Goal: Information Seeking & Learning: Check status

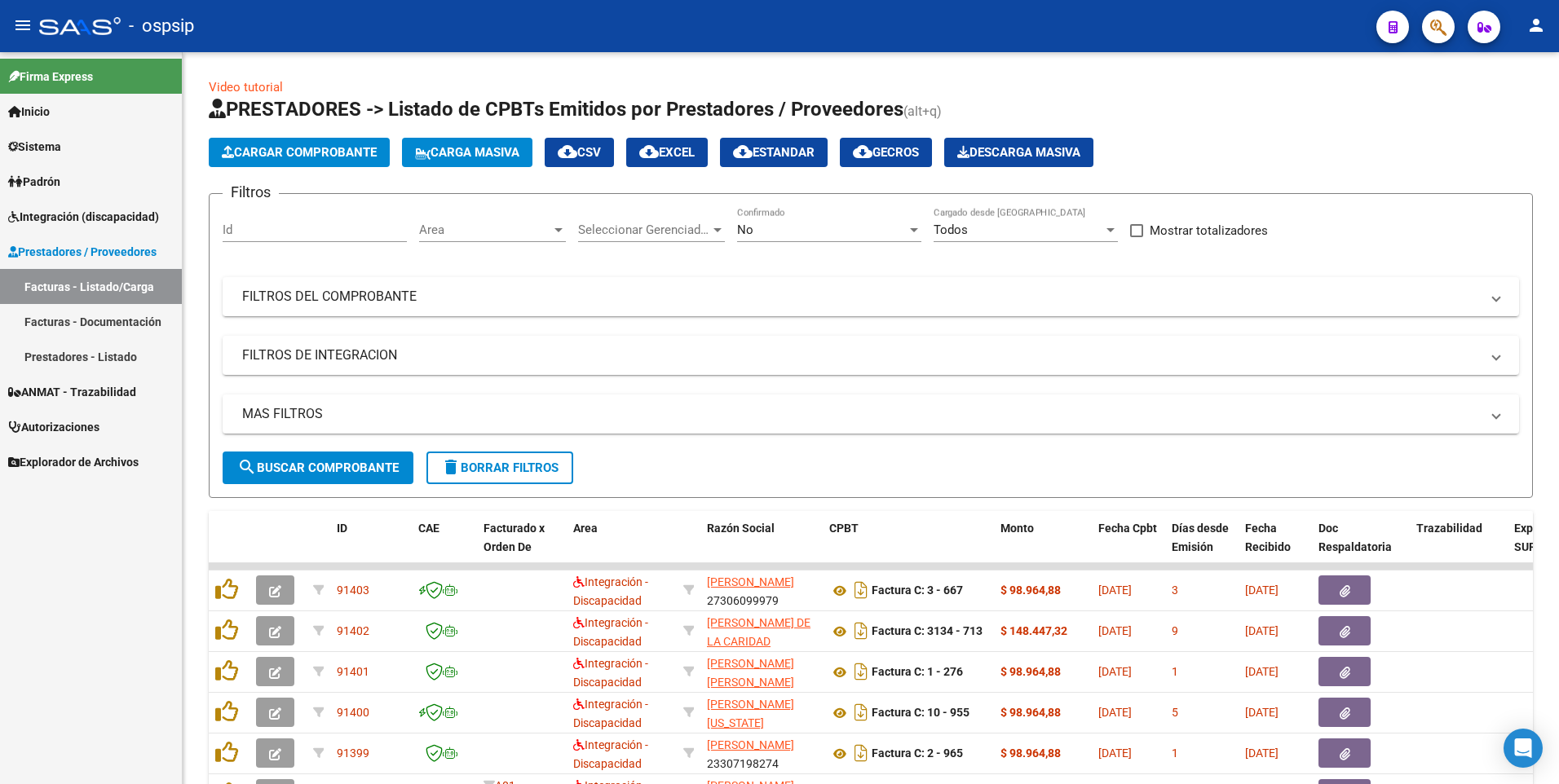
click at [1442, 39] on span "button" at bounding box center [1438, 27] width 16 height 34
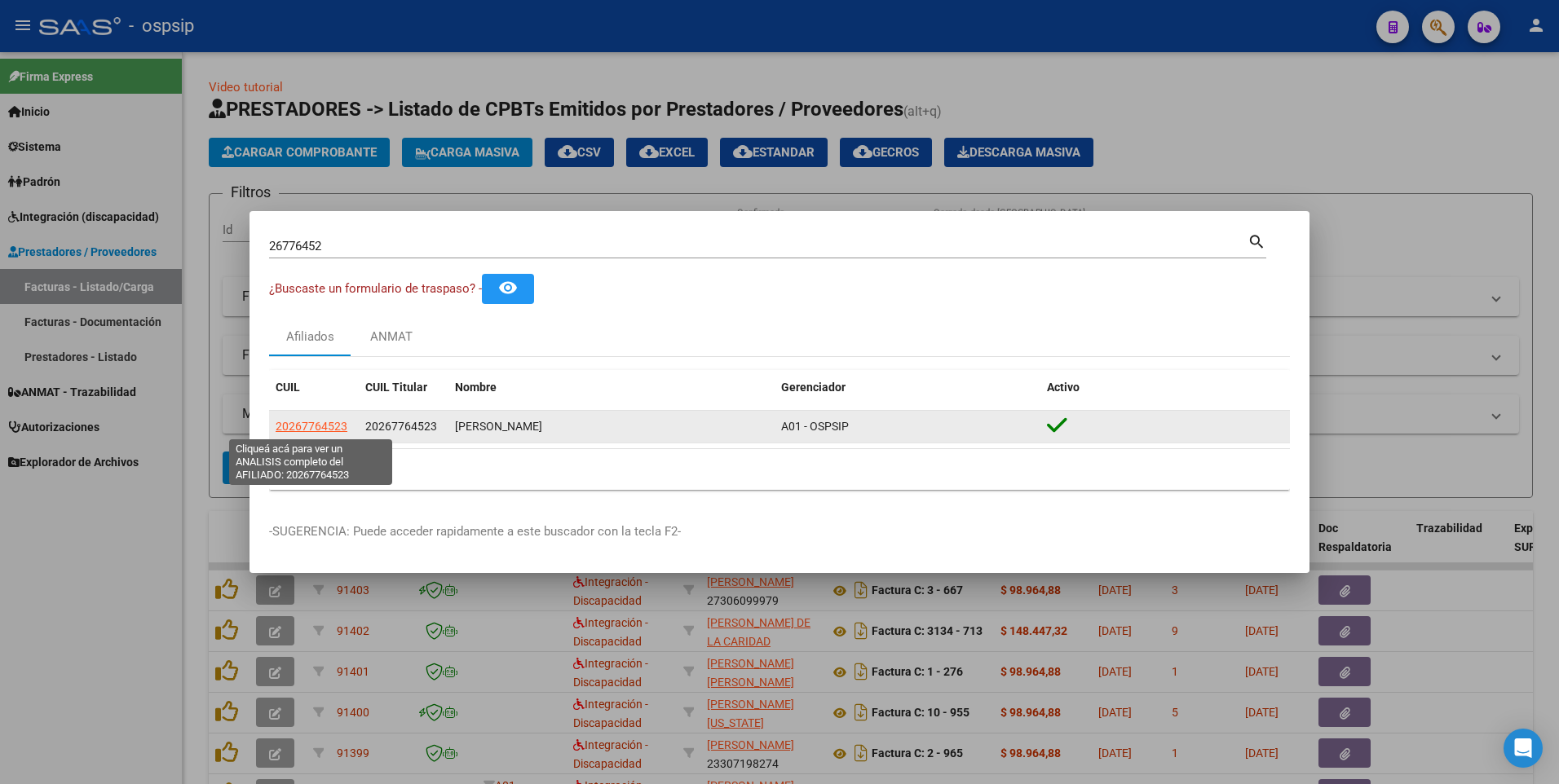
click at [320, 427] on span "20267764523" at bounding box center [311, 426] width 71 height 13
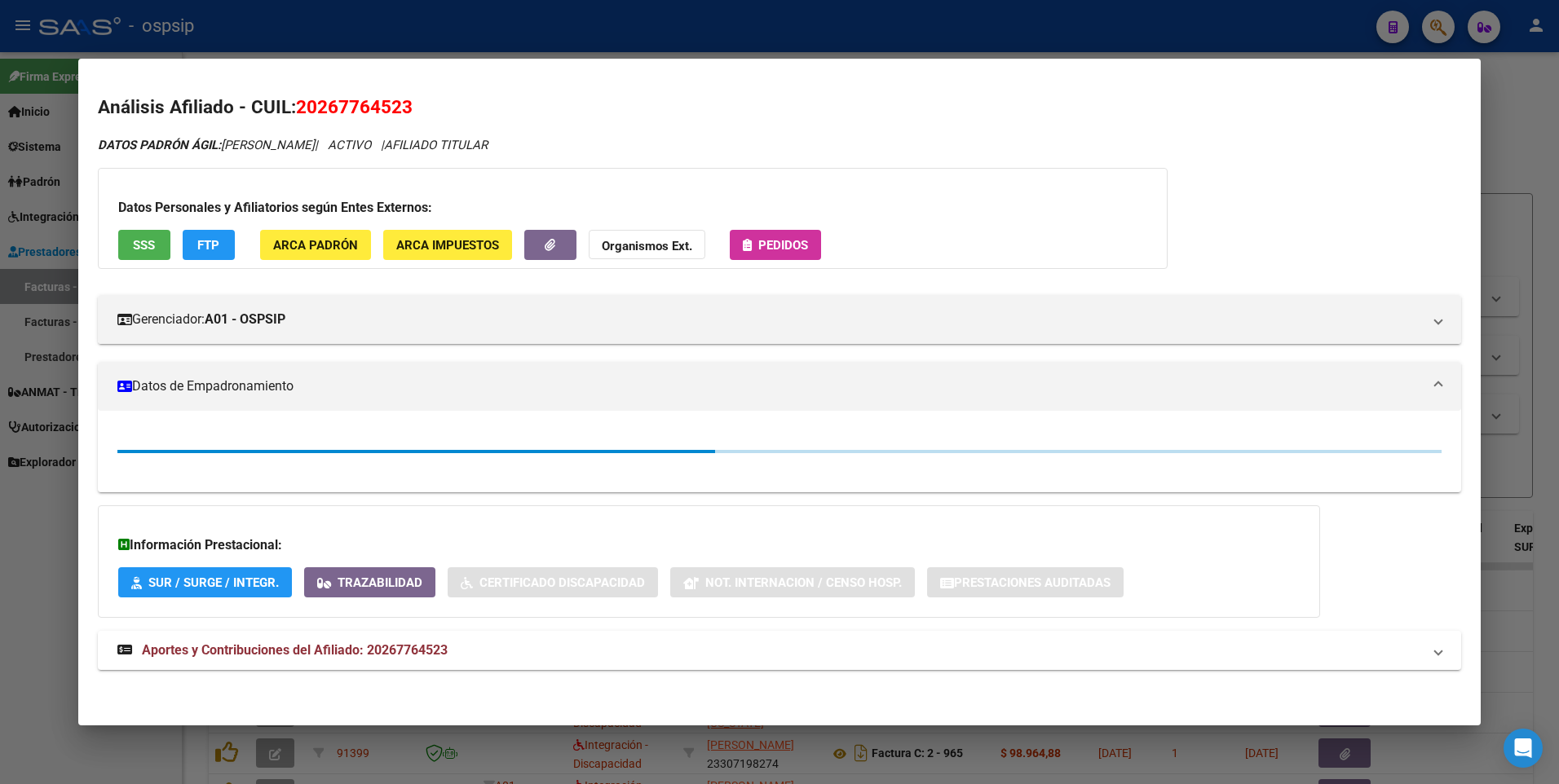
click at [149, 256] on button "SSS" at bounding box center [145, 245] width 53 height 30
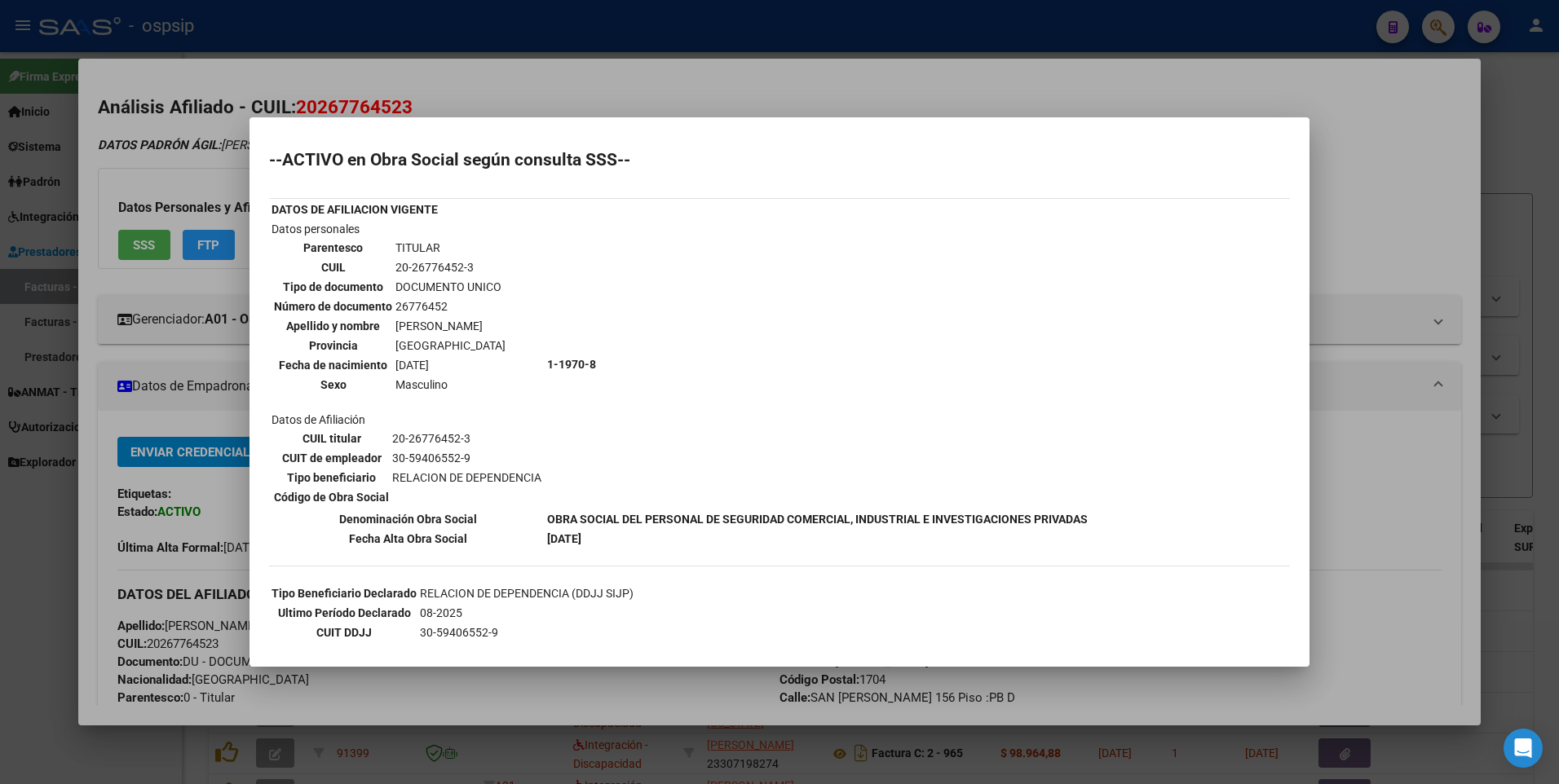
click at [1382, 117] on div at bounding box center [780, 392] width 1559 height 784
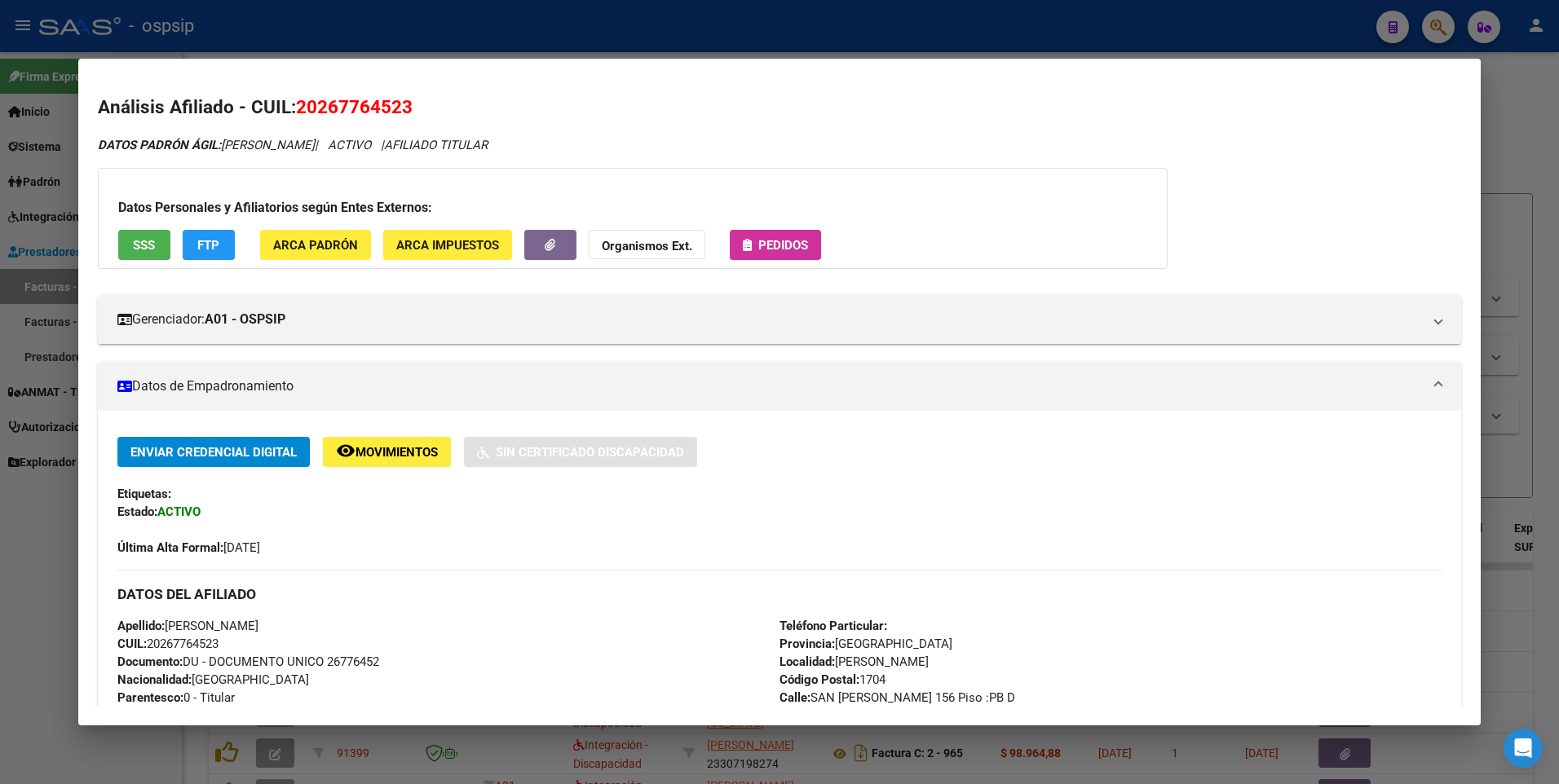
click at [1511, 108] on div at bounding box center [780, 392] width 1559 height 784
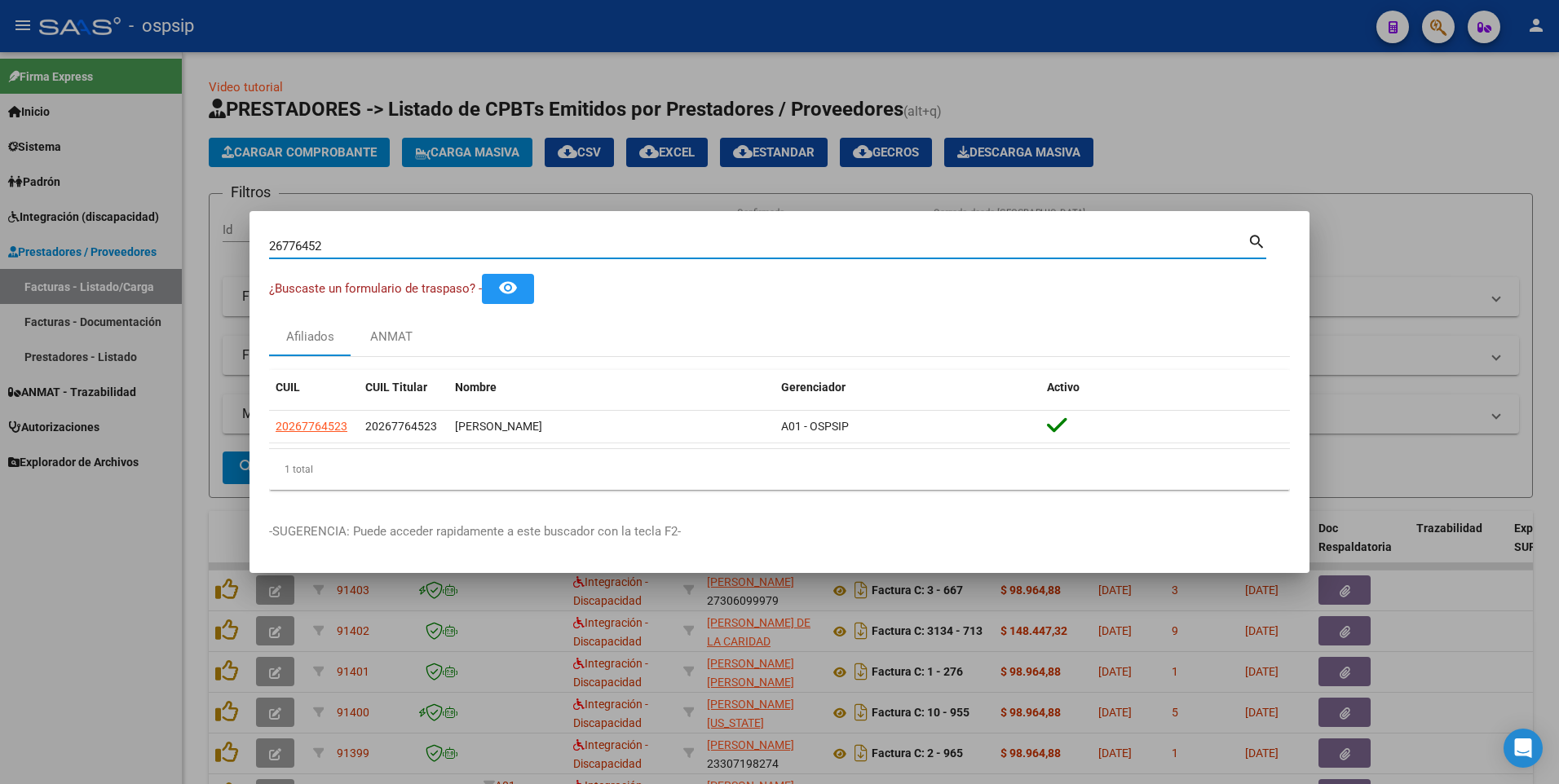
drag, startPoint x: 339, startPoint y: 250, endPoint x: 39, endPoint y: 254, distance: 300.0
click at [39, 254] on div "26776452 Buscar (apellido, dni, cuil, nro traspaso, cuit, obra social) search ¿…" at bounding box center [780, 392] width 1559 height 784
type input "25379753"
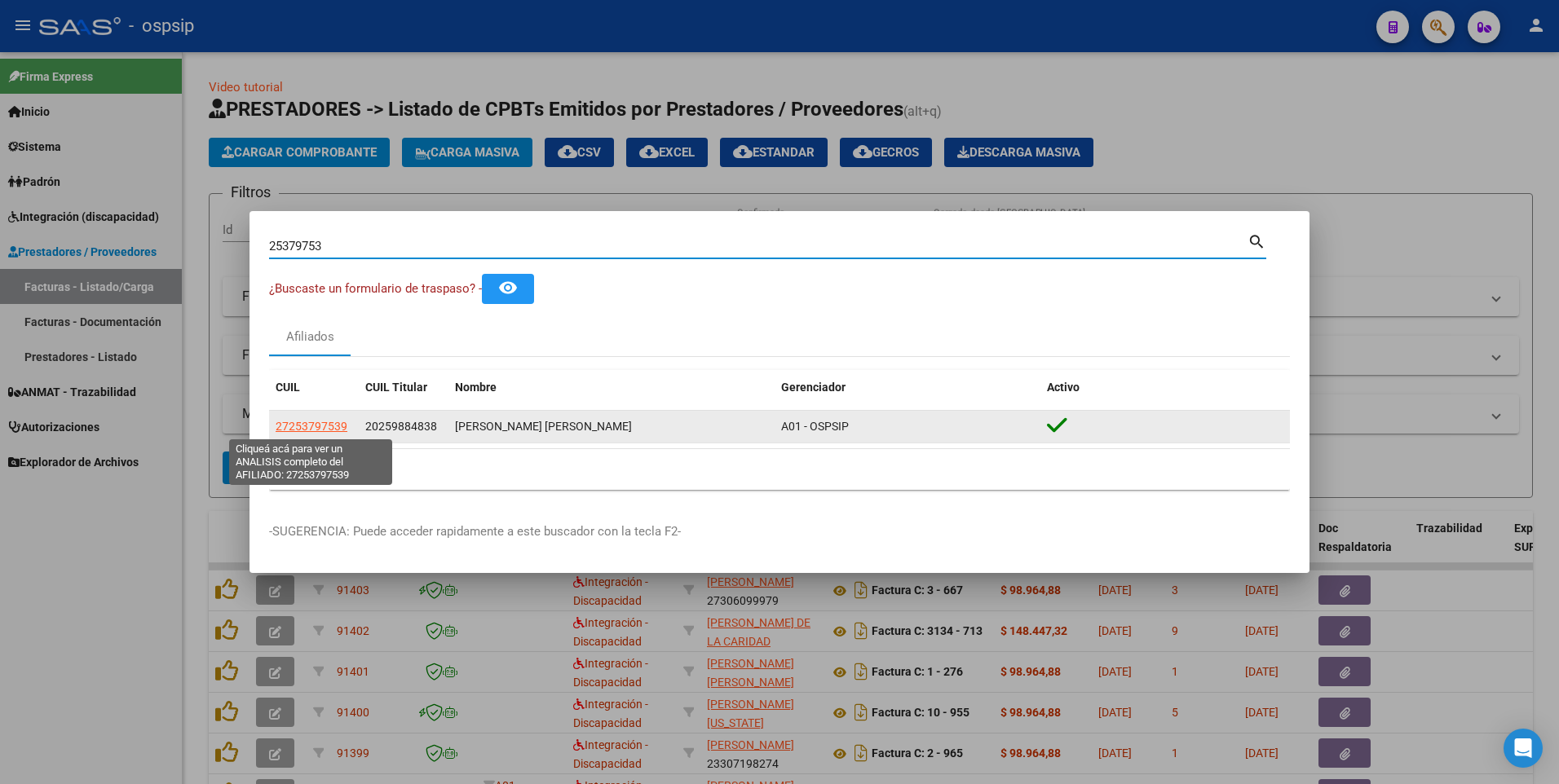
click at [295, 431] on span "27253797539" at bounding box center [311, 426] width 71 height 13
type textarea "27253797539"
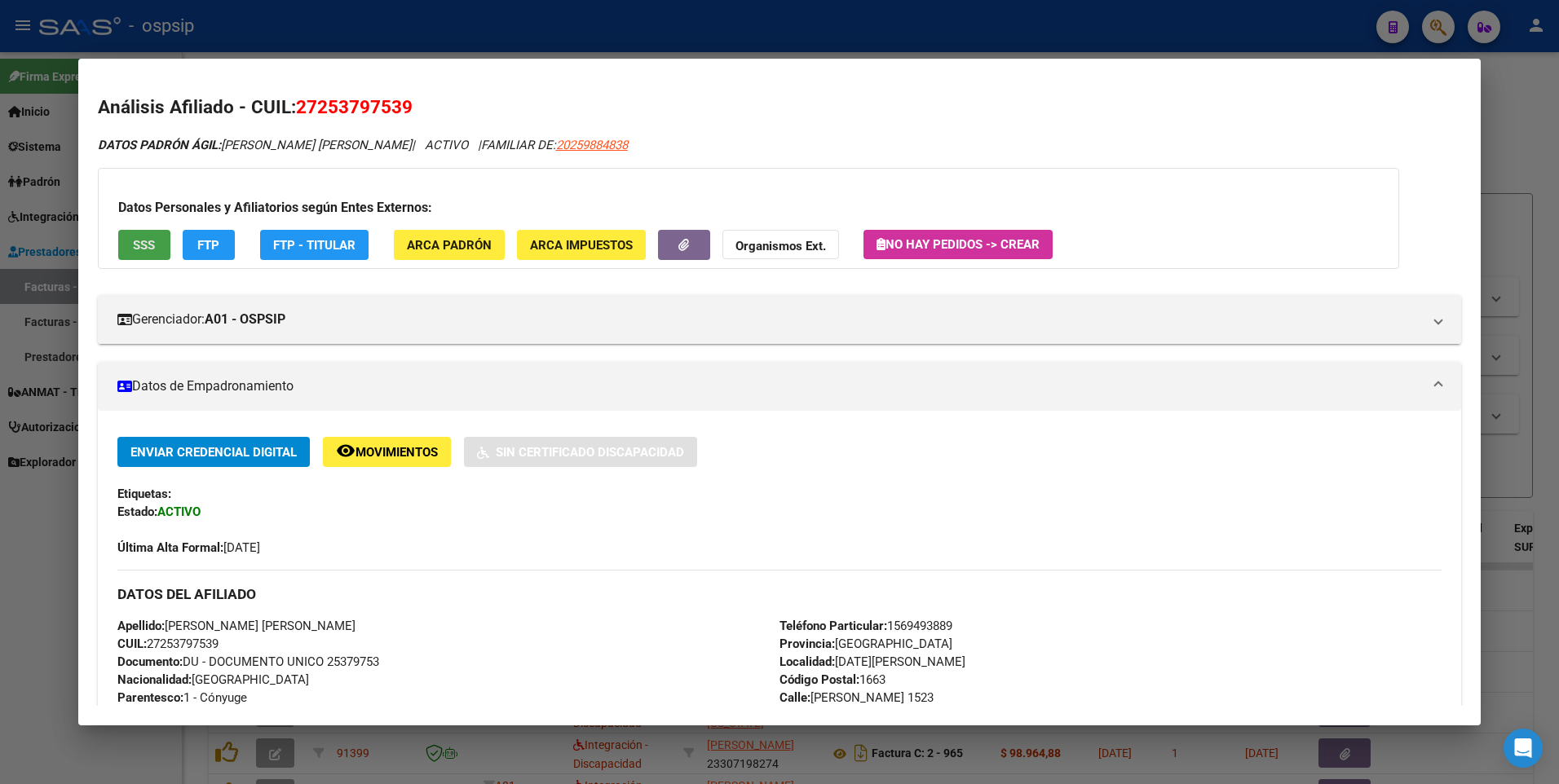
click at [127, 243] on button "SSS" at bounding box center [145, 245] width 53 height 30
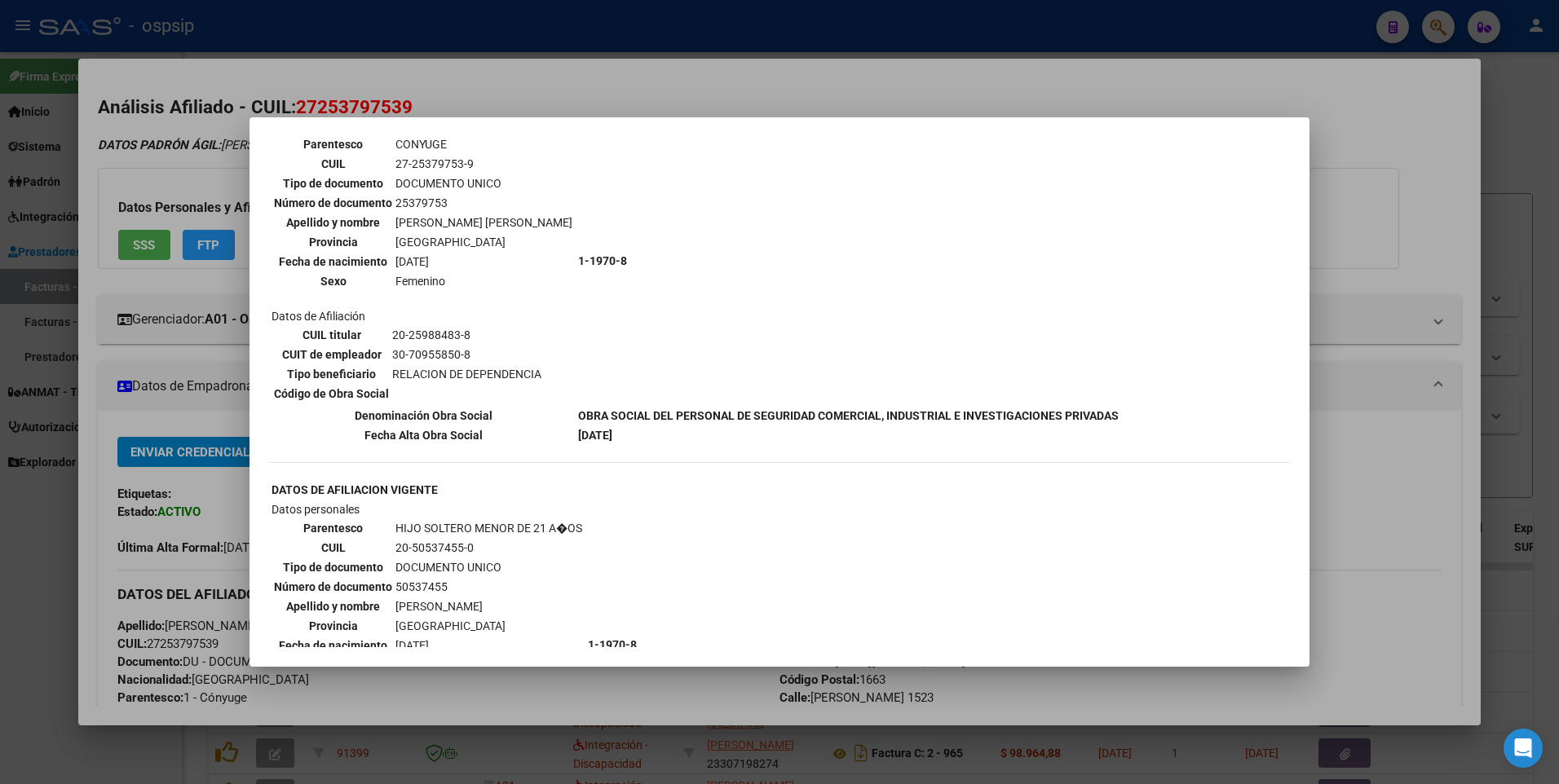
scroll to position [571, 0]
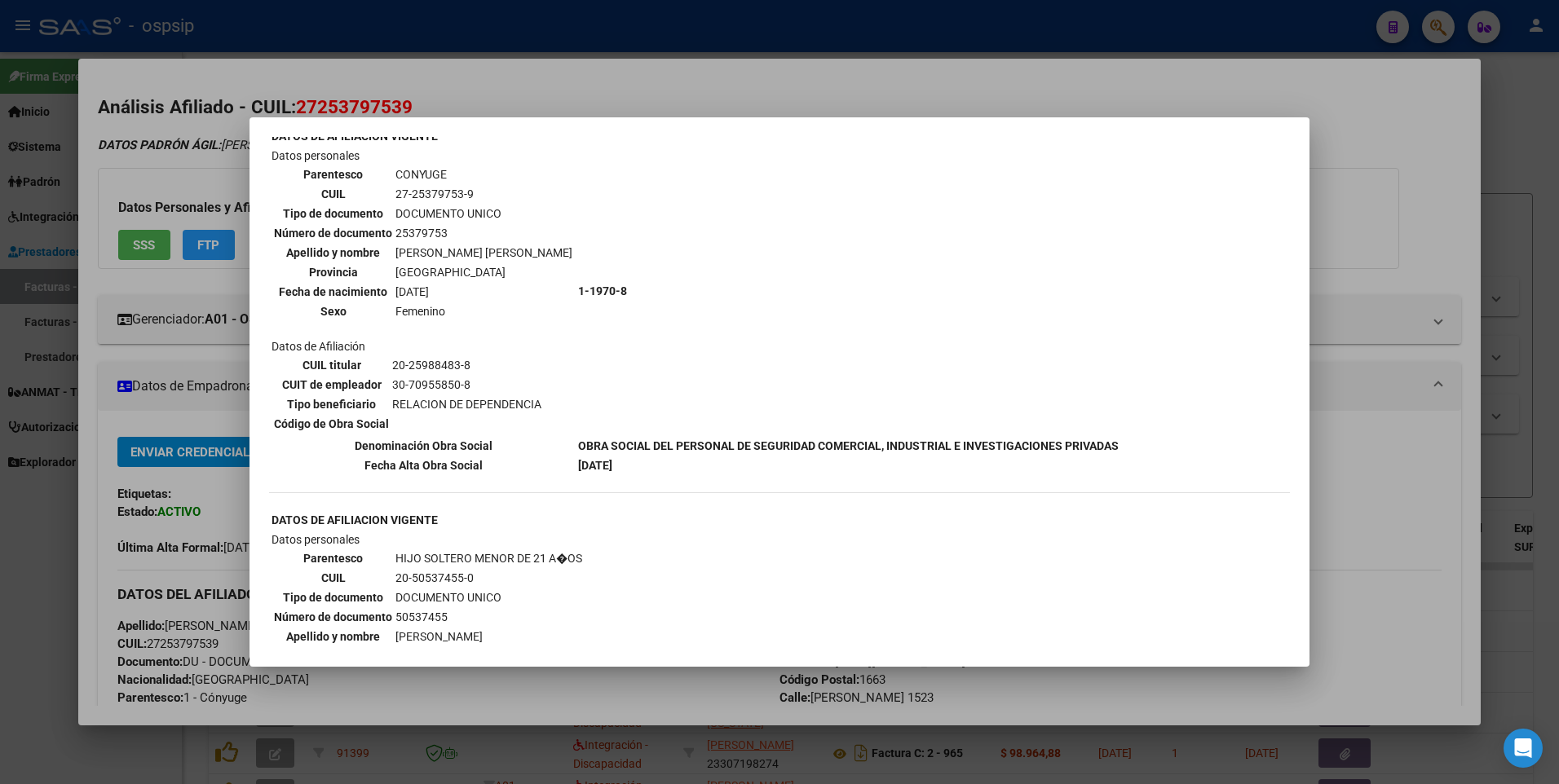
click at [1415, 99] on div at bounding box center [780, 392] width 1559 height 784
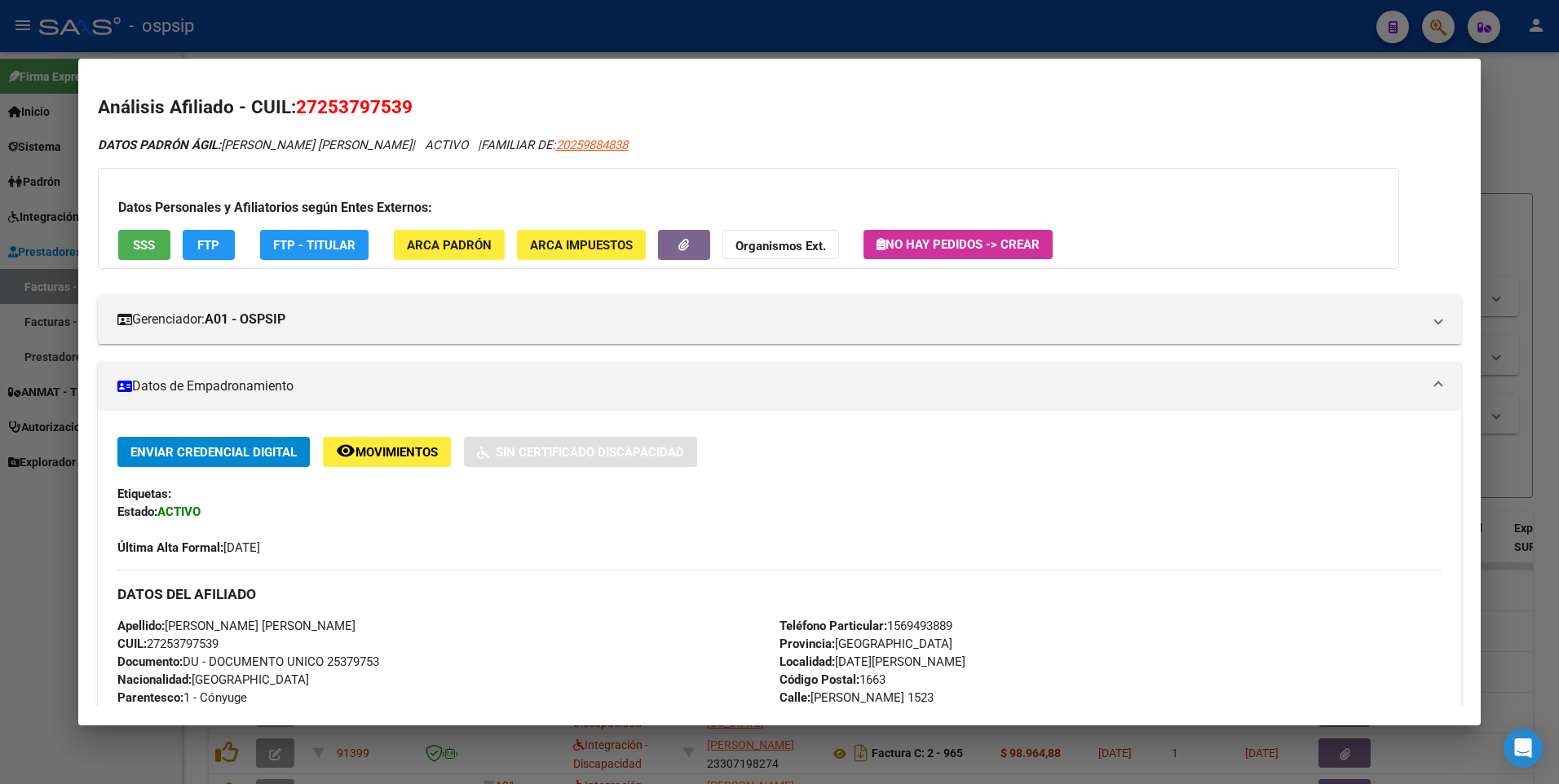
click at [1518, 98] on div at bounding box center [780, 392] width 1559 height 784
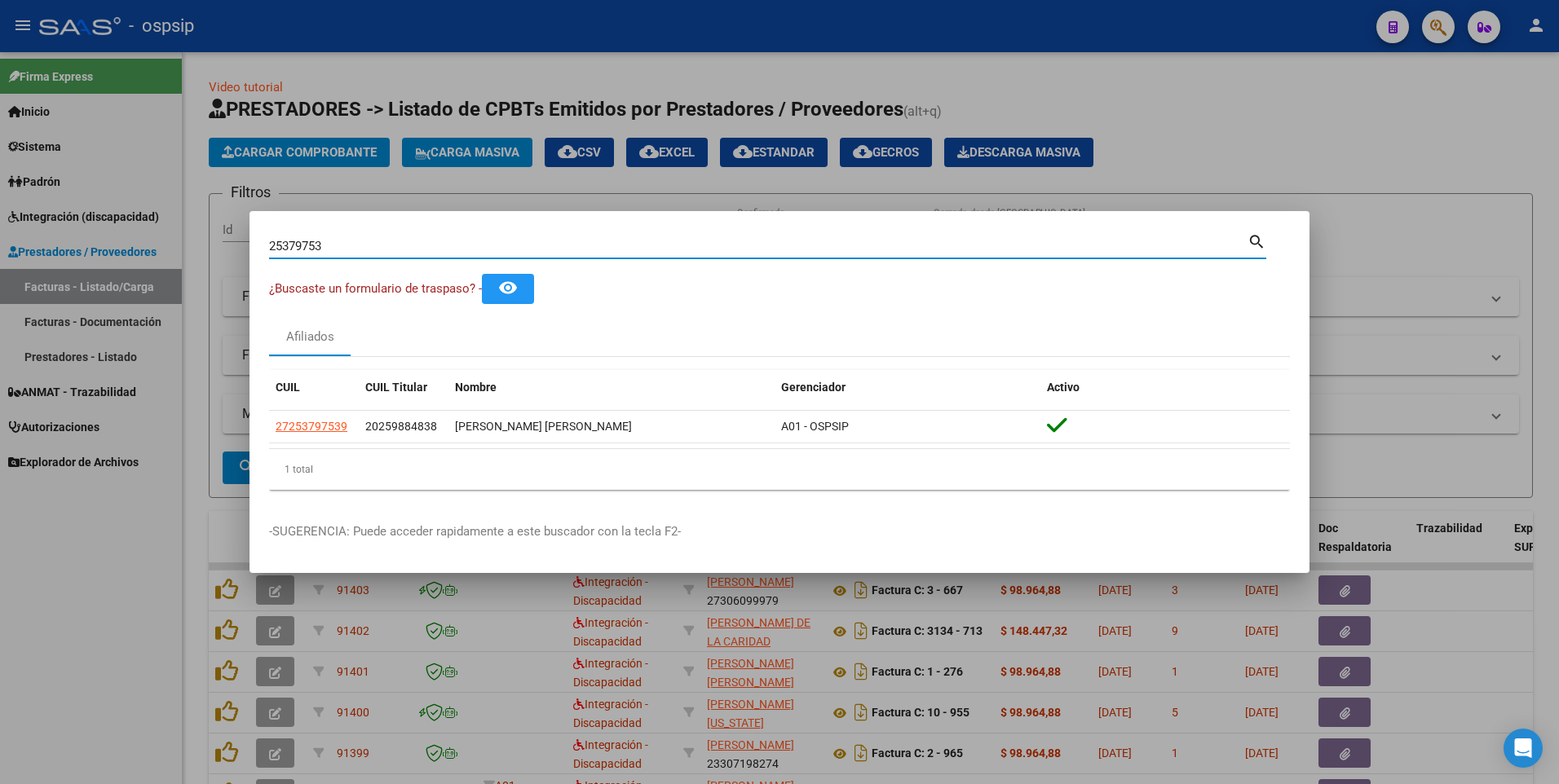
drag, startPoint x: 343, startPoint y: 252, endPoint x: 53, endPoint y: 318, distance: 297.4
click at [53, 318] on div "25379753 Buscar (apellido, dni, cuil, nro traspaso, cuit, obra social) search ¿…" at bounding box center [780, 392] width 1559 height 784
type input "27566866"
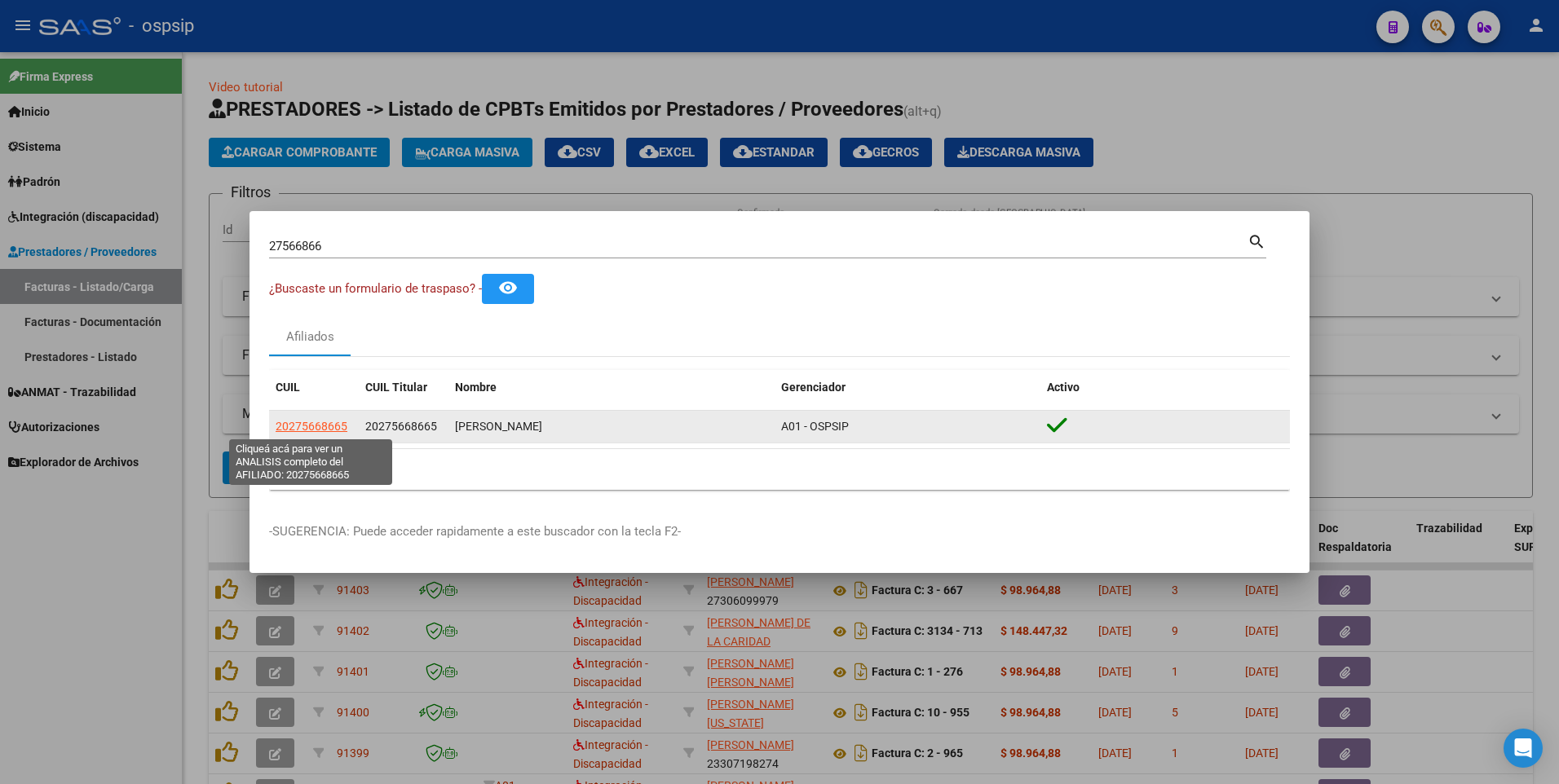
click at [311, 424] on span "20275668665" at bounding box center [311, 426] width 71 height 13
type textarea "20275668665"
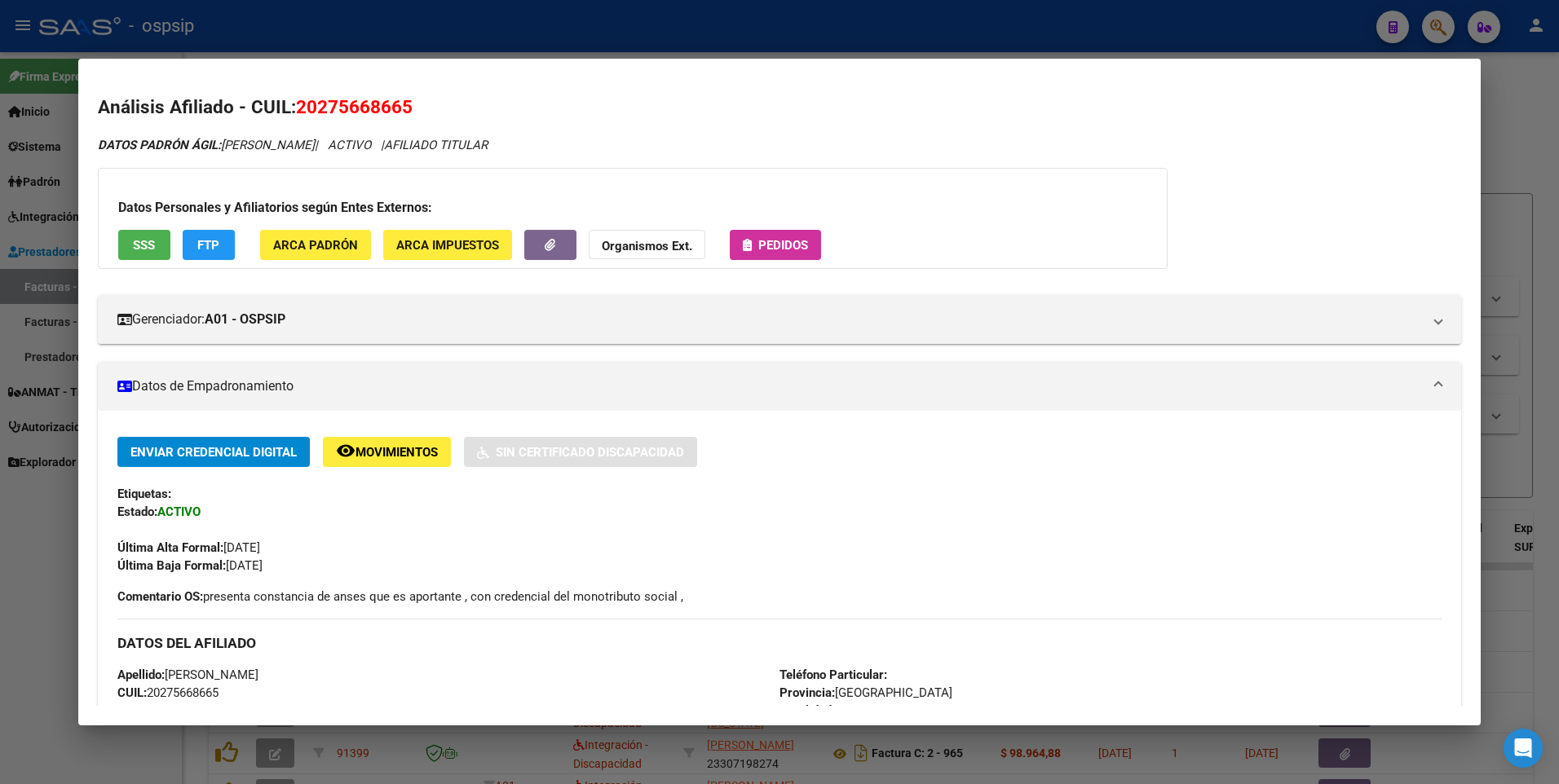
click at [157, 255] on button "SSS" at bounding box center [145, 245] width 53 height 30
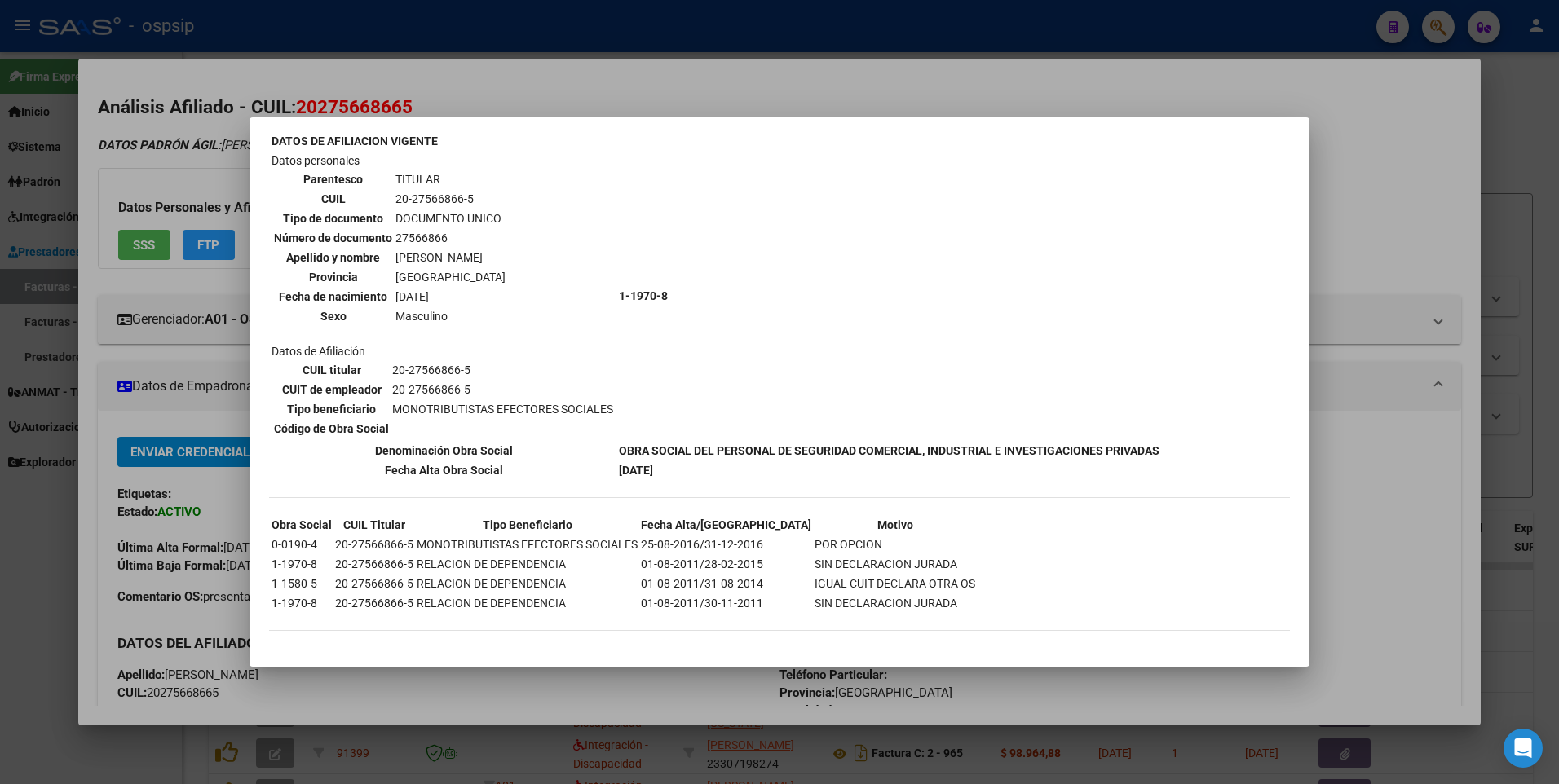
scroll to position [0, 0]
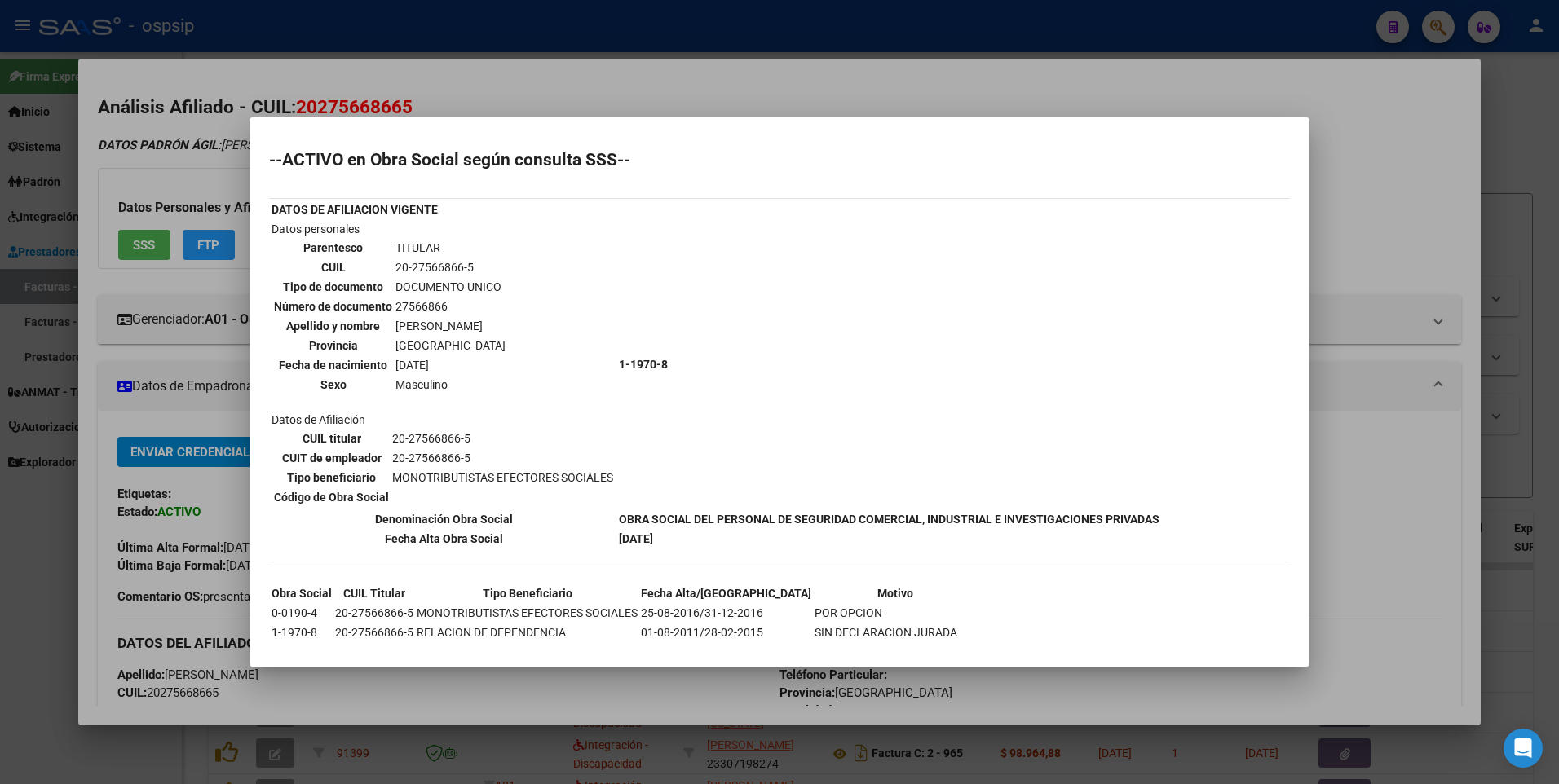
click at [1378, 167] on div at bounding box center [780, 392] width 1559 height 784
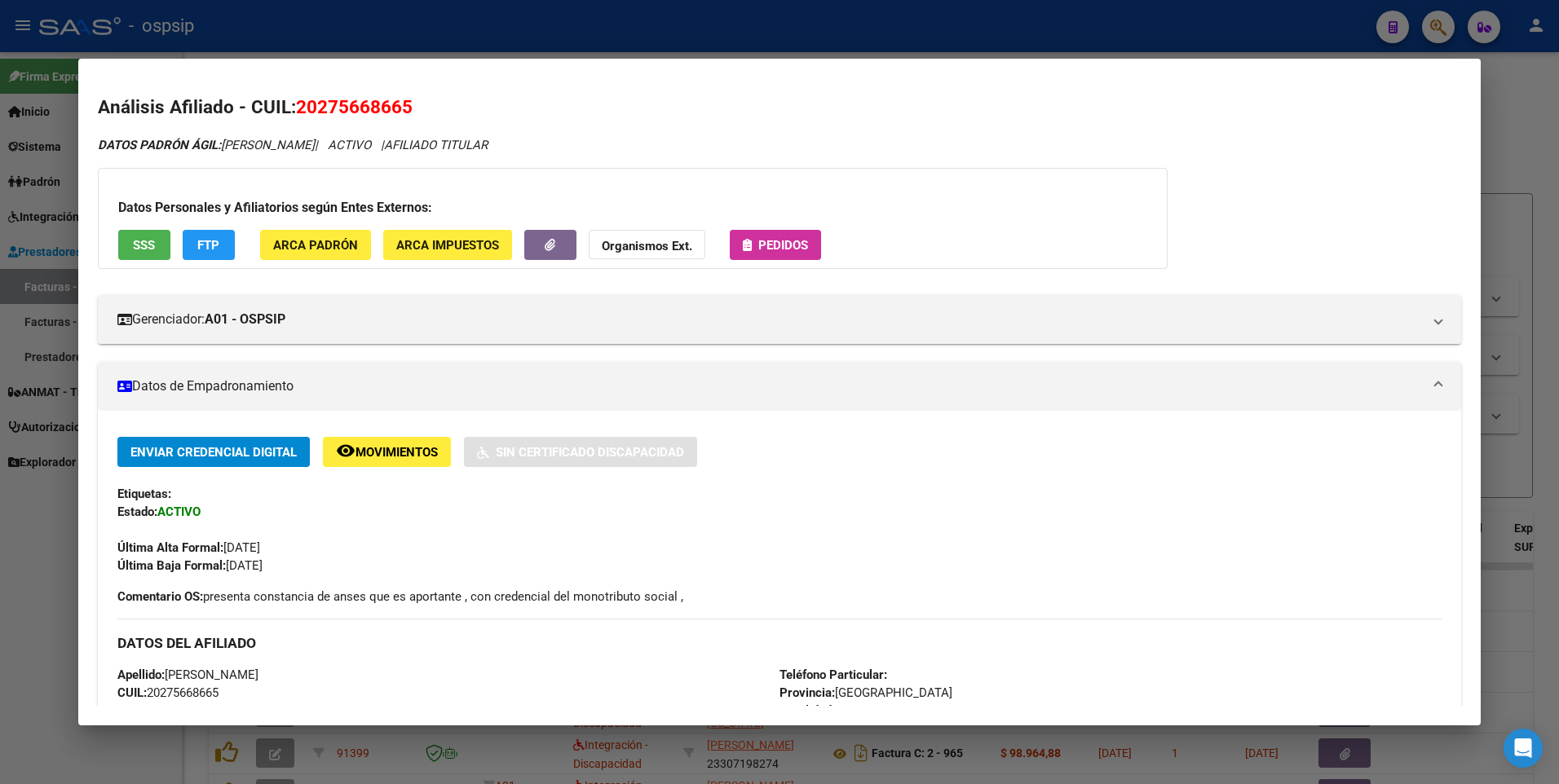
click at [1504, 126] on div at bounding box center [780, 392] width 1559 height 784
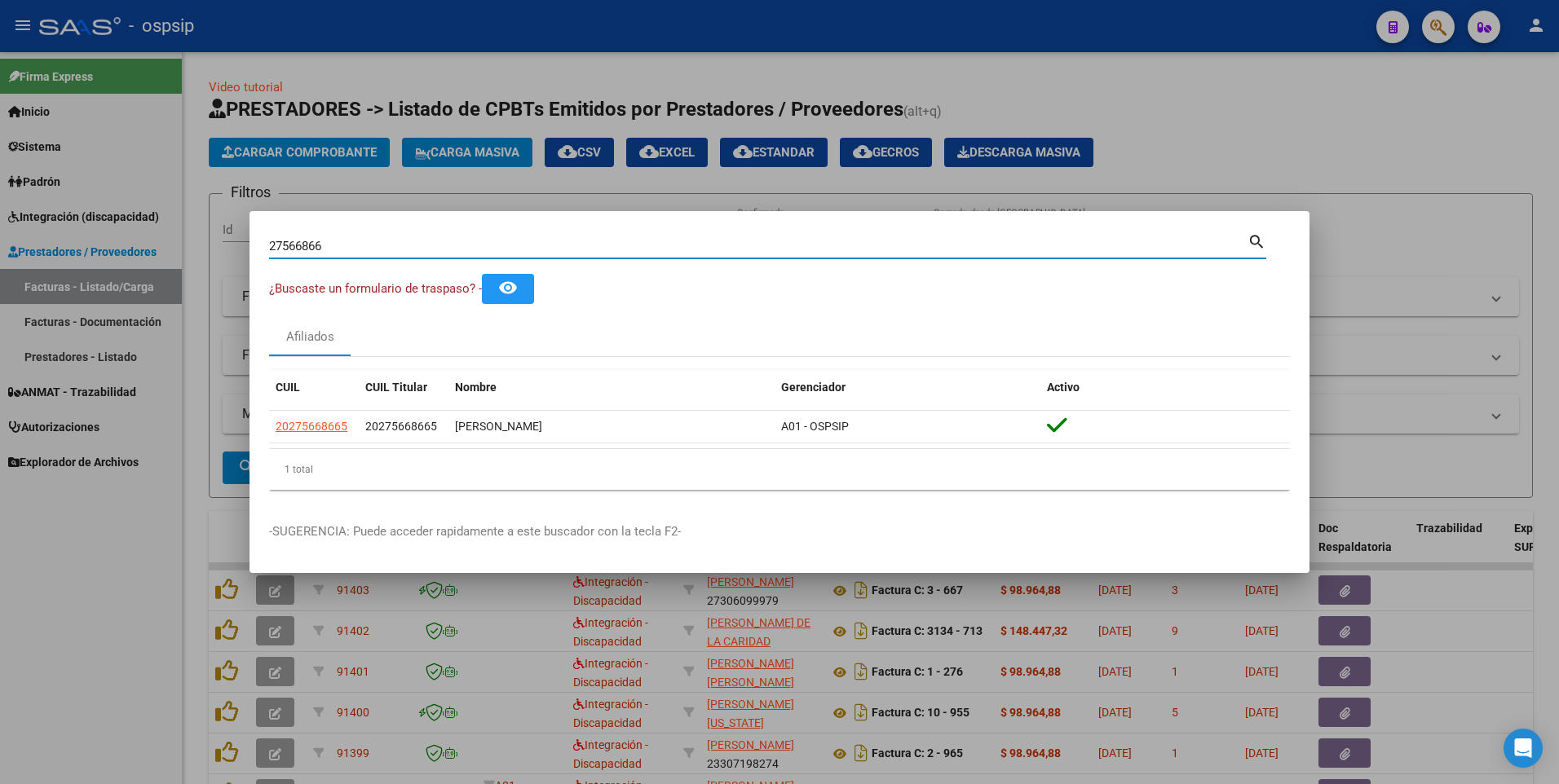
drag, startPoint x: 348, startPoint y: 242, endPoint x: 111, endPoint y: 287, distance: 241.2
click at [111, 287] on div "27566866 Buscar (apellido, dni, cuil, nro traspaso, cuit, obra social) search ¿…" at bounding box center [780, 392] width 1559 height 784
type input "41802434"
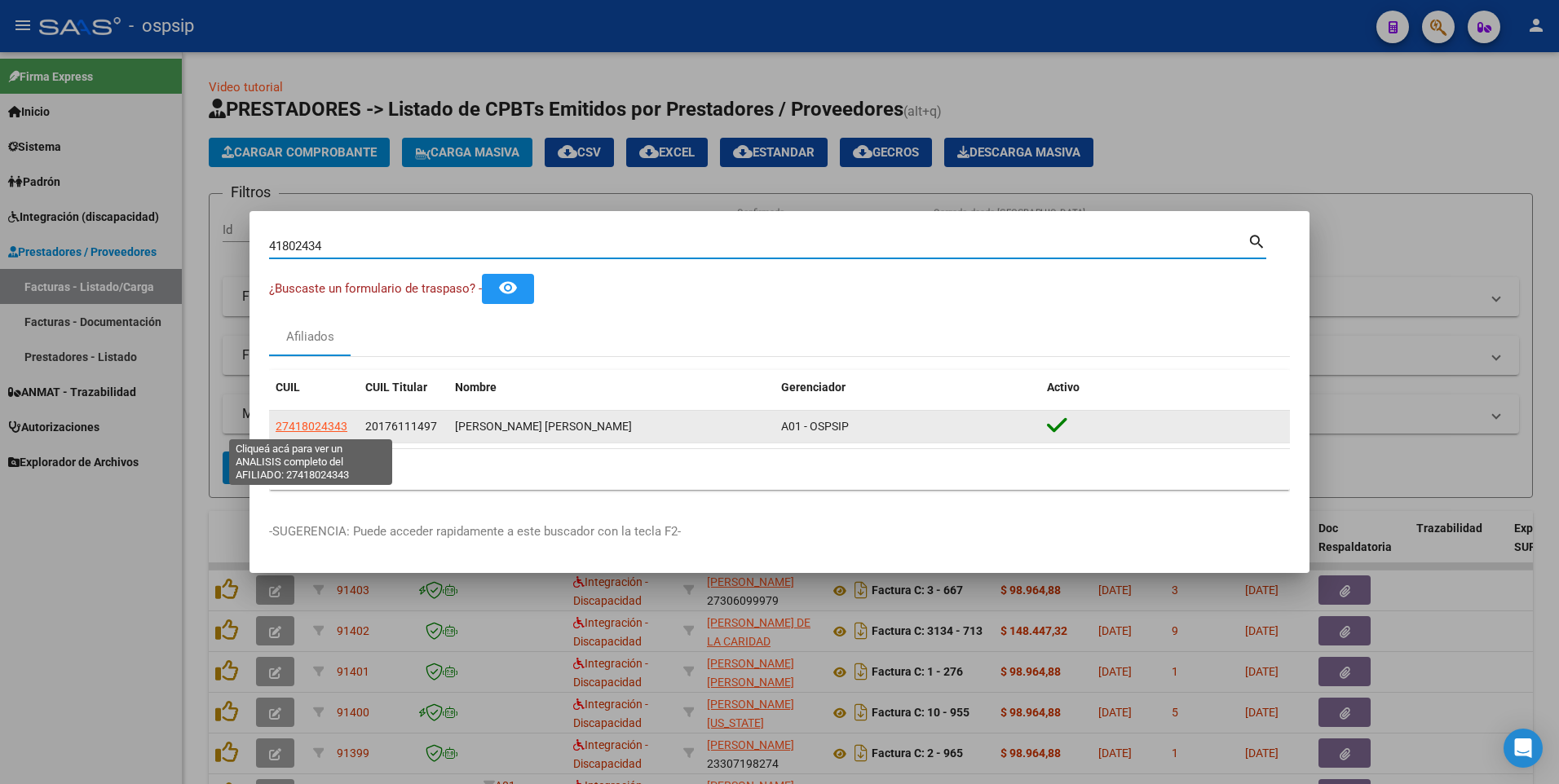
click at [335, 424] on span "27418024343" at bounding box center [311, 426] width 71 height 13
type textarea "27418024343"
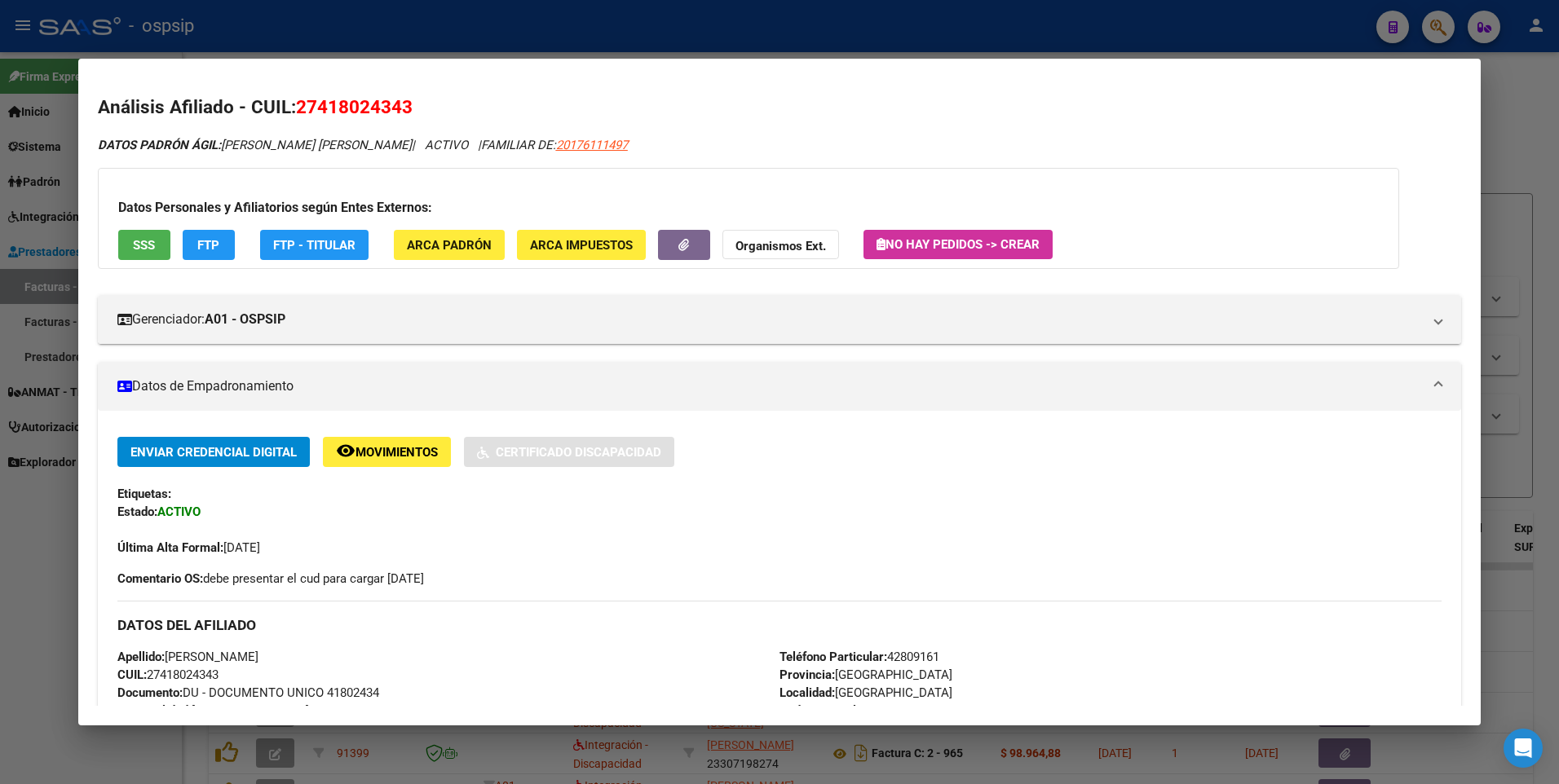
click at [161, 246] on button "SSS" at bounding box center [145, 245] width 53 height 30
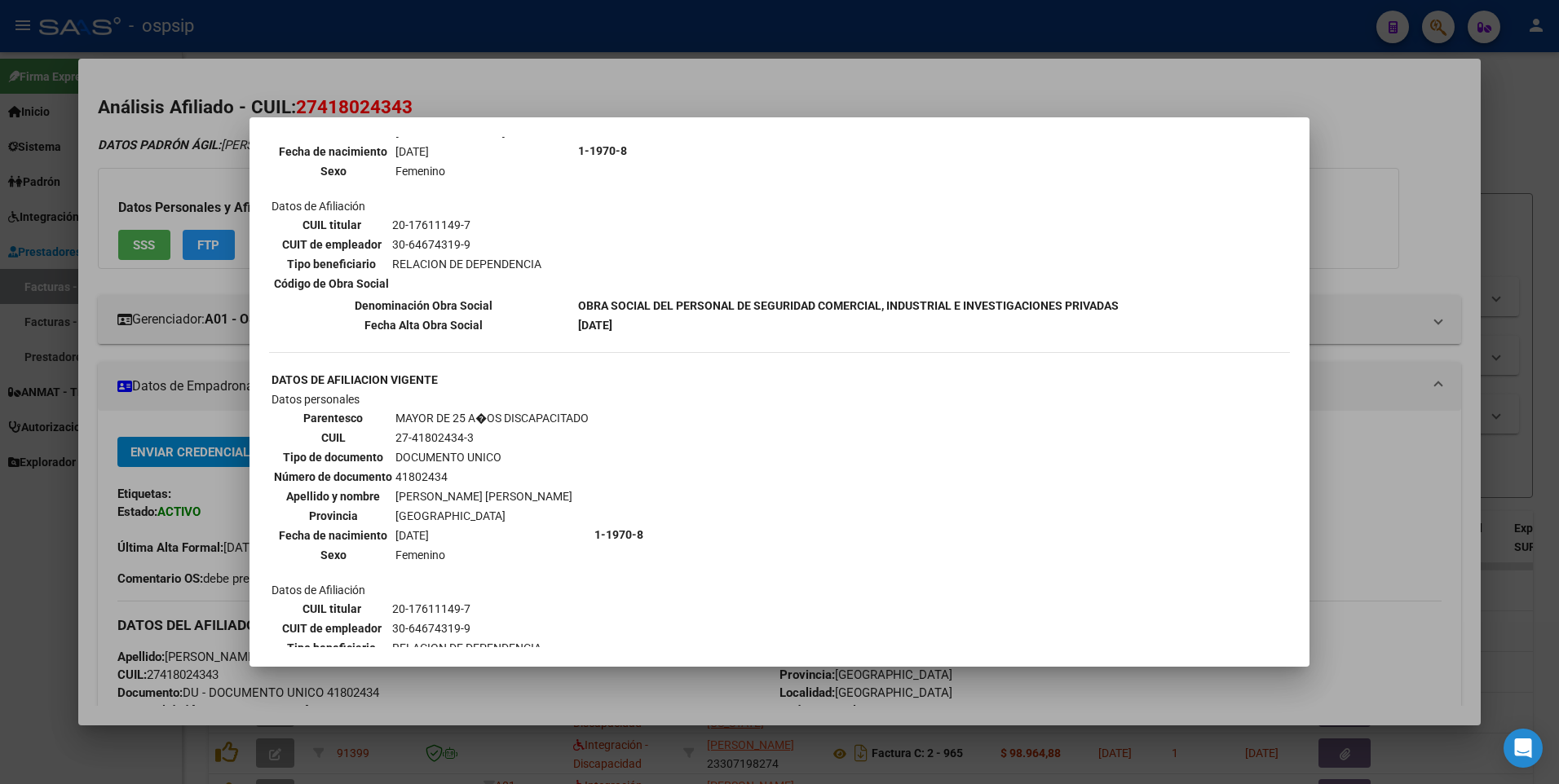
scroll to position [896, 0]
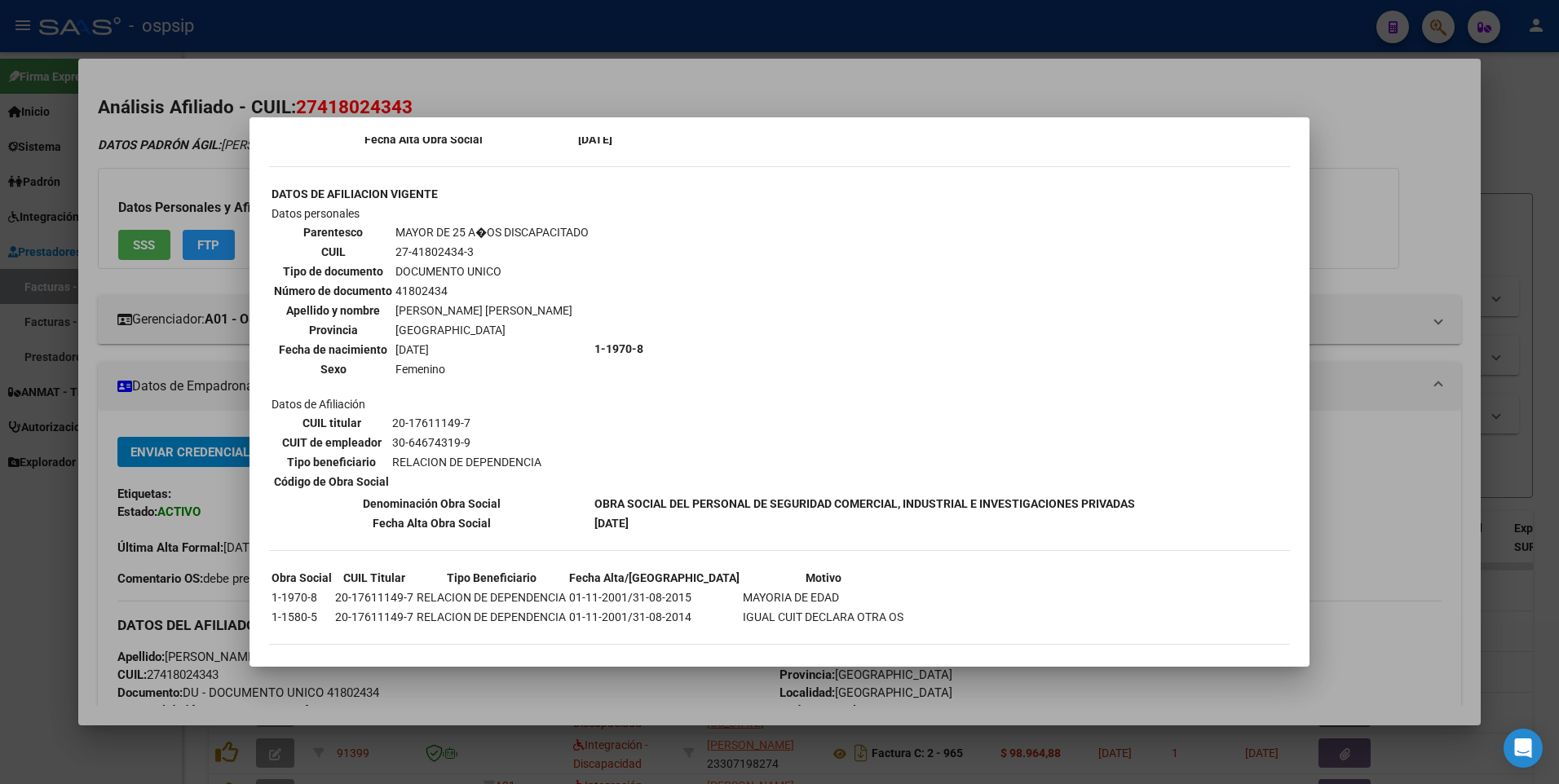
click at [1318, 118] on div at bounding box center [780, 392] width 1559 height 784
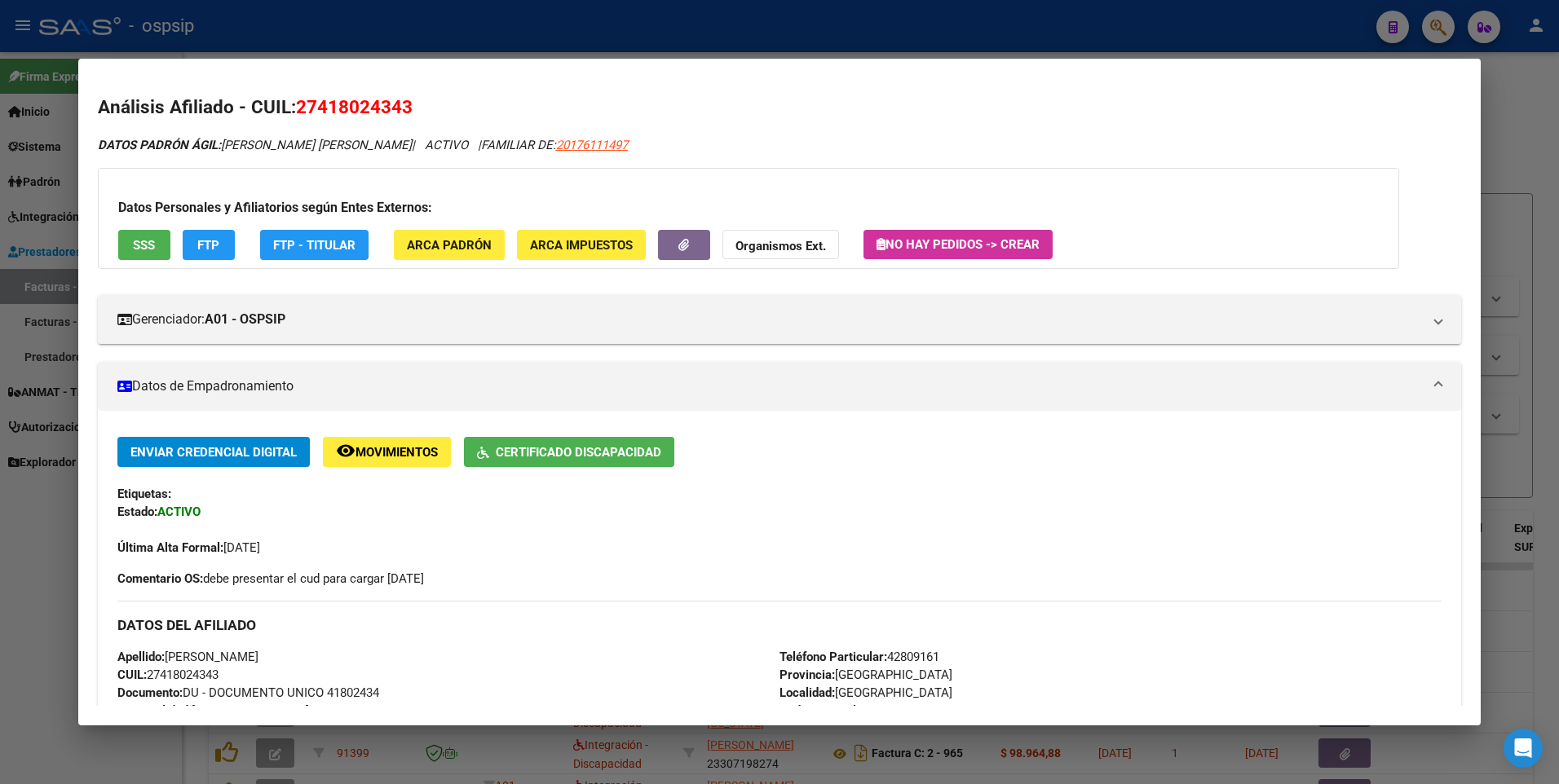
click at [1514, 120] on div at bounding box center [780, 392] width 1559 height 784
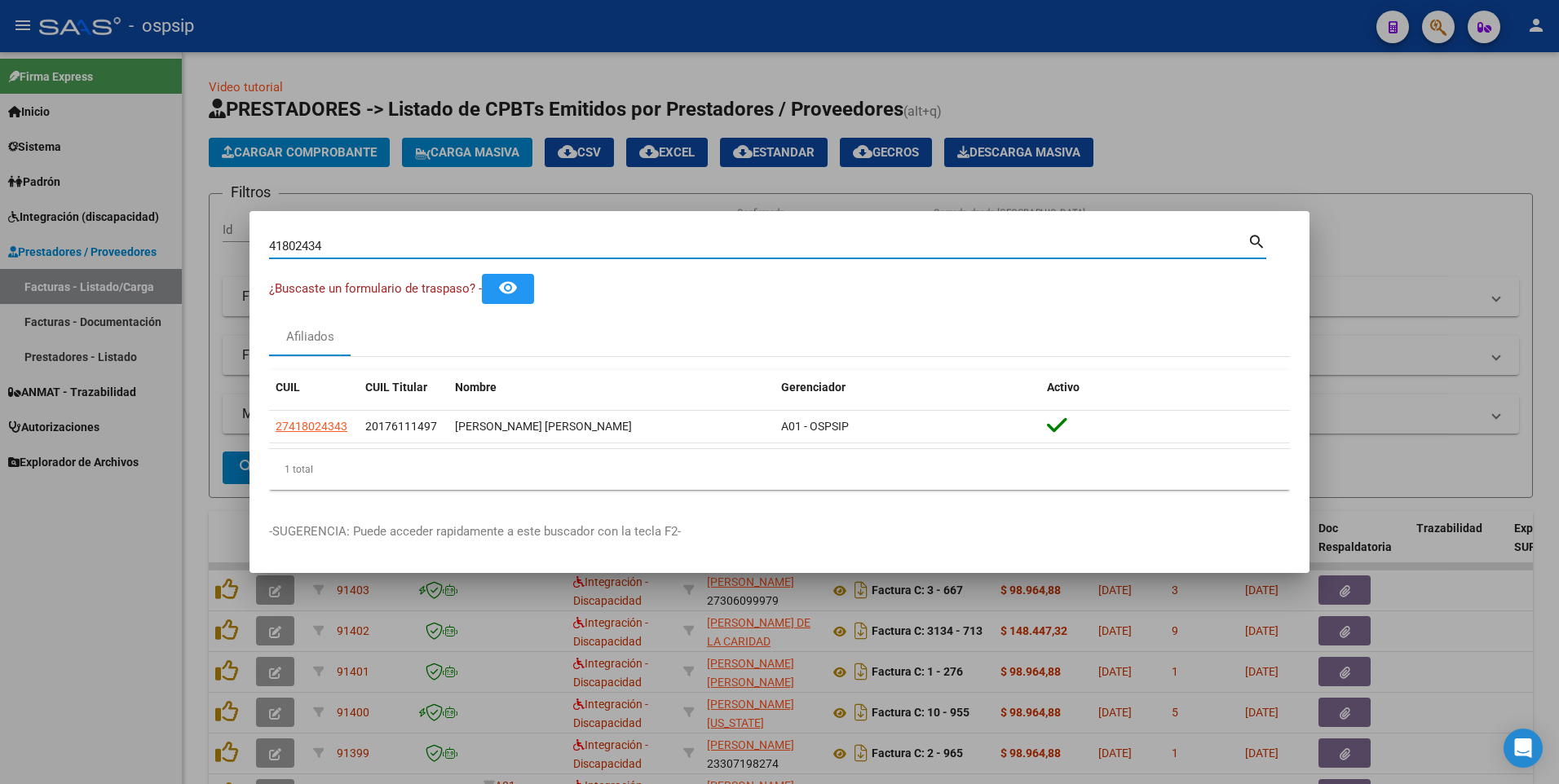
drag, startPoint x: 341, startPoint y: 249, endPoint x: 107, endPoint y: 292, distance: 237.9
click at [132, 287] on div "41802434 Buscar (apellido, dni, cuil, nro traspaso, cuit, obra social) search ¿…" at bounding box center [780, 392] width 1559 height 784
type input "17611149"
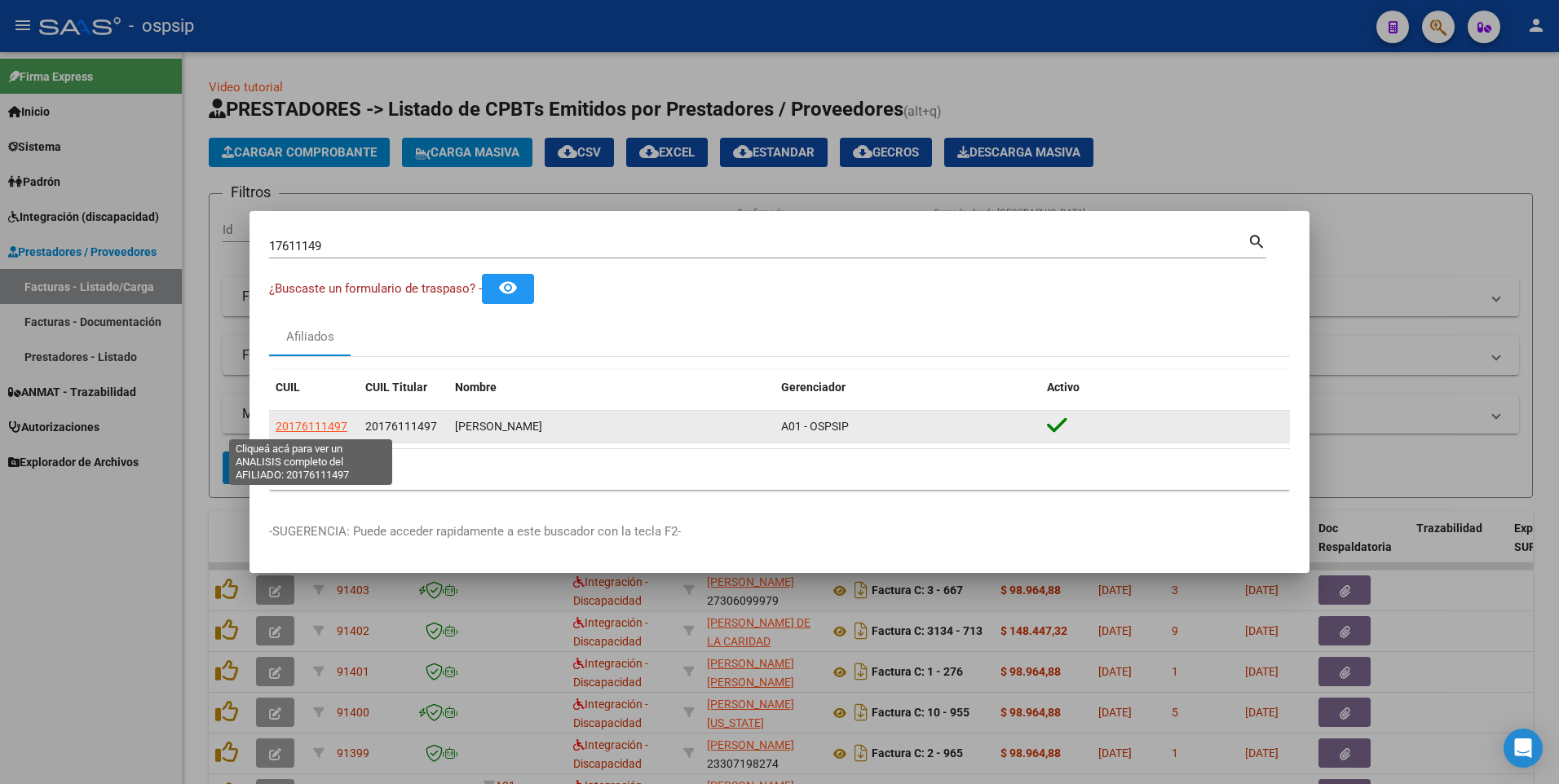
click at [309, 421] on span "20176111497" at bounding box center [311, 426] width 71 height 13
type textarea "20176111497"
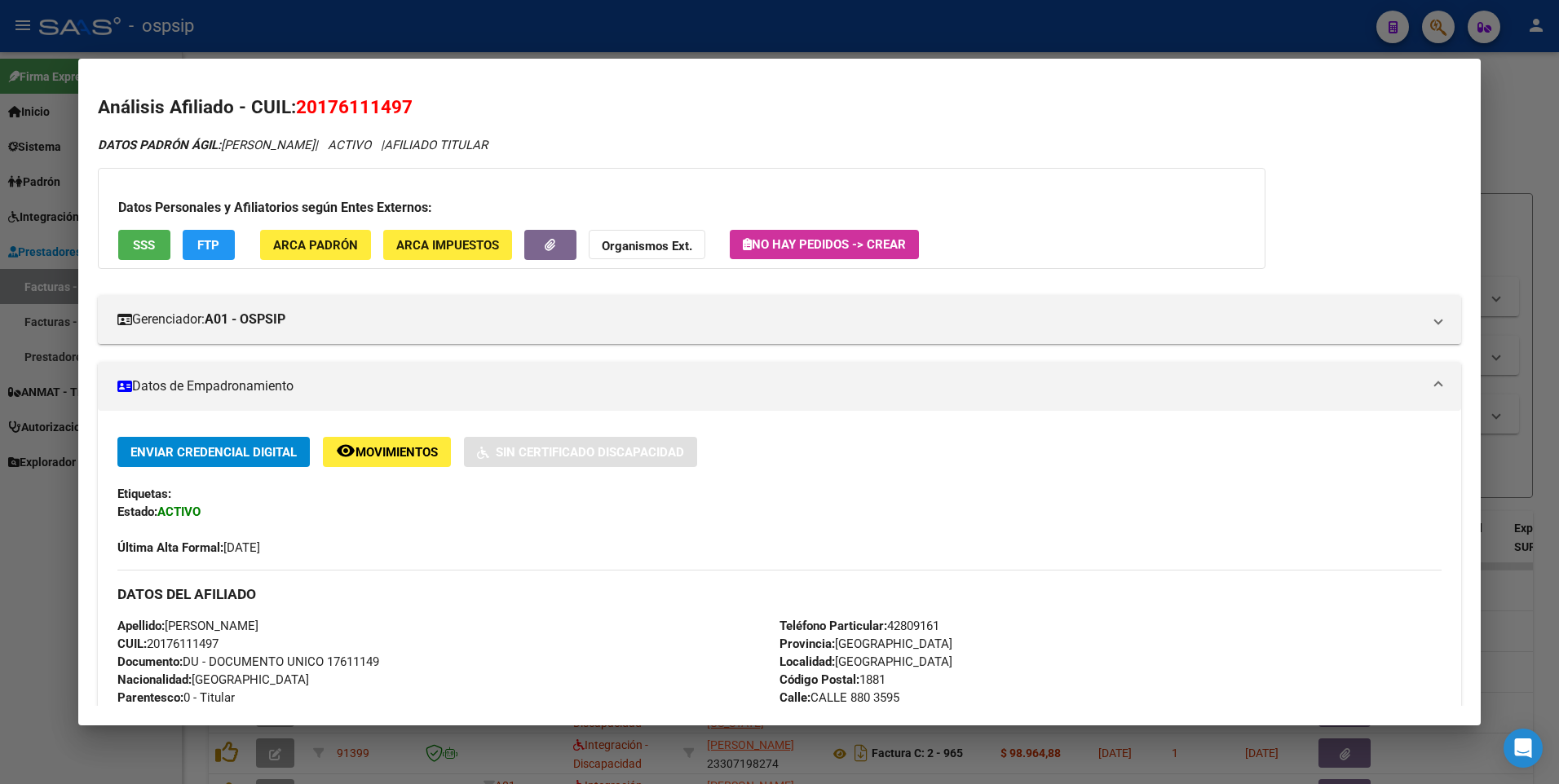
click at [136, 242] on span "SSS" at bounding box center [144, 245] width 22 height 15
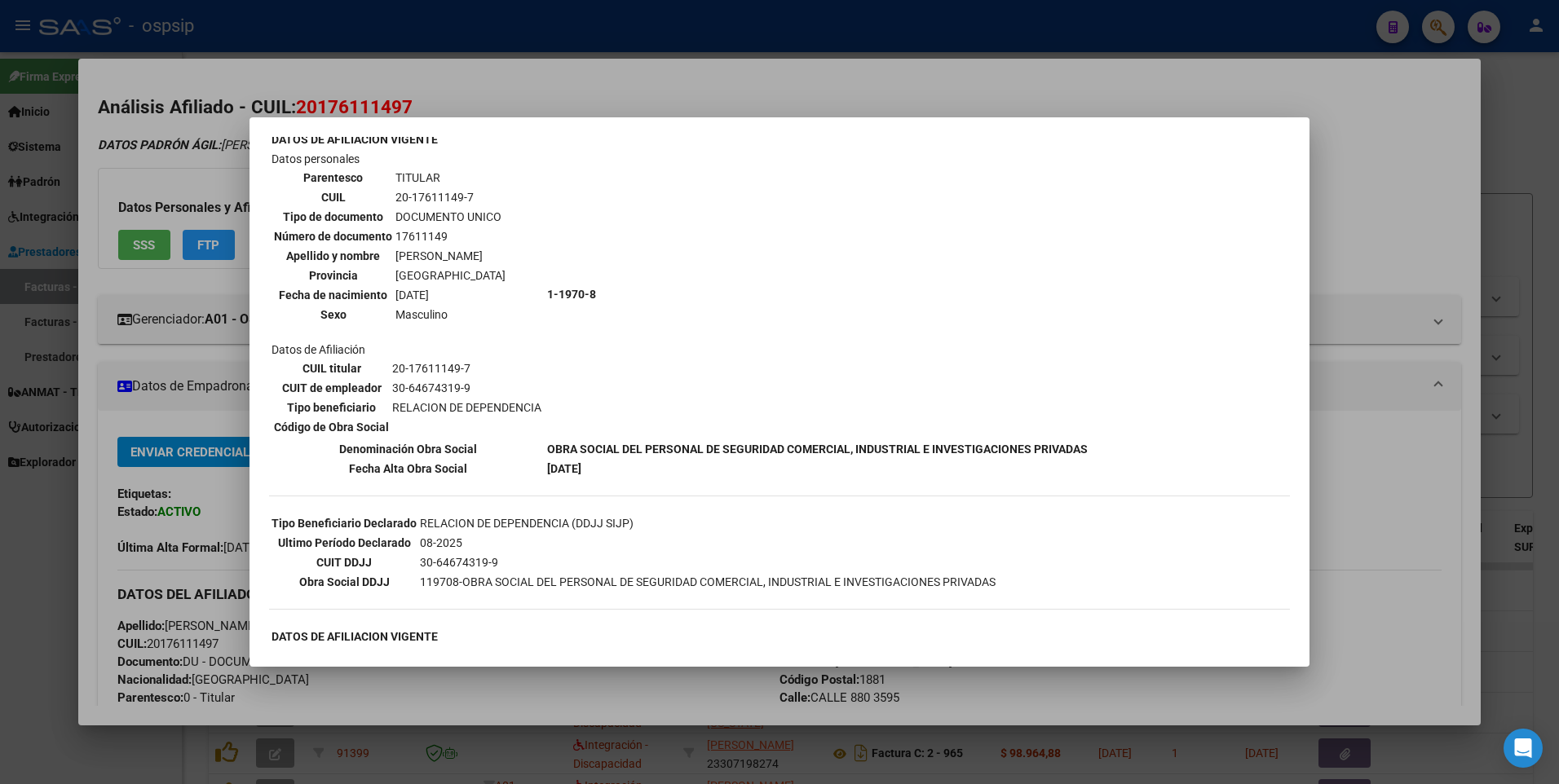
scroll to position [0, 0]
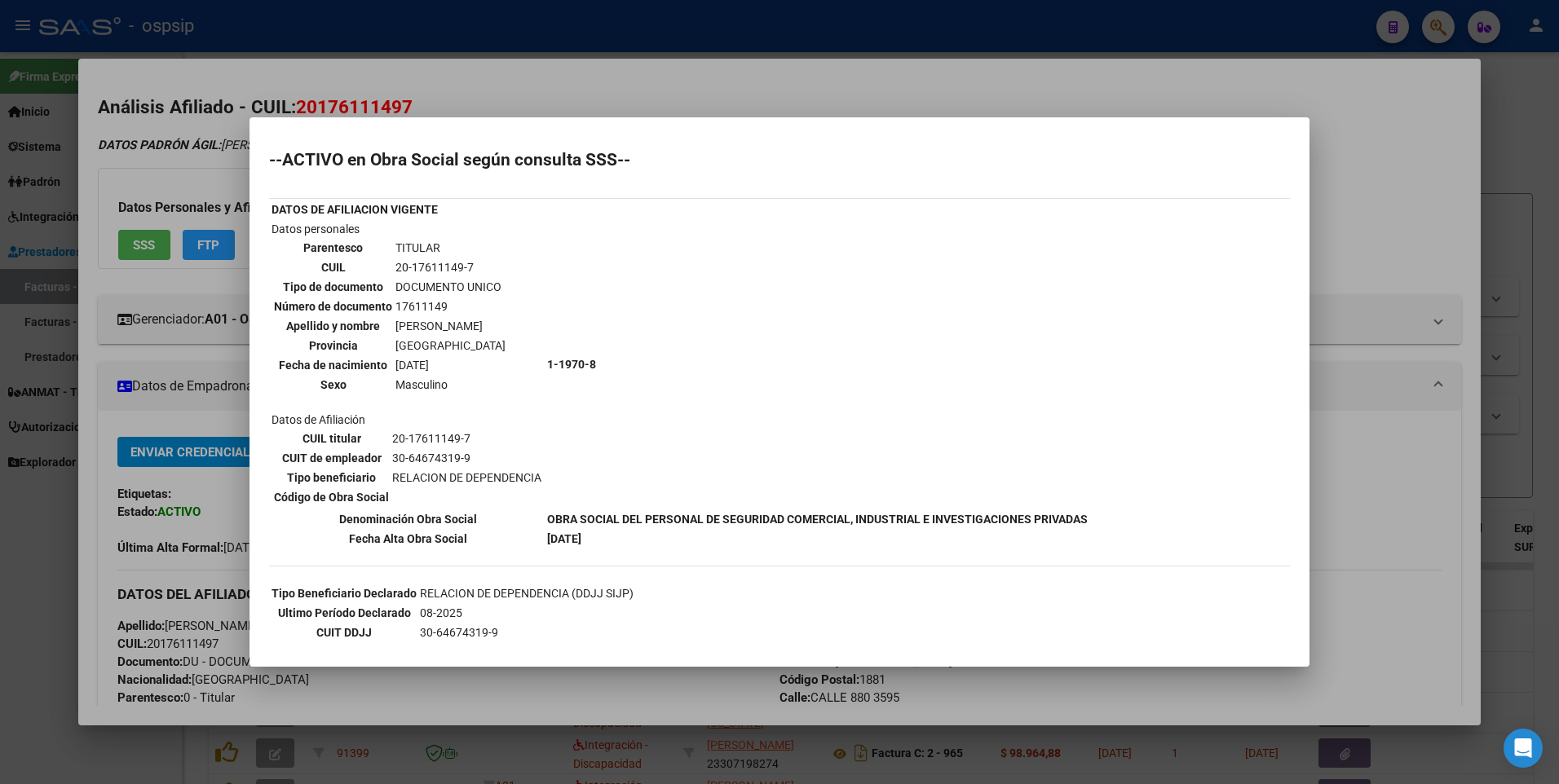
click at [1346, 190] on div at bounding box center [780, 392] width 1559 height 784
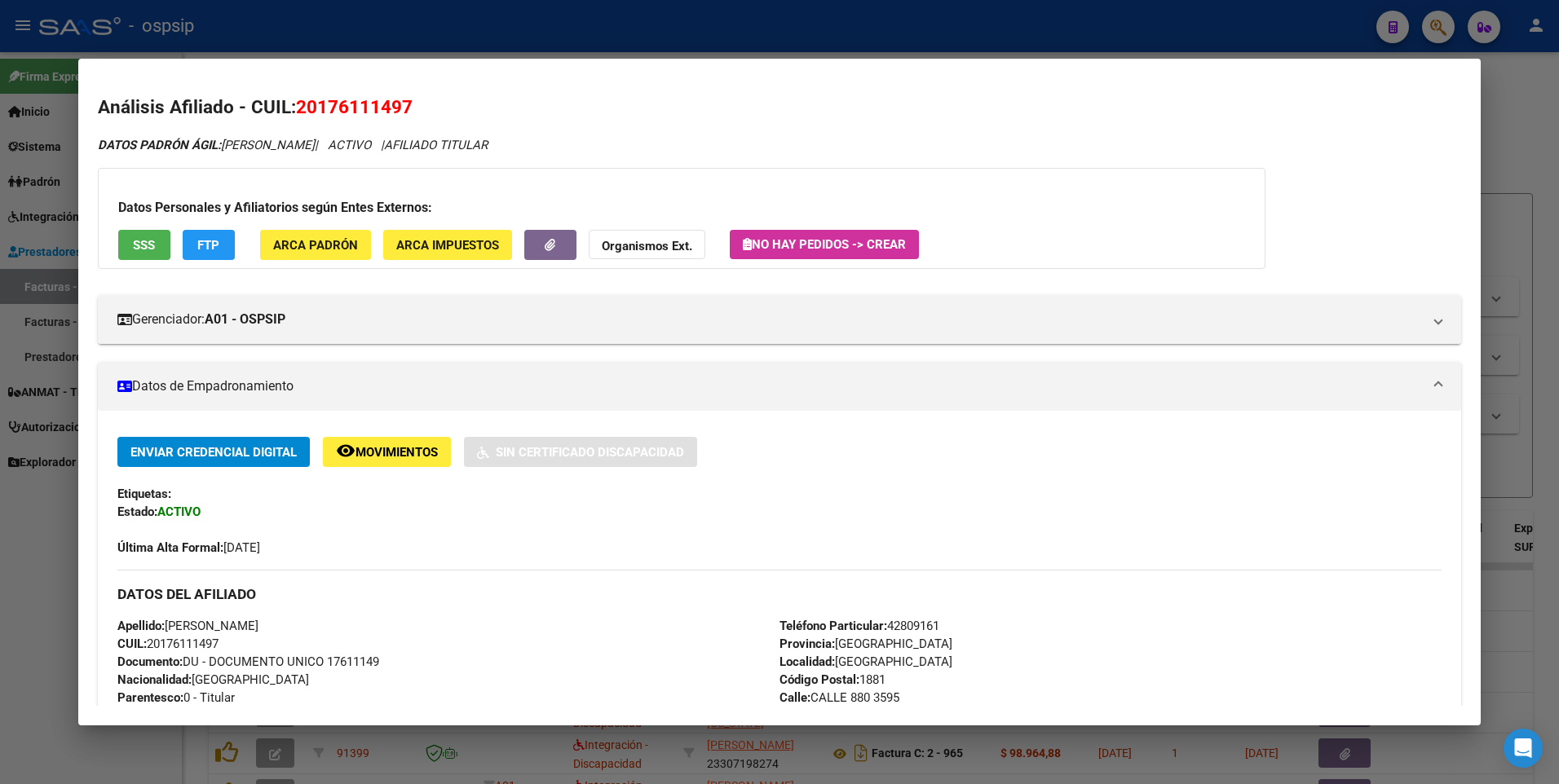
click at [1488, 166] on div at bounding box center [780, 392] width 1559 height 784
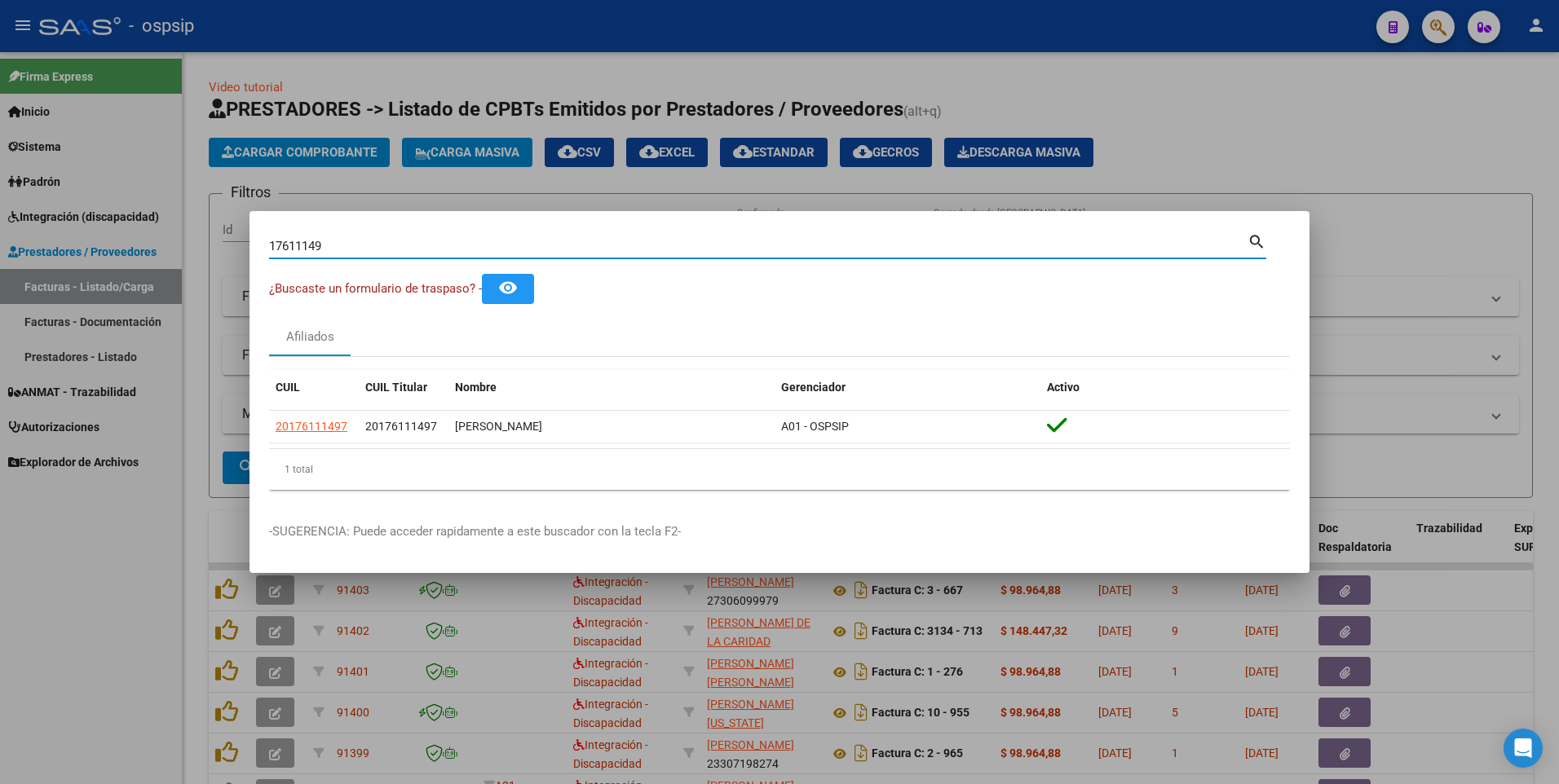
drag, startPoint x: 342, startPoint y: 245, endPoint x: 108, endPoint y: 264, distance: 234.8
click at [108, 264] on div "17611149 Buscar (apellido, dni, cuil, nro traspaso, cuit, obra social) search ¿…" at bounding box center [780, 392] width 1559 height 784
type input "35724739"
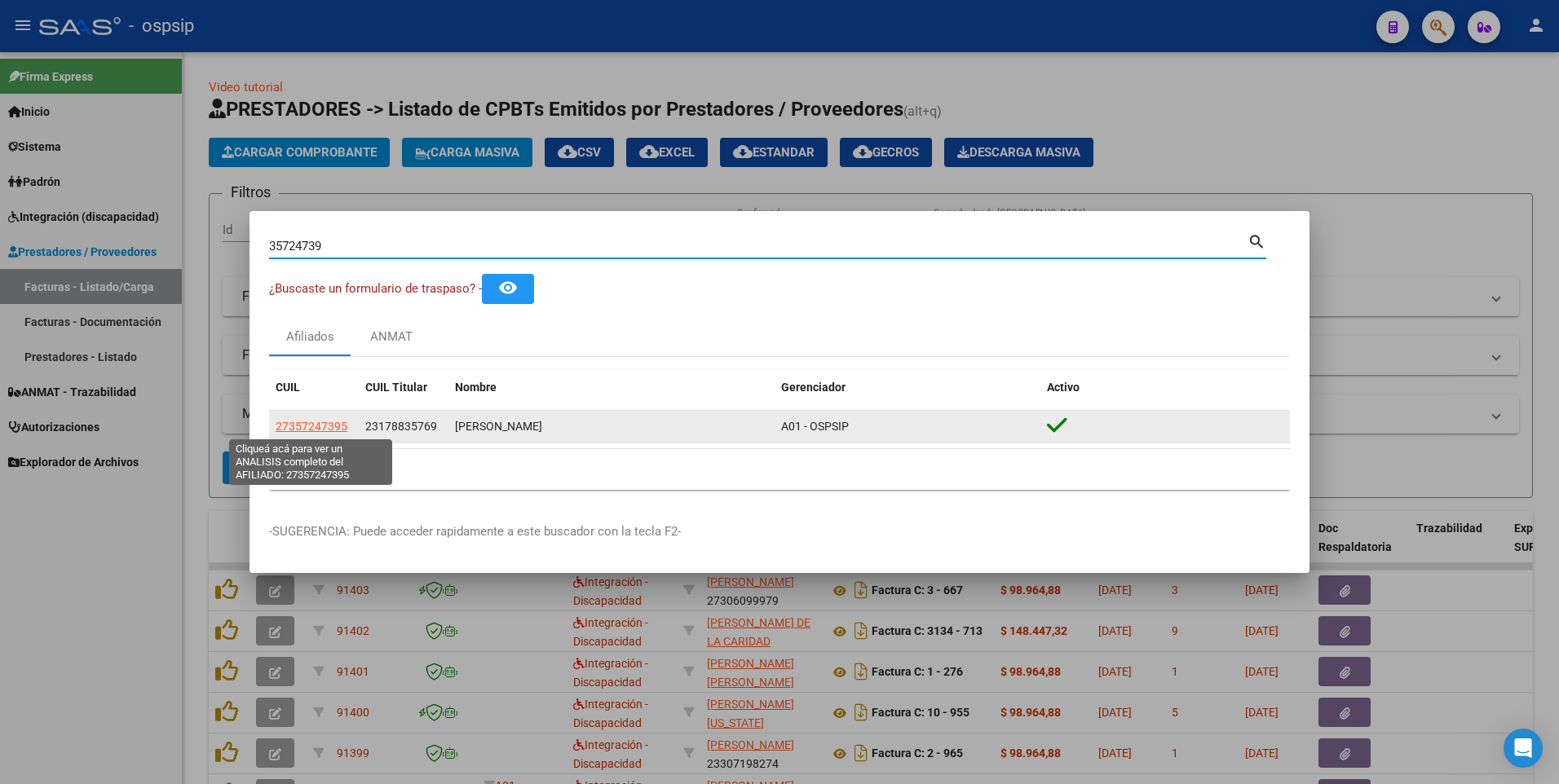
click at [329, 426] on span "27357247395" at bounding box center [311, 426] width 71 height 13
type textarea "27357247395"
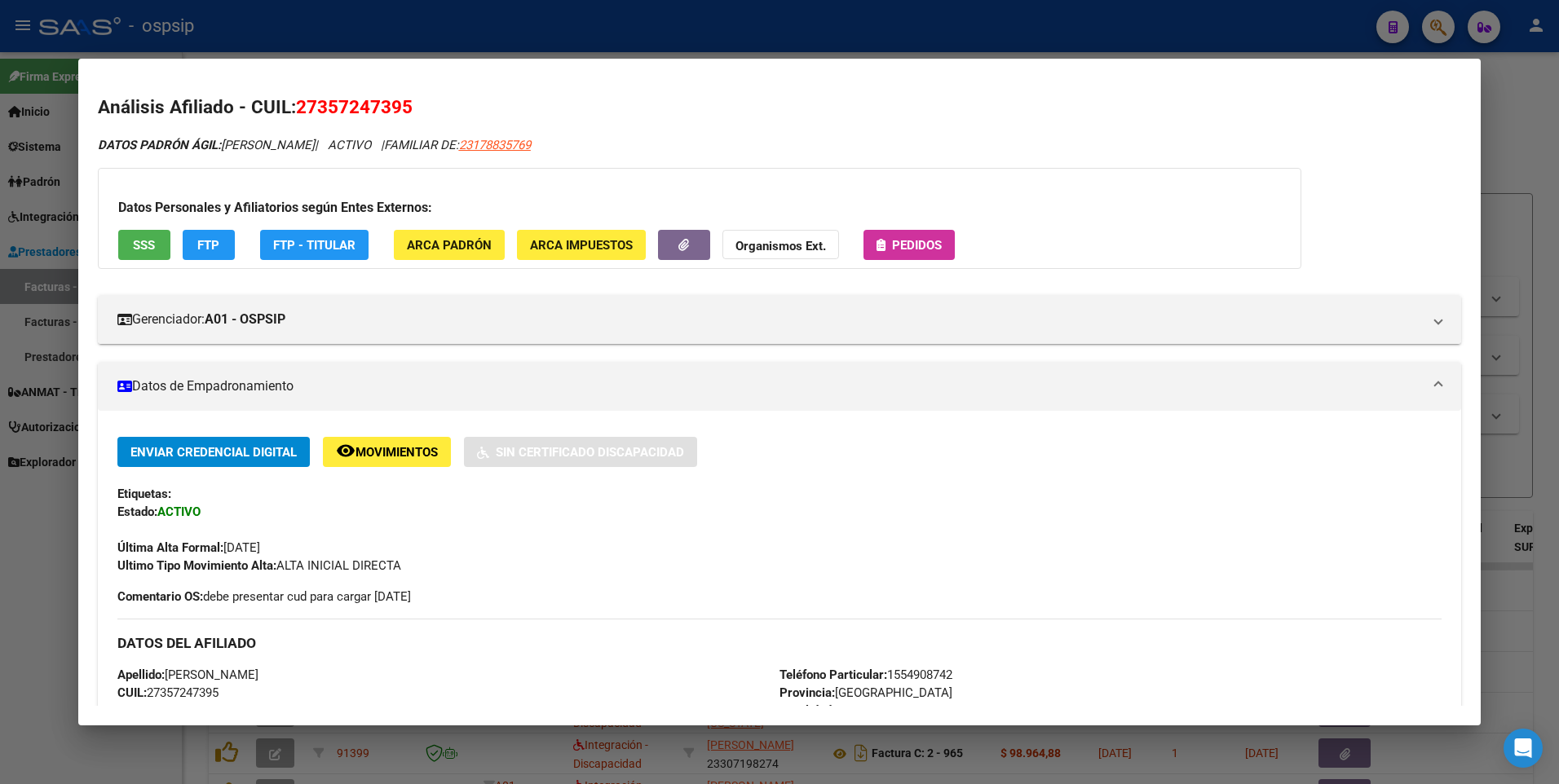
click at [149, 243] on span "SSS" at bounding box center [144, 245] width 22 height 15
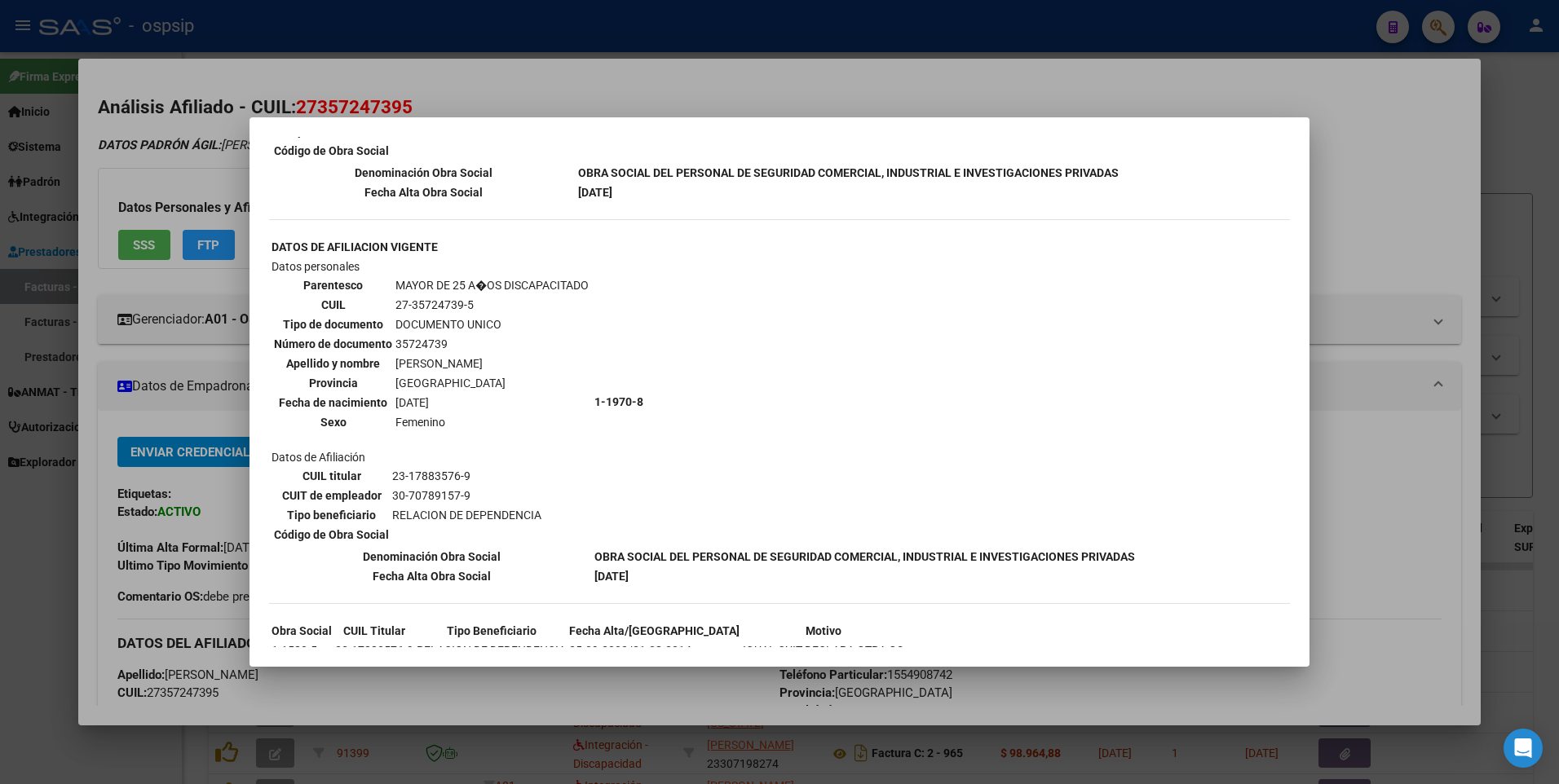
scroll to position [815, 0]
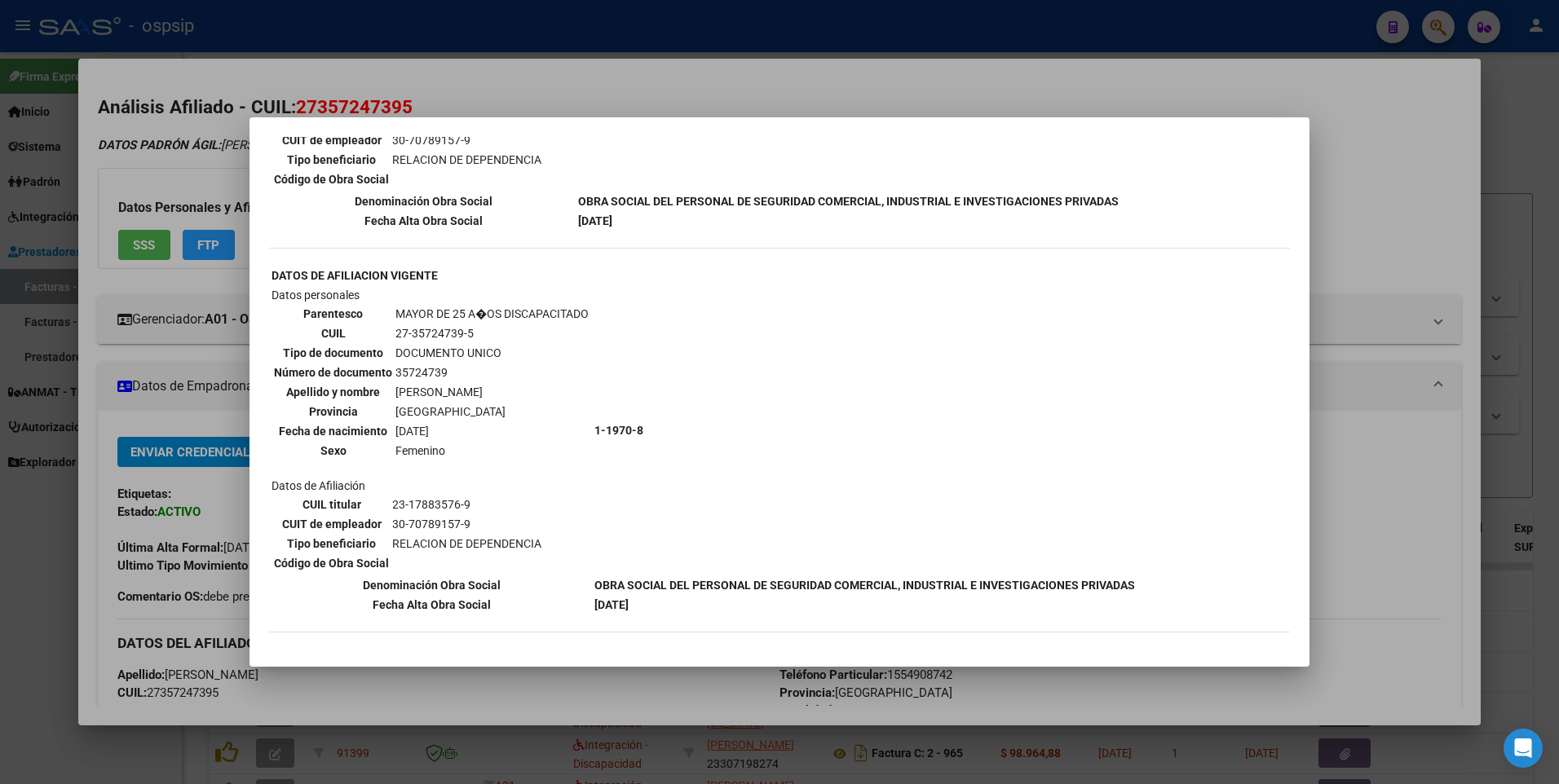
click at [1448, 189] on div at bounding box center [780, 392] width 1559 height 784
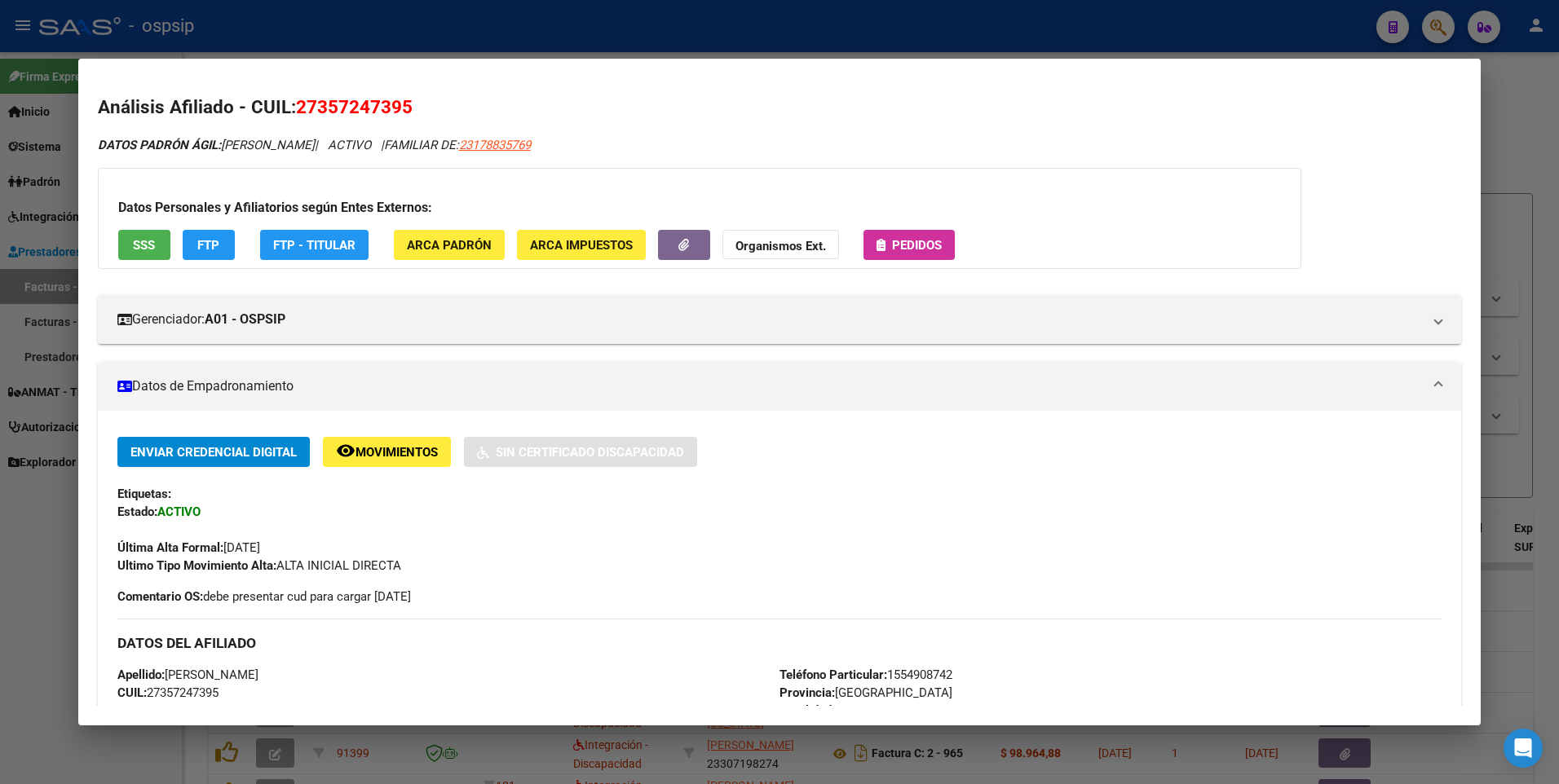
click at [1508, 158] on div at bounding box center [780, 392] width 1559 height 784
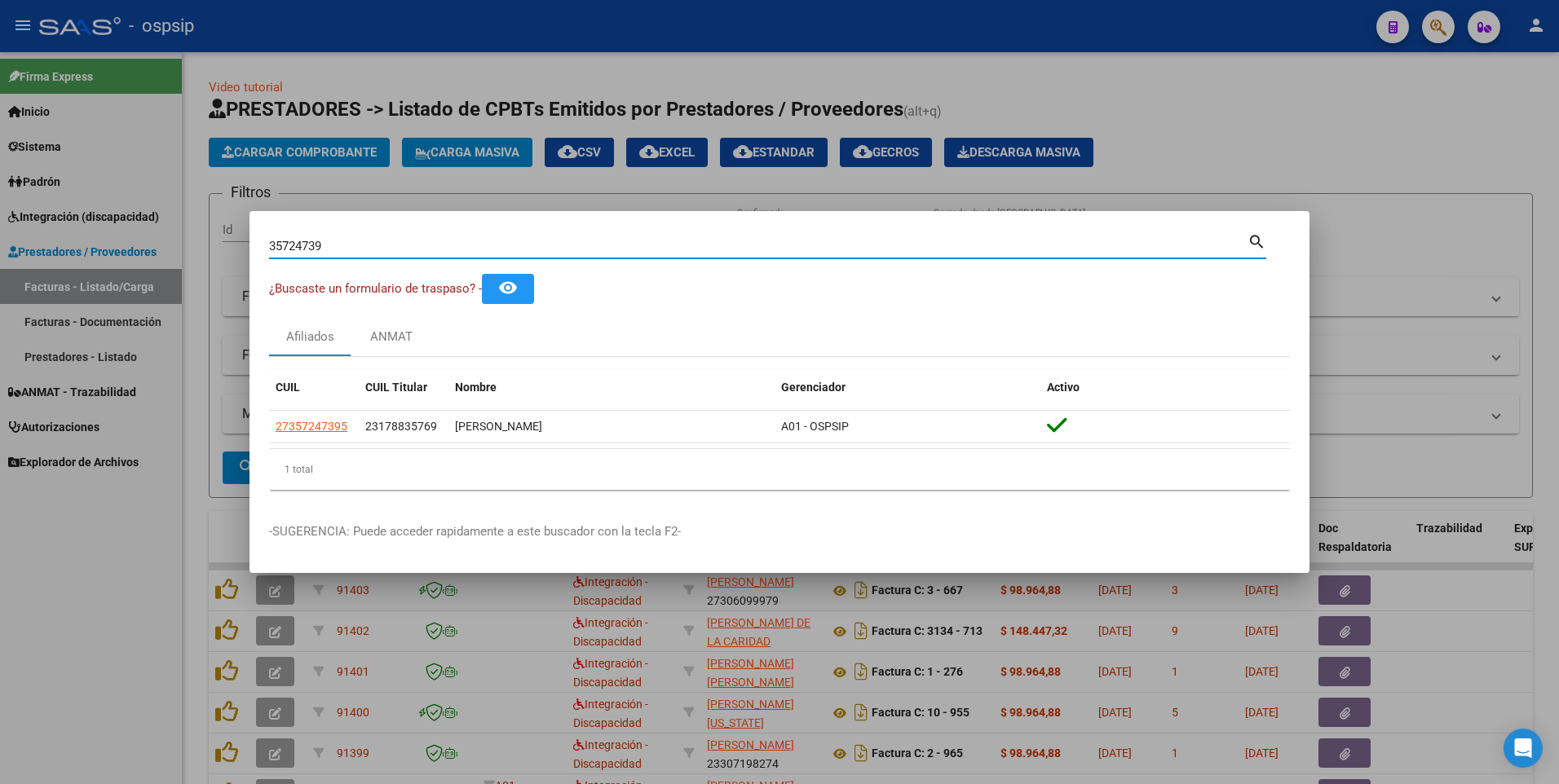
drag, startPoint x: 334, startPoint y: 242, endPoint x: 41, endPoint y: 292, distance: 297.2
click at [41, 292] on div "35724739 Buscar (apellido, dni, cuil, nro traspaso, cuit, obra social) search ¿…" at bounding box center [780, 392] width 1559 height 784
type input "94089934"
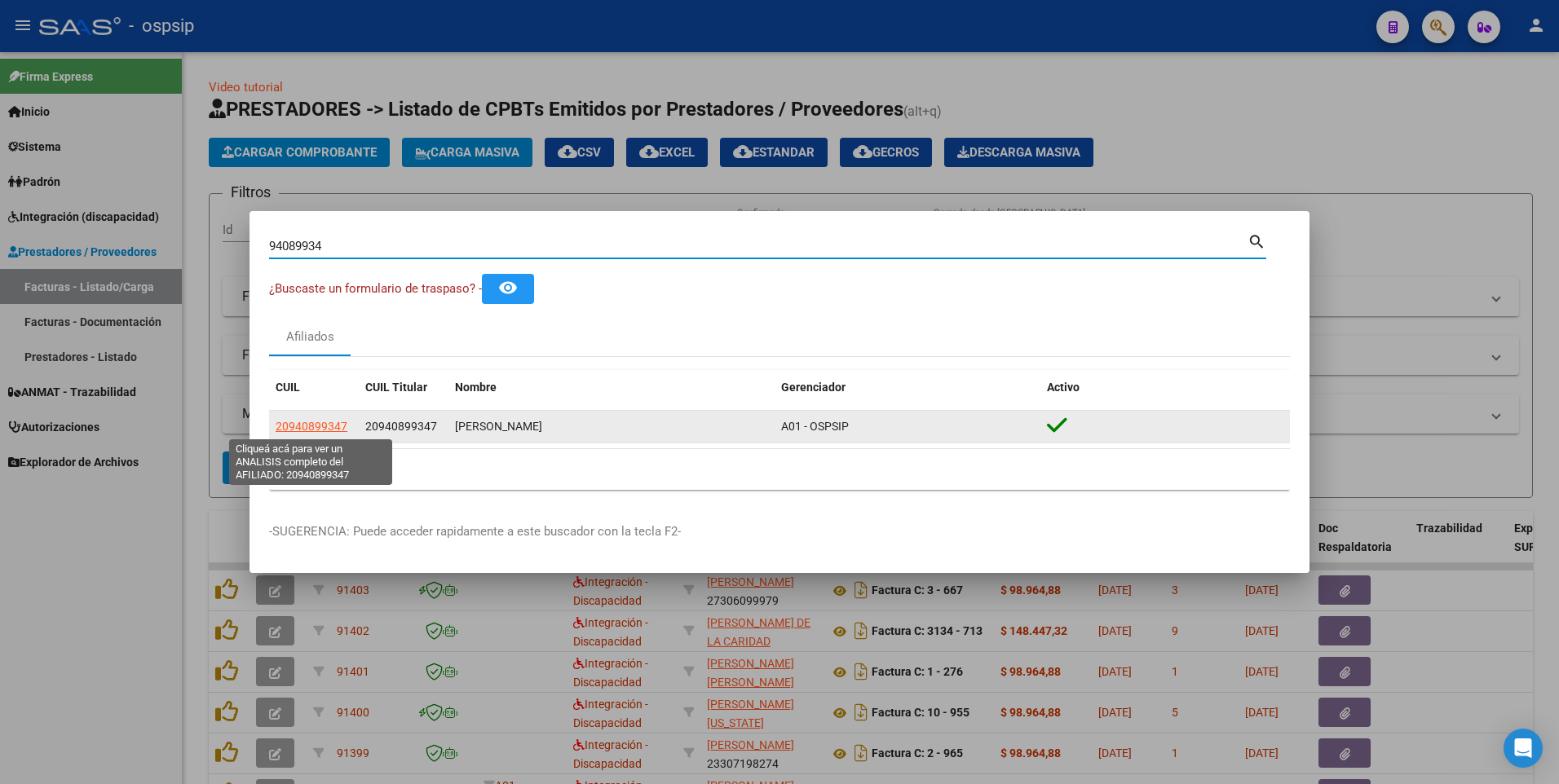
click at [325, 427] on span "20940899347" at bounding box center [311, 426] width 71 height 13
type textarea "20940899347"
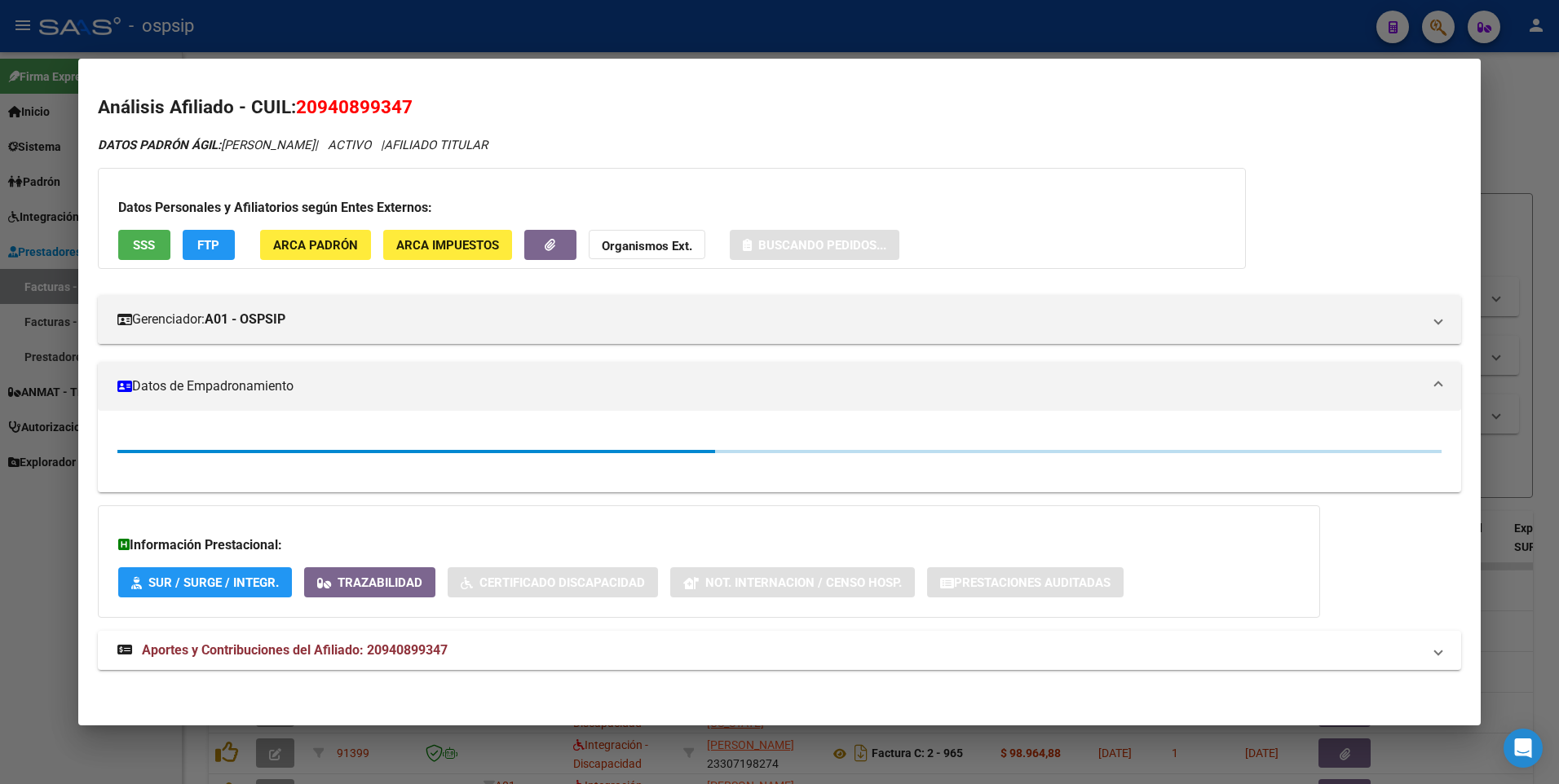
click at [140, 252] on span "SSS" at bounding box center [144, 245] width 22 height 15
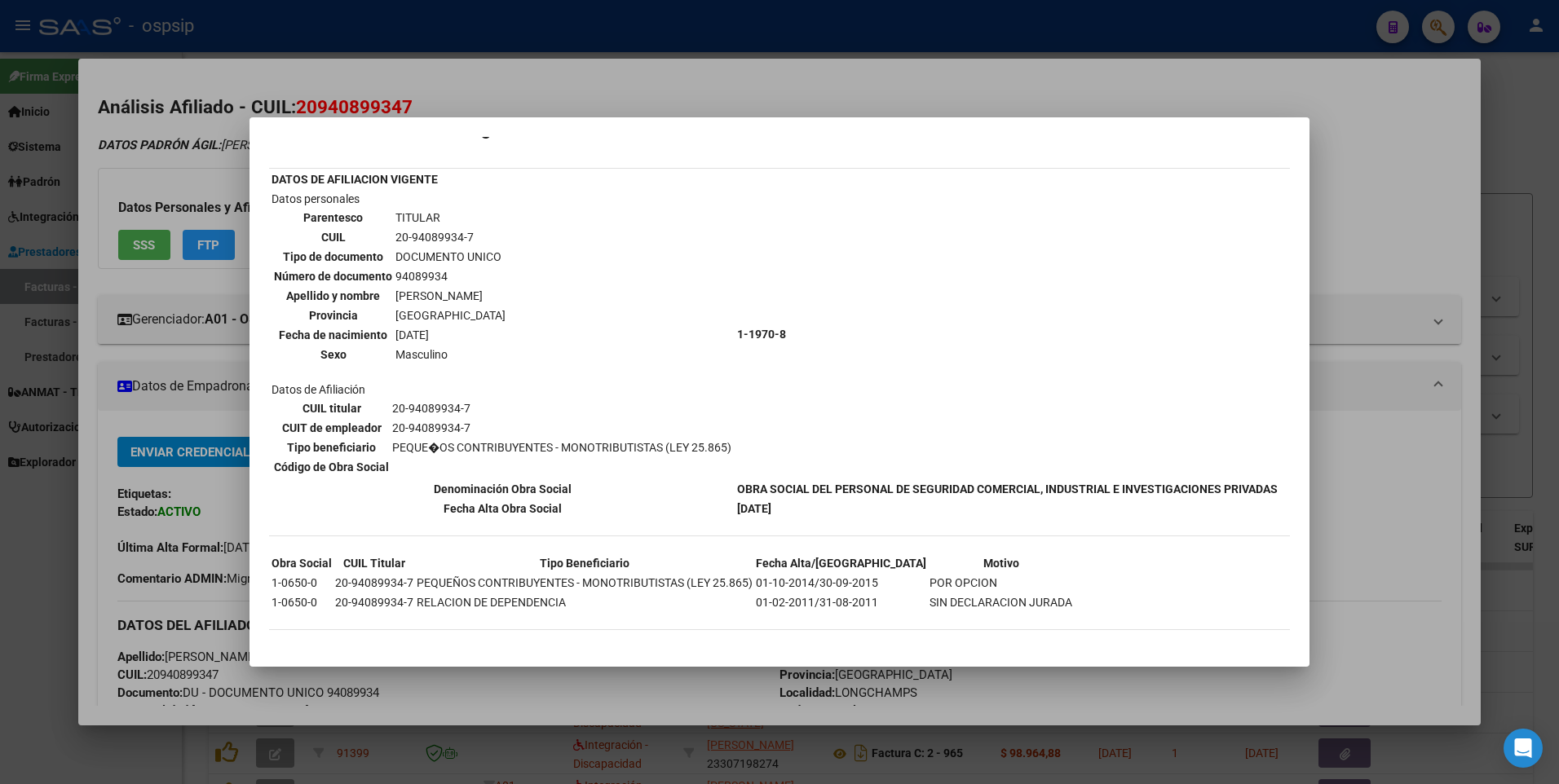
scroll to position [0, 0]
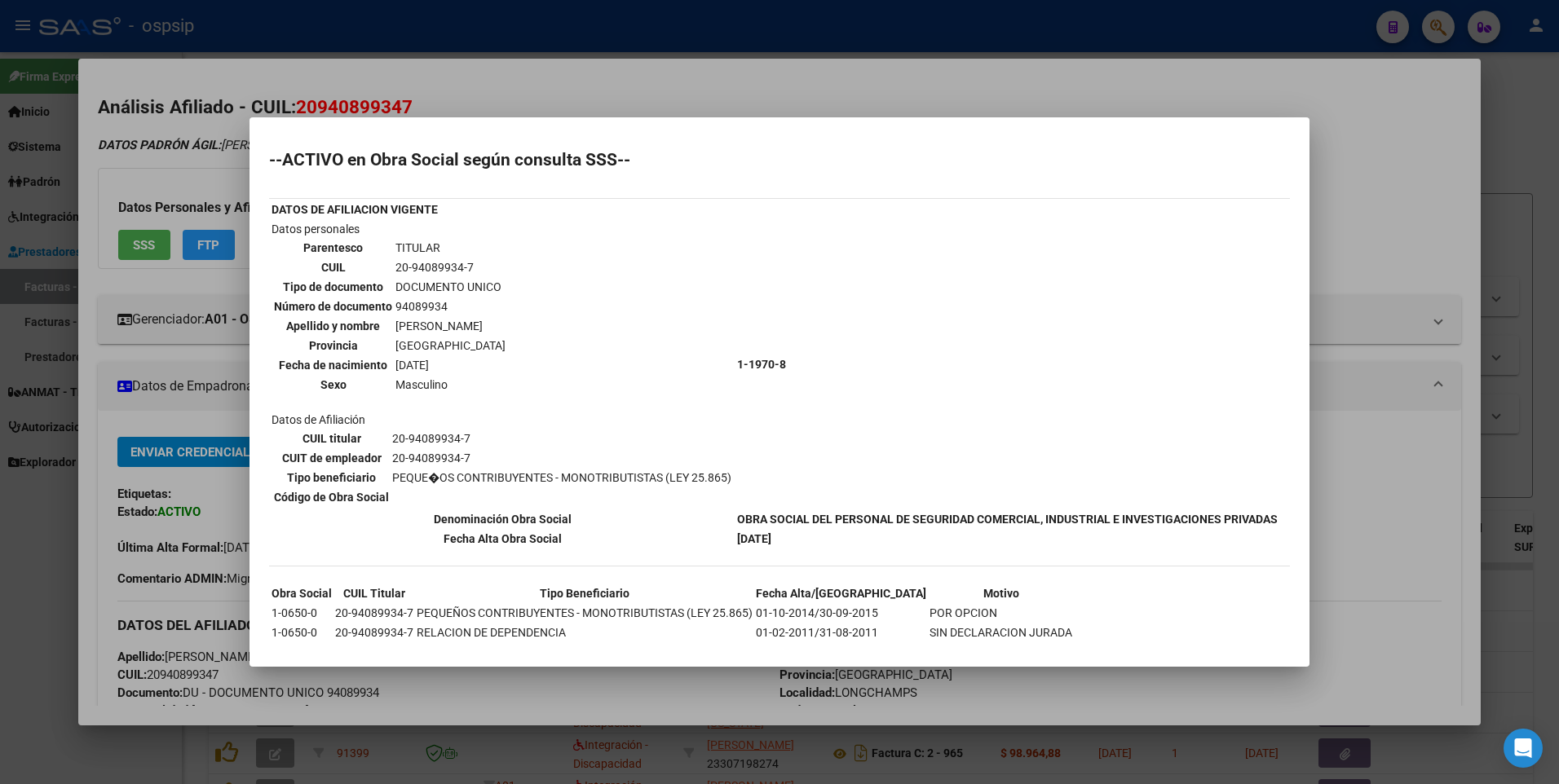
click at [1357, 209] on div at bounding box center [780, 392] width 1559 height 784
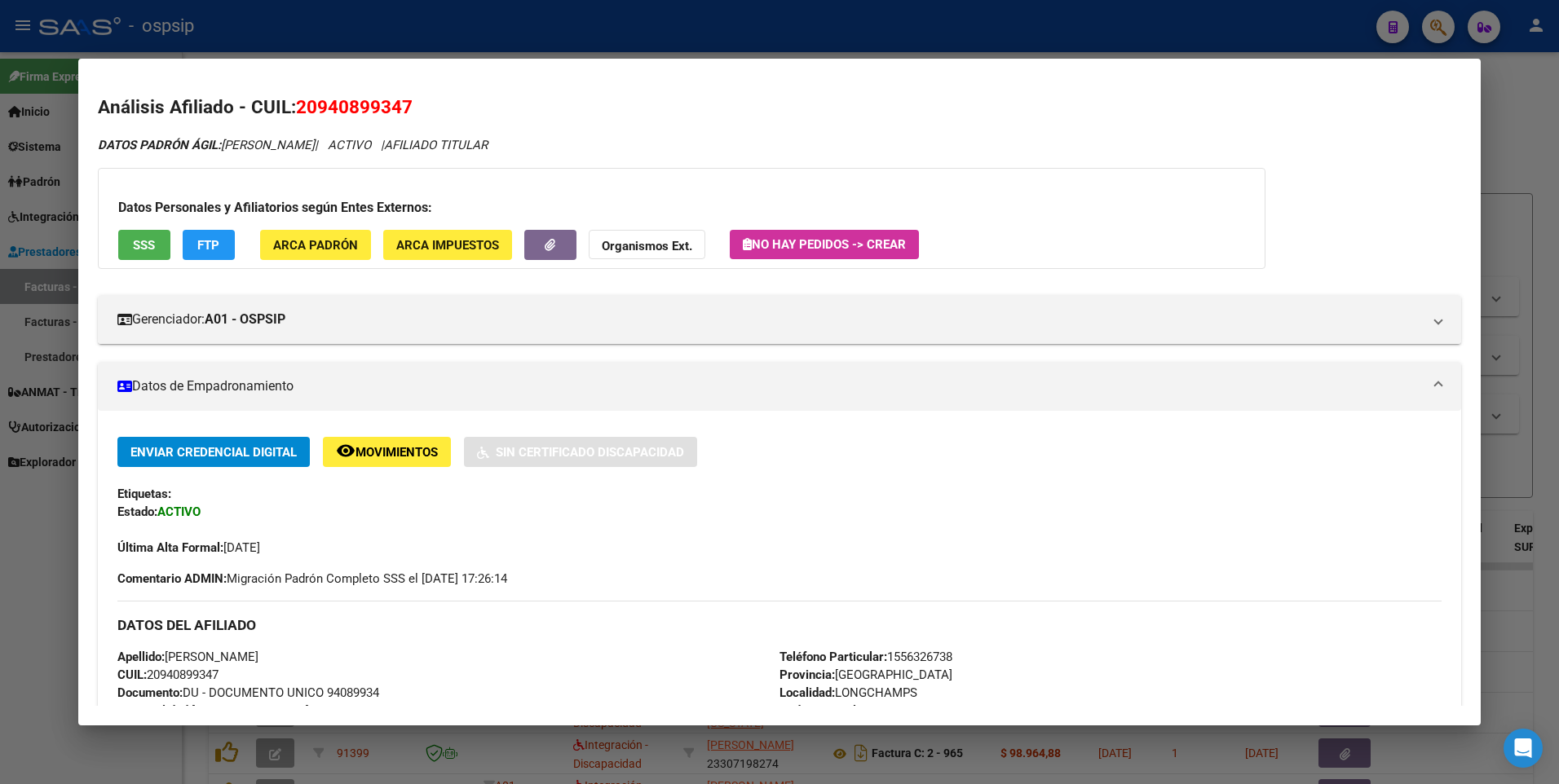
click at [1506, 160] on div at bounding box center [780, 392] width 1559 height 784
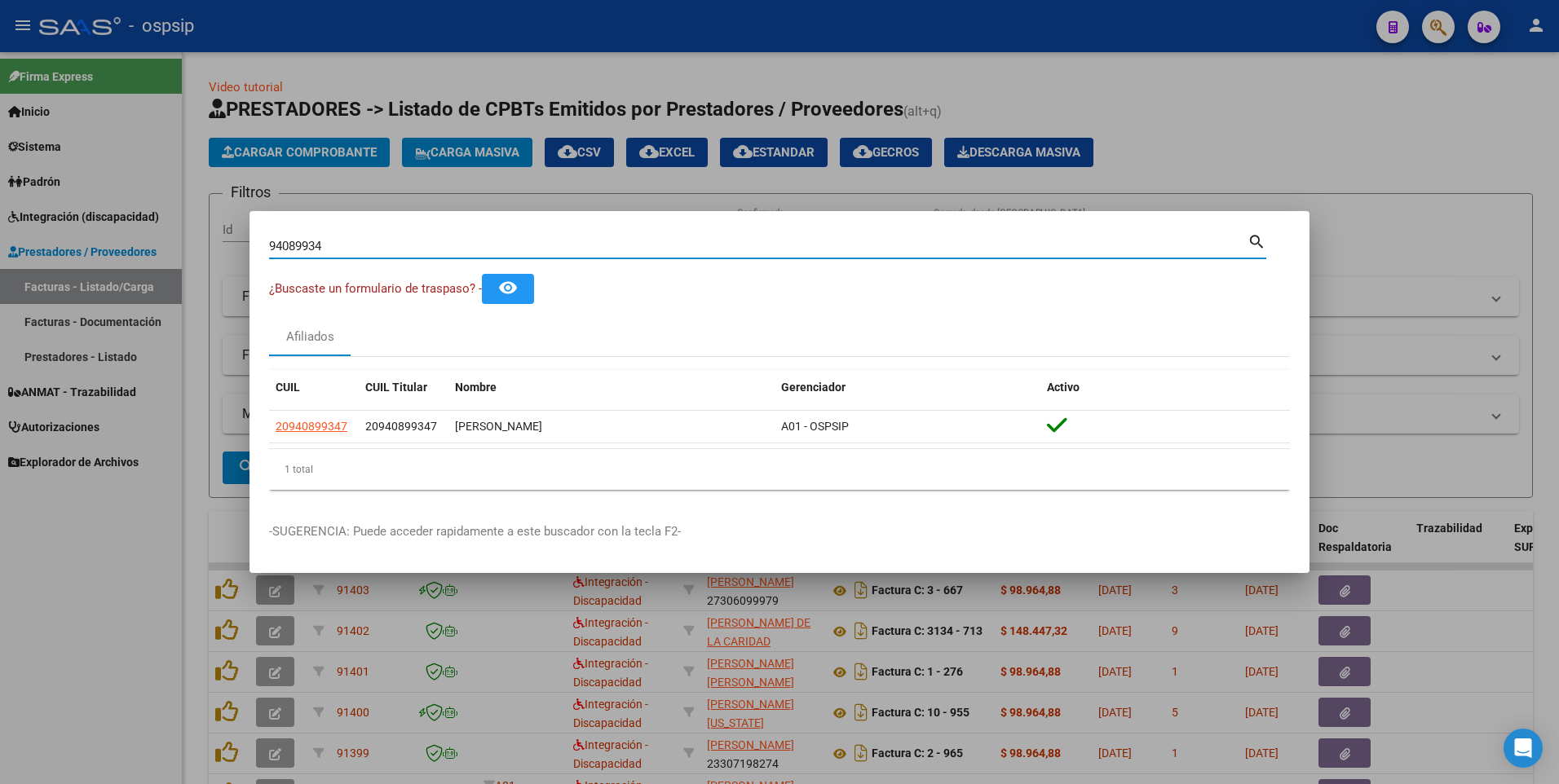
drag, startPoint x: 358, startPoint y: 244, endPoint x: 110, endPoint y: 273, distance: 249.7
click at [110, 273] on div "94089934 Buscar (apellido, dni, cuil, nro traspaso, cuit, obra social) search ¿…" at bounding box center [780, 392] width 1559 height 784
type input "30373204"
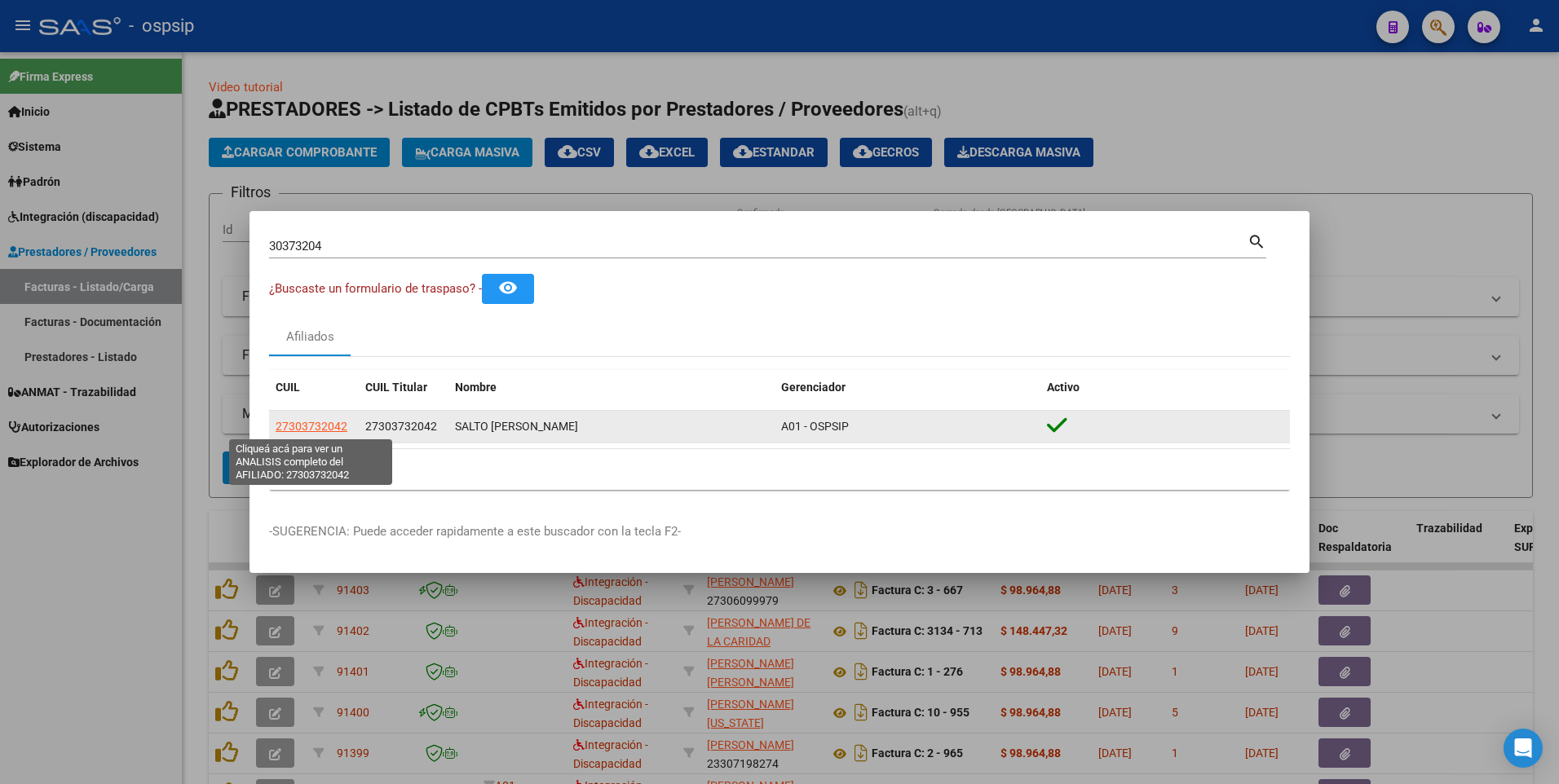
click at [325, 425] on span "27303732042" at bounding box center [311, 426] width 71 height 13
type textarea "27303732042"
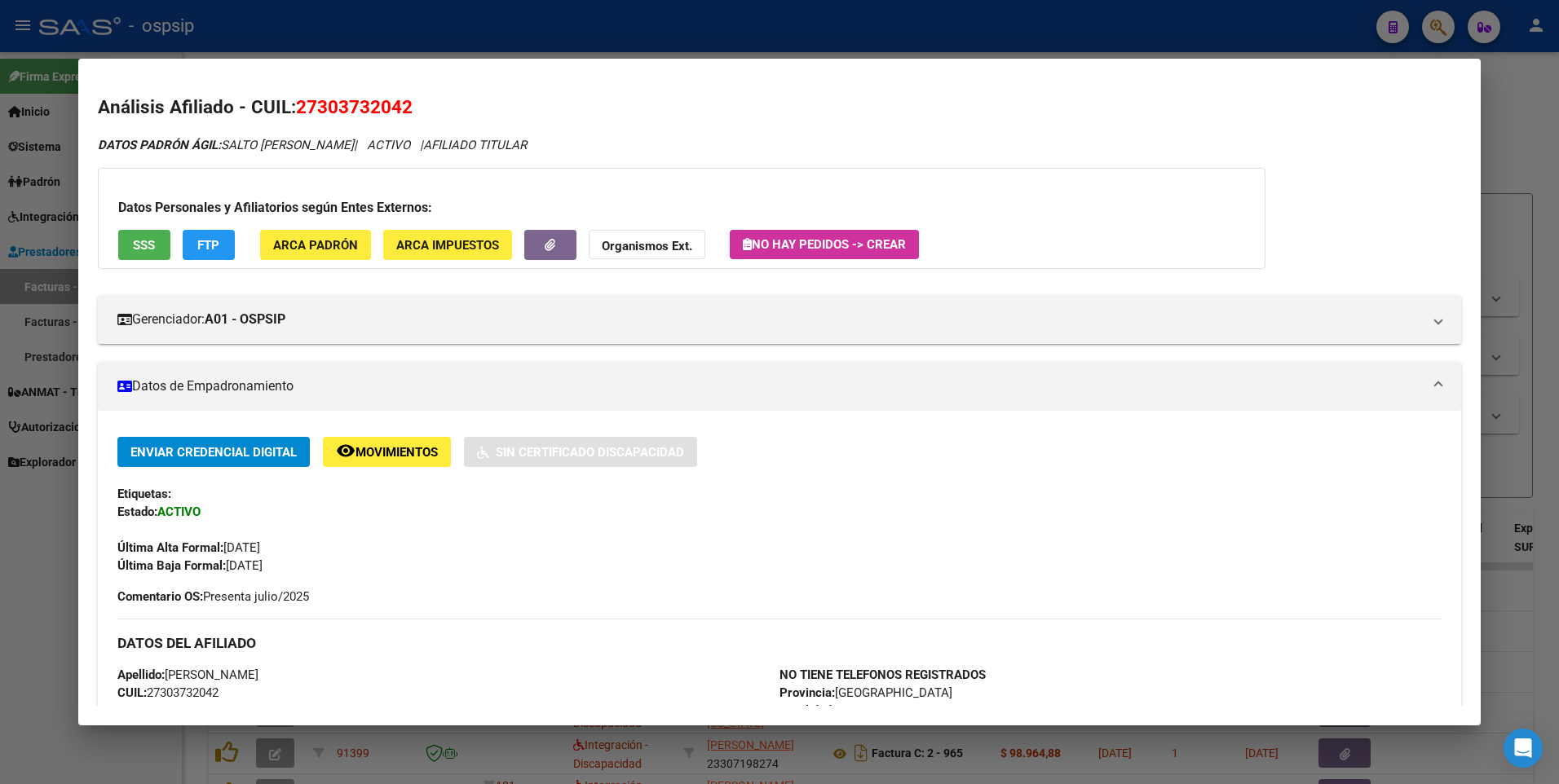
click at [142, 259] on button "SSS" at bounding box center [145, 245] width 53 height 30
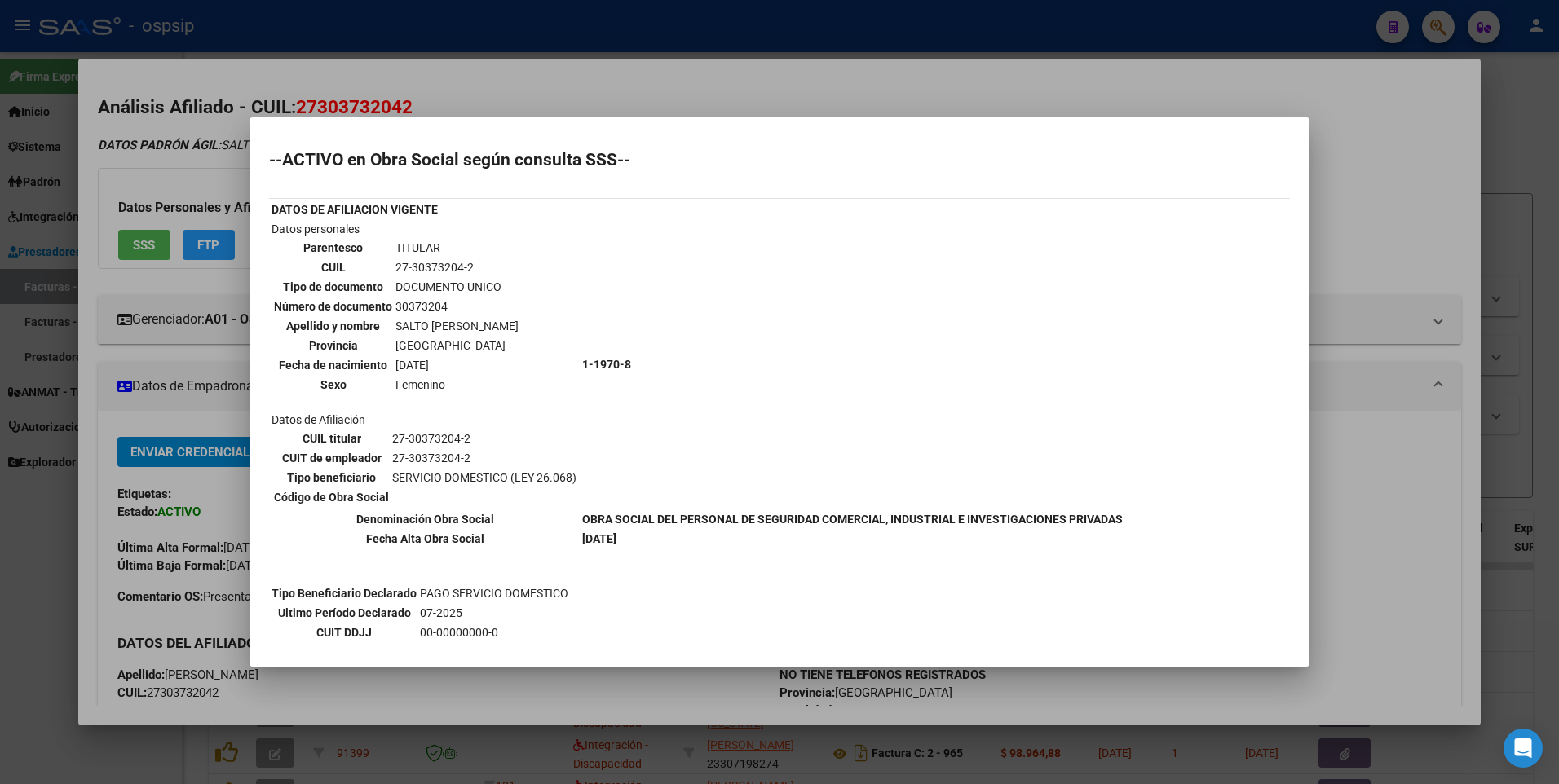
click at [1335, 225] on div at bounding box center [780, 392] width 1559 height 784
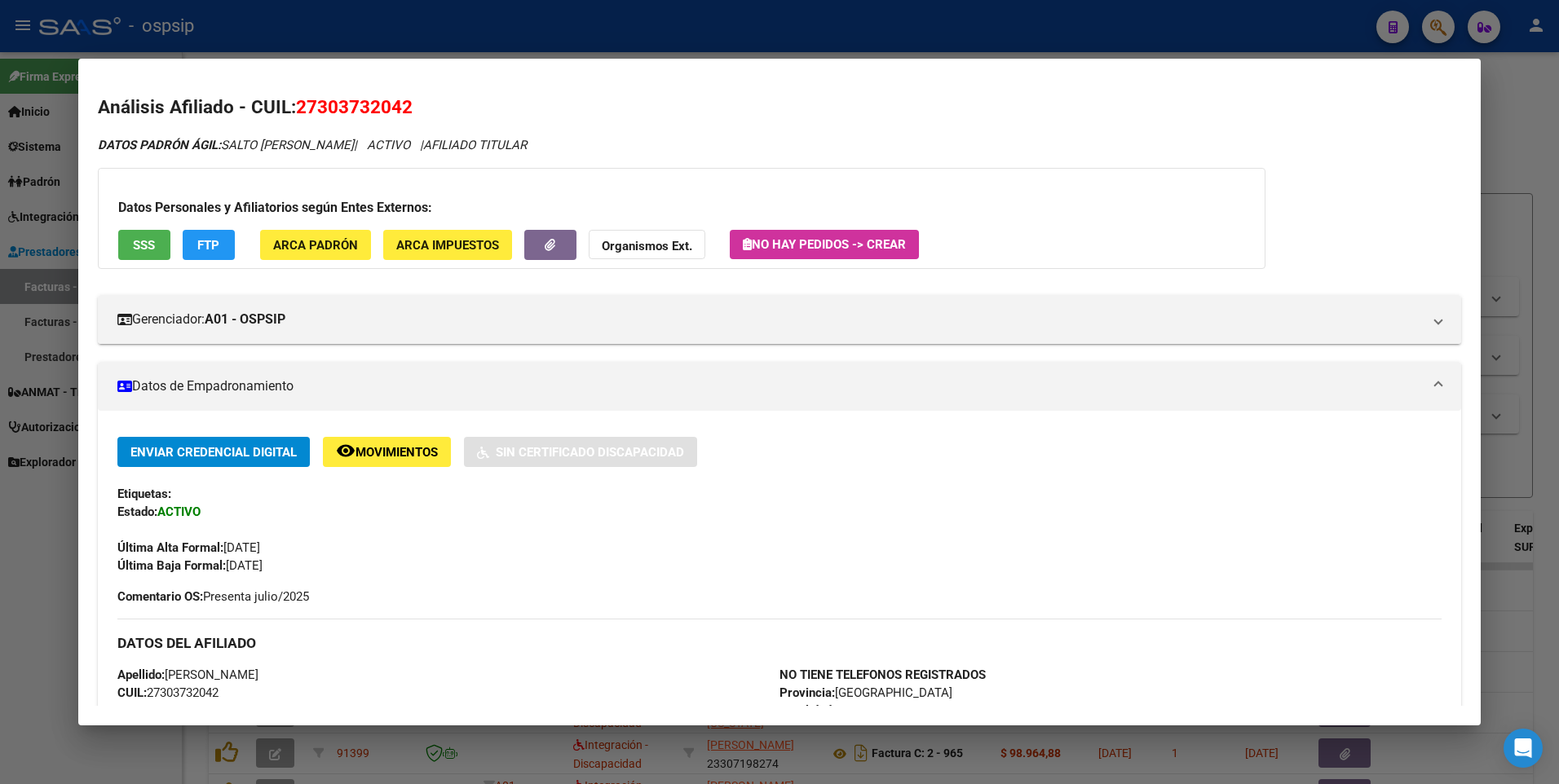
click at [1529, 144] on div at bounding box center [780, 392] width 1559 height 784
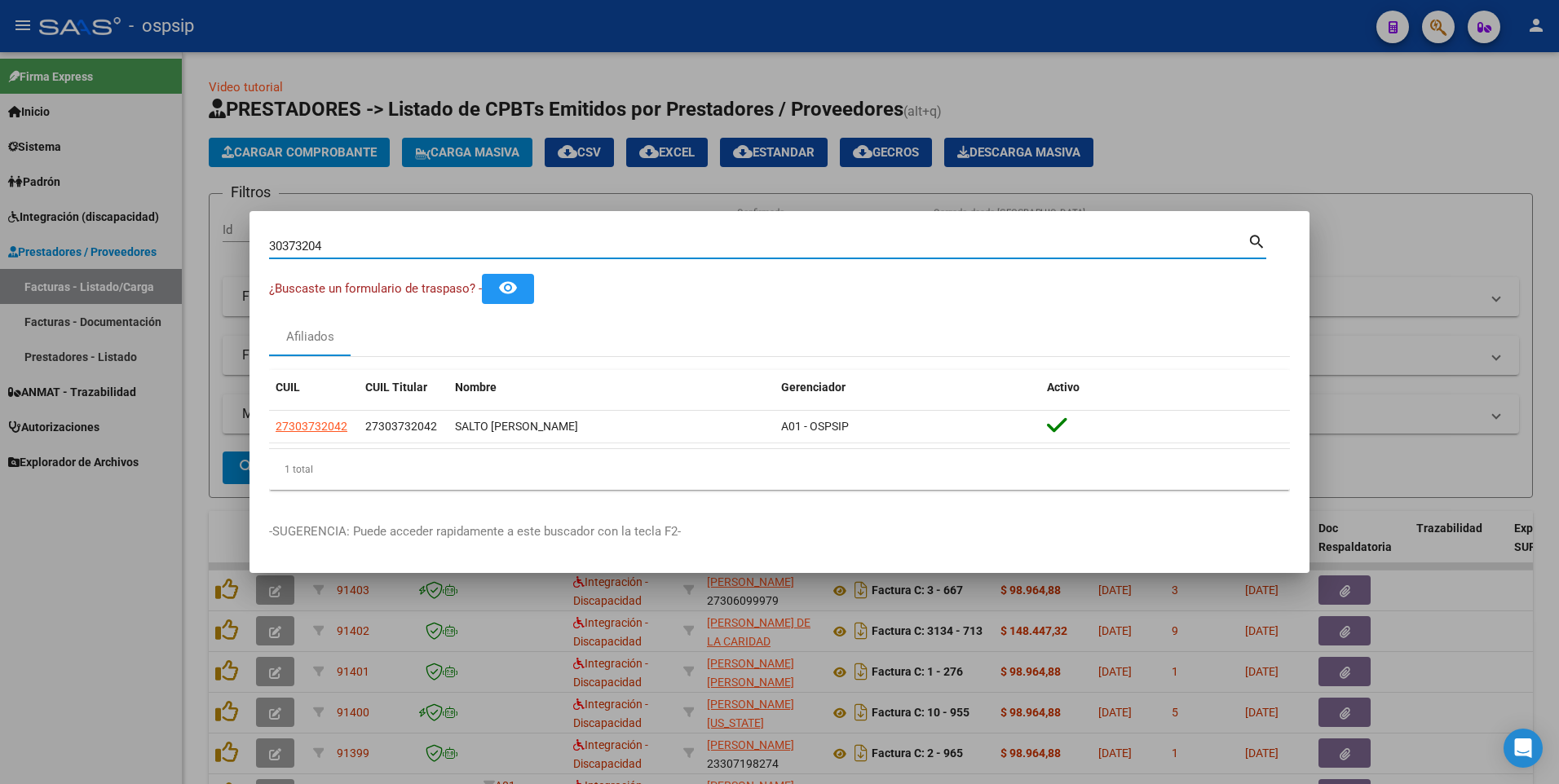
drag, startPoint x: 343, startPoint y: 248, endPoint x: 150, endPoint y: 280, distance: 195.6
click at [150, 280] on div "30373204 Buscar (apellido, dni, cuil, nro traspaso, cuit, obra social) search ¿…" at bounding box center [780, 392] width 1559 height 784
type input "17611149"
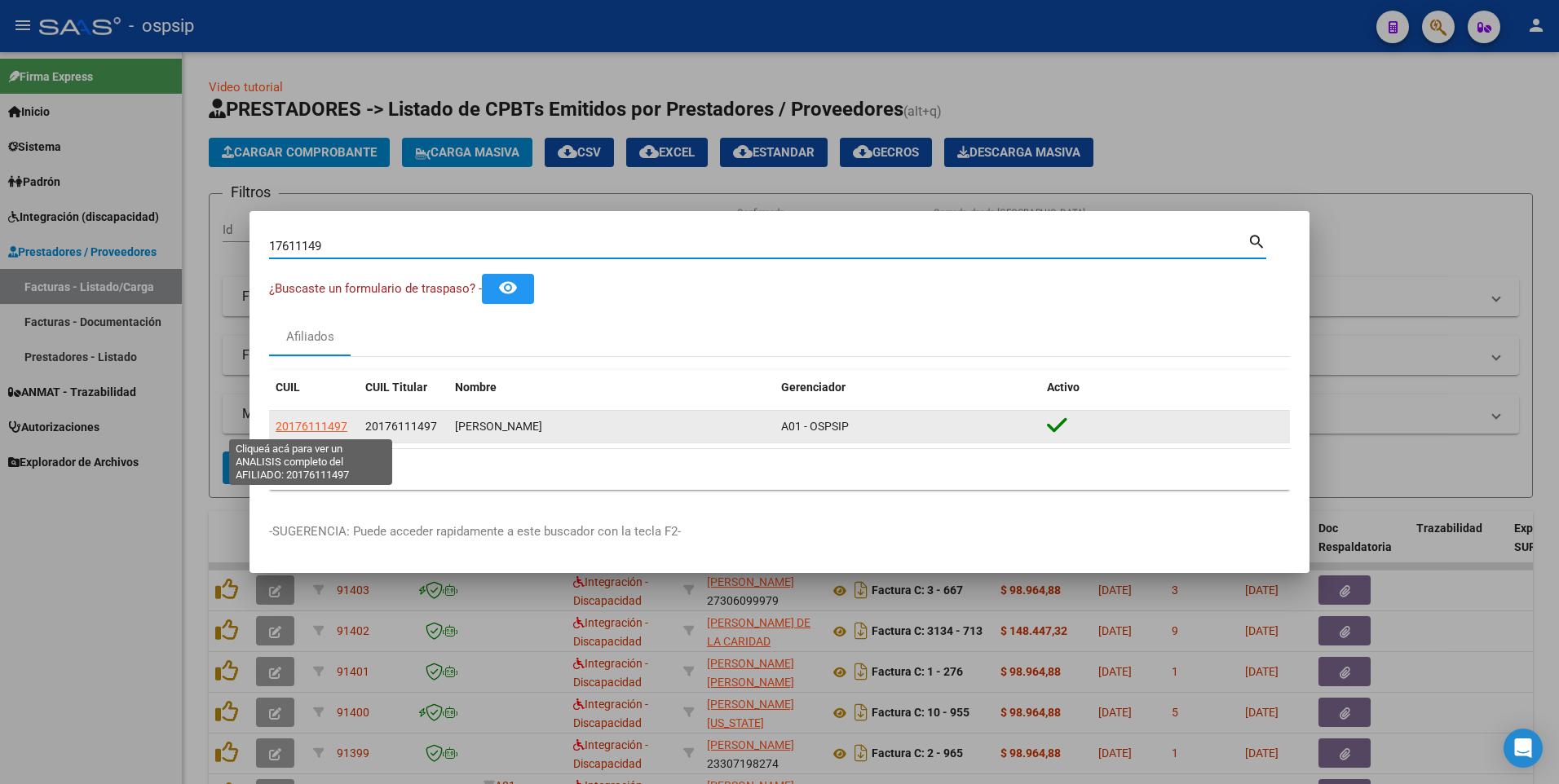
click at [315, 429] on span "20176111497" at bounding box center [311, 426] width 71 height 13
type textarea "20176111497"
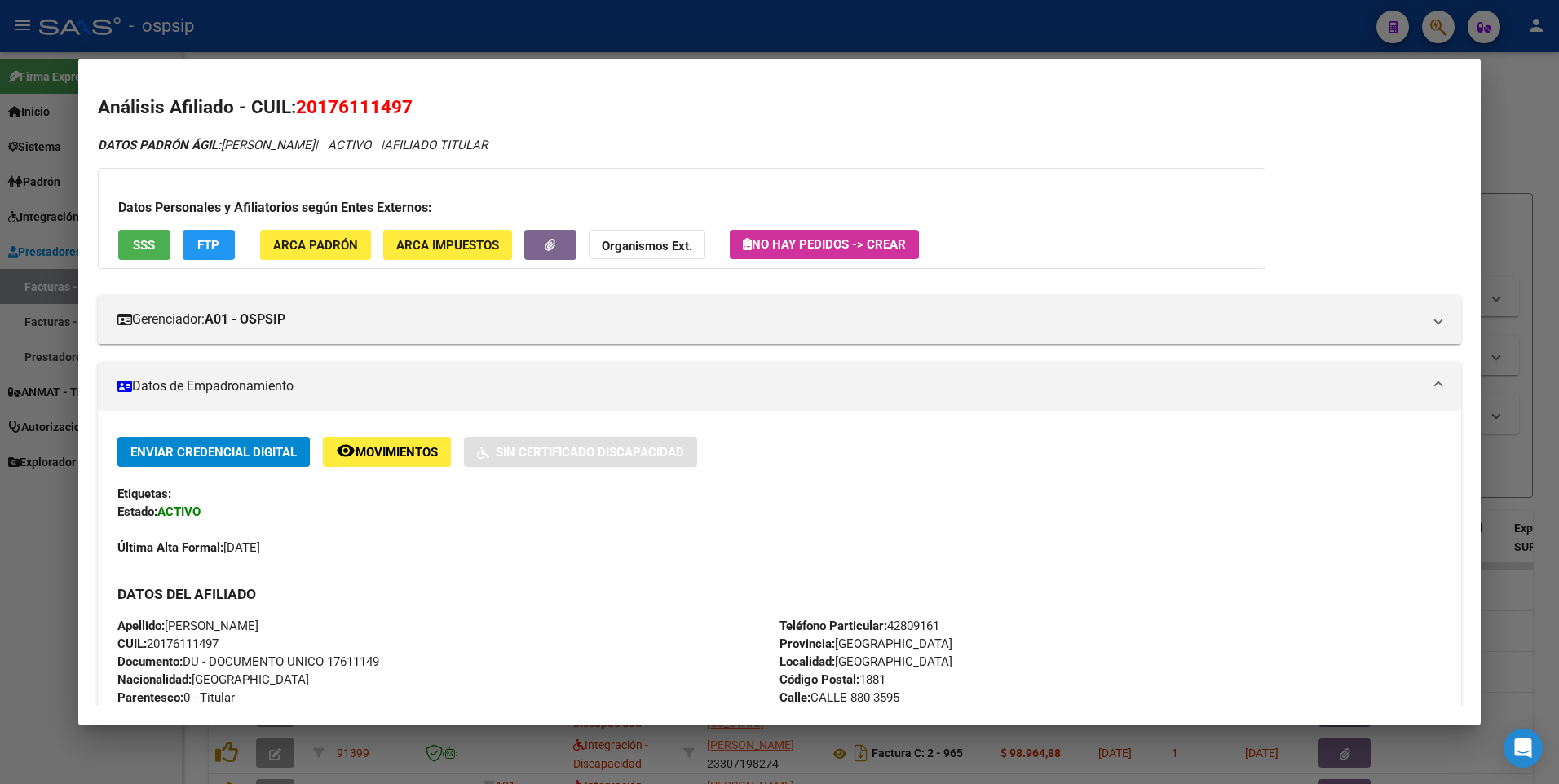
click at [150, 233] on button "SSS" at bounding box center [145, 245] width 53 height 30
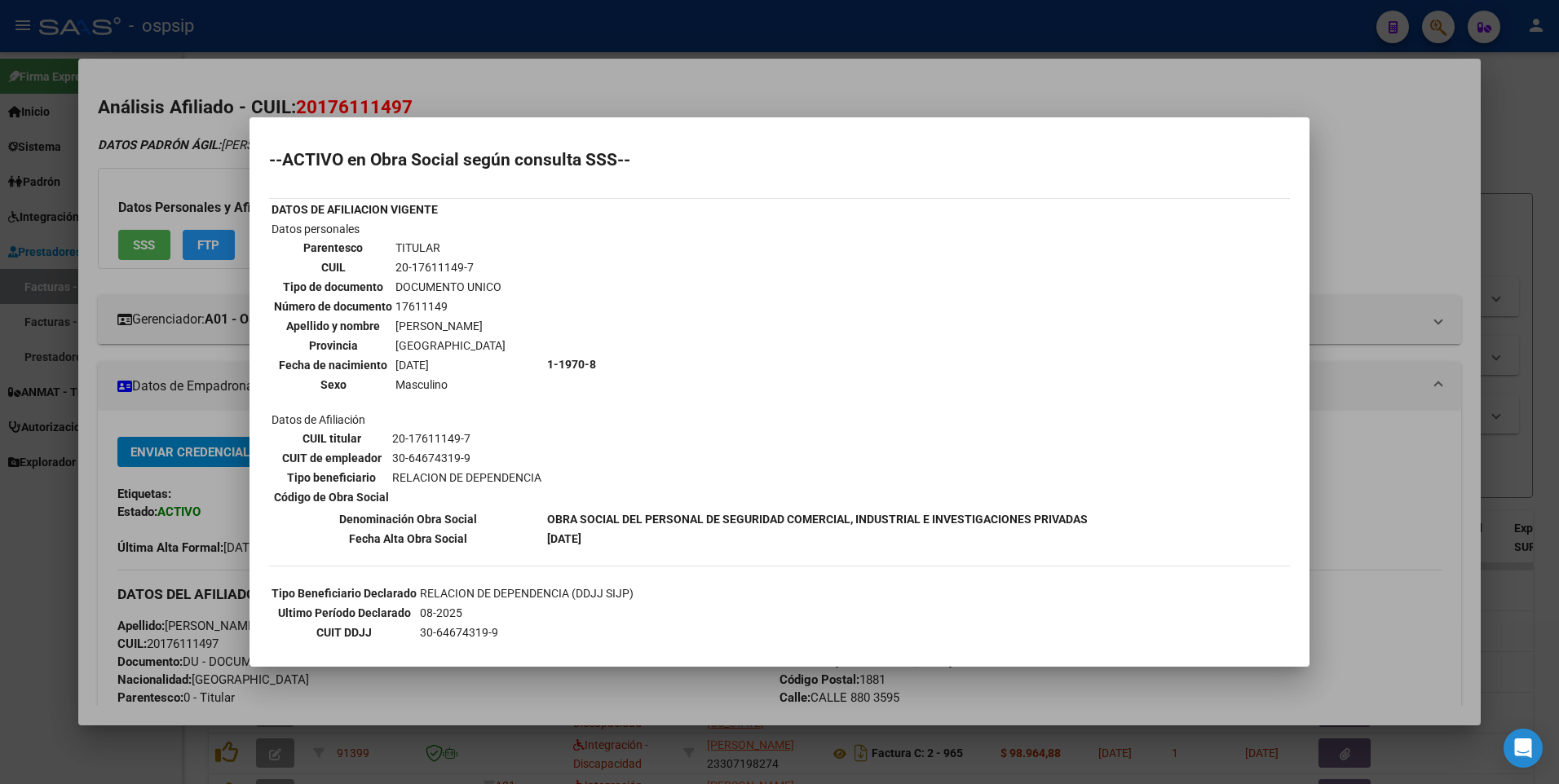
click at [1395, 176] on div at bounding box center [780, 392] width 1559 height 784
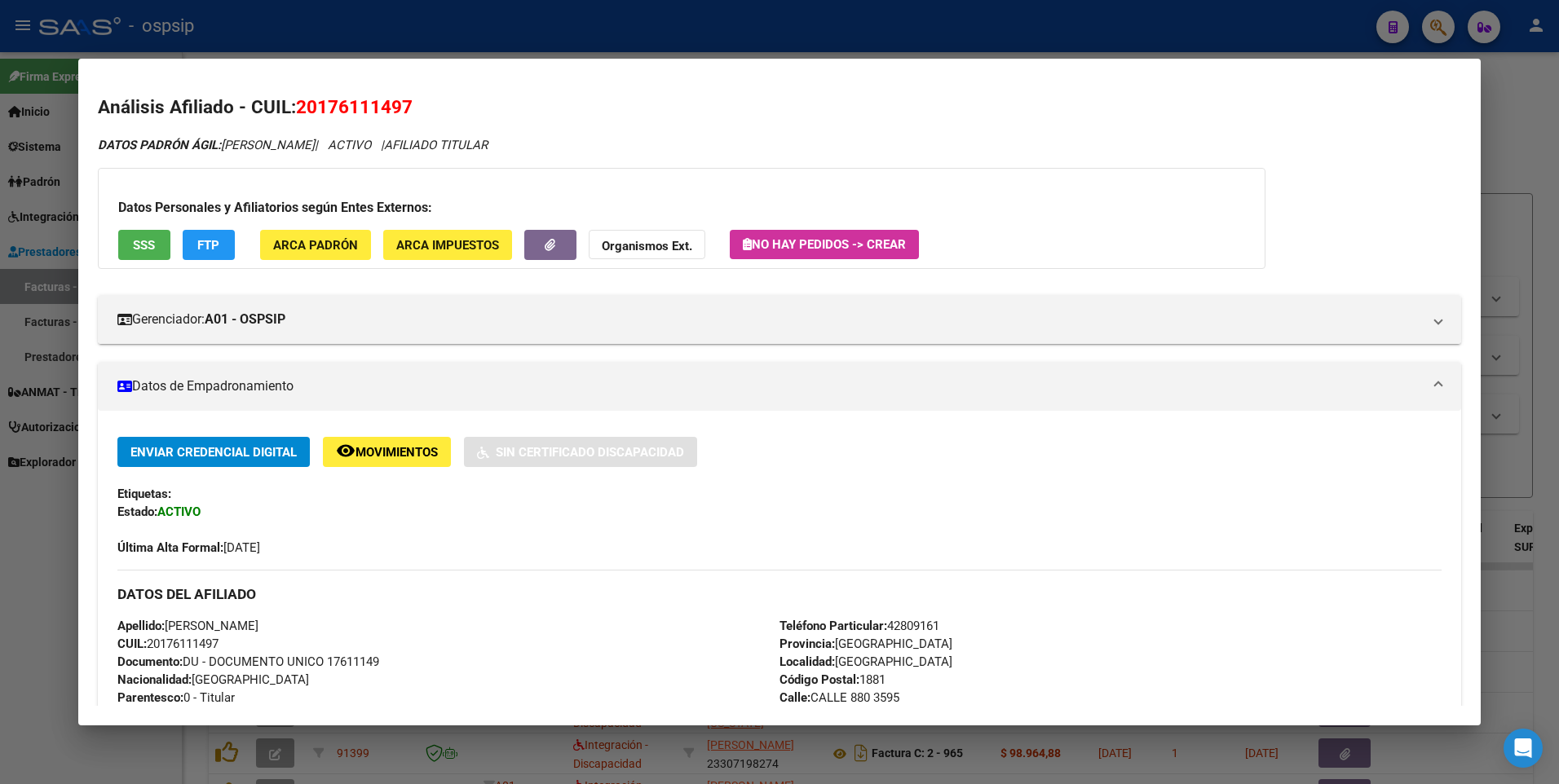
click at [1545, 143] on div at bounding box center [780, 392] width 1559 height 784
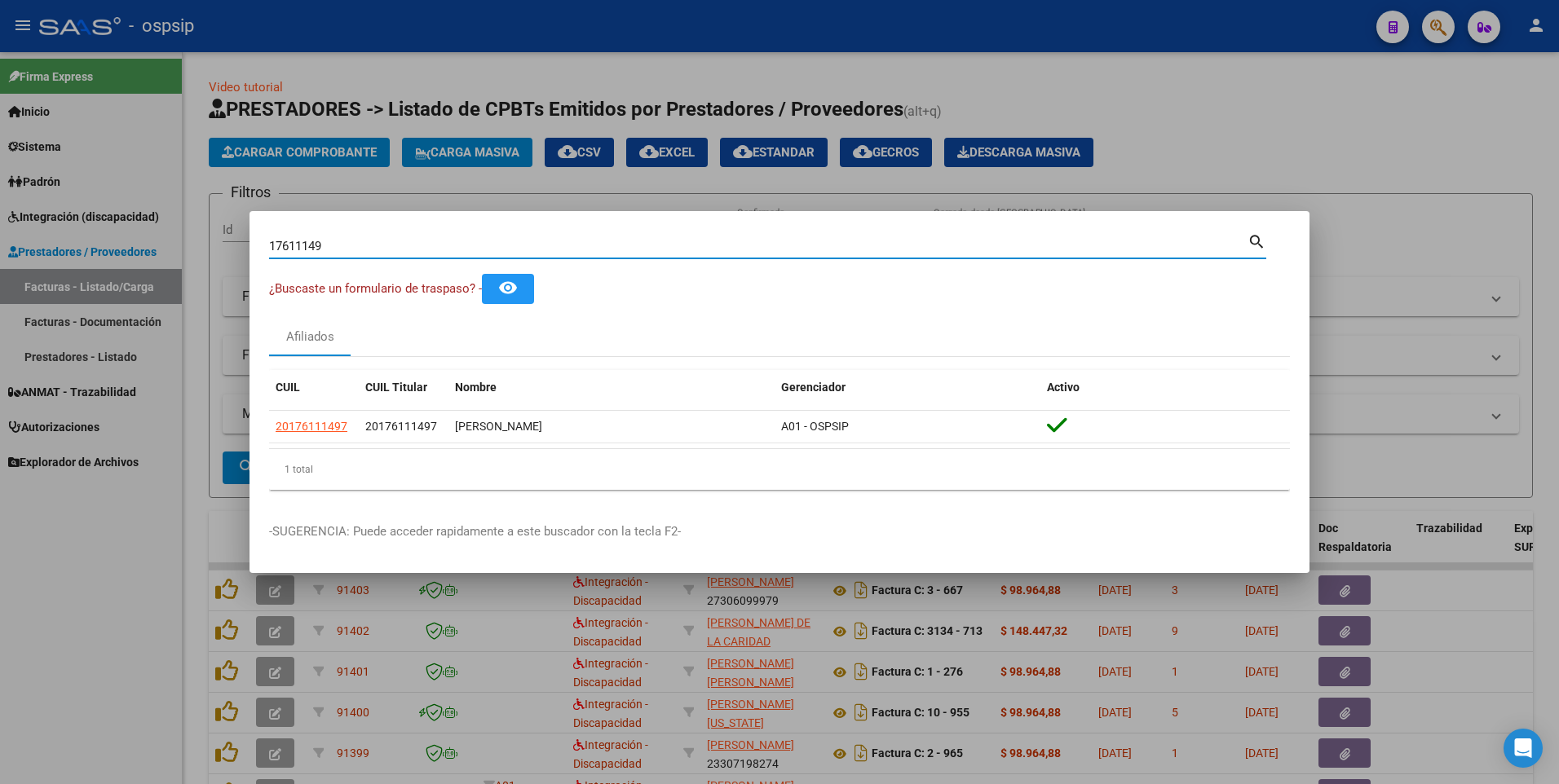
drag, startPoint x: 330, startPoint y: 239, endPoint x: 174, endPoint y: 264, distance: 158.0
click at [174, 264] on div "17611149 Buscar (apellido, dni, cuil, nro traspaso, cuit, obra social) search ¿…" at bounding box center [780, 392] width 1559 height 784
type input "46209585"
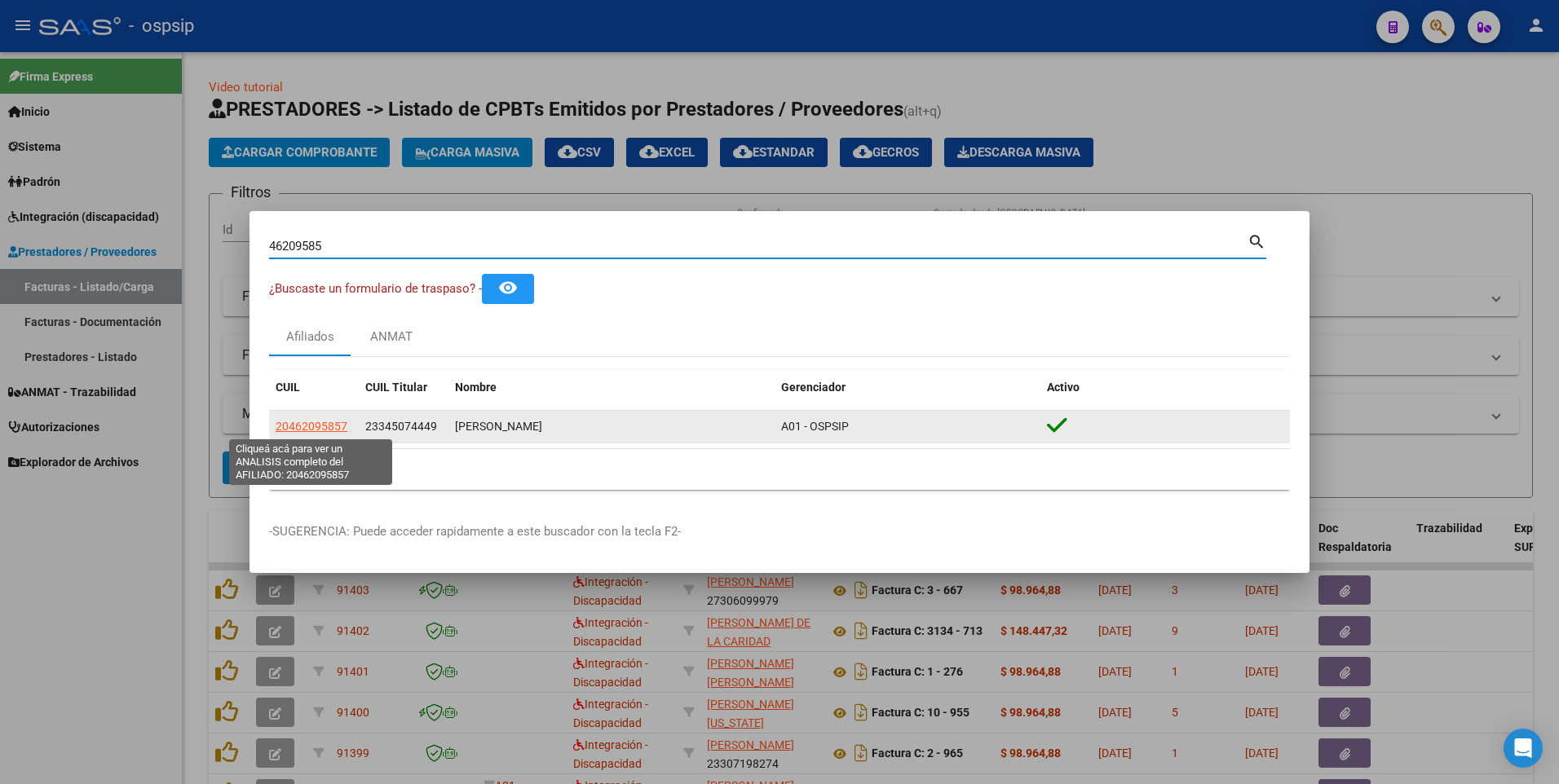
click at [317, 425] on span "20462095857" at bounding box center [311, 426] width 71 height 13
type textarea "20462095857"
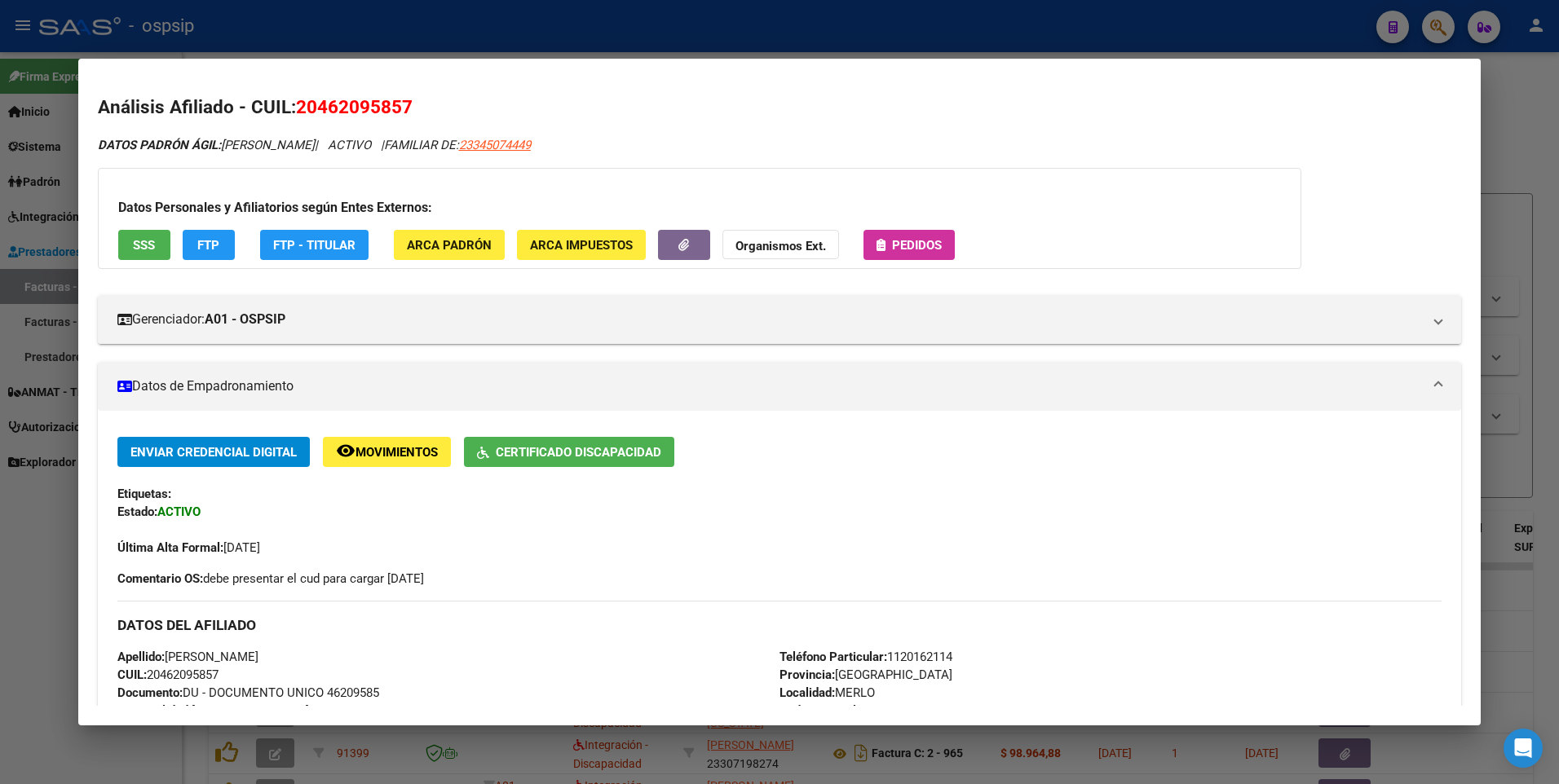
click at [144, 247] on span "SSS" at bounding box center [144, 245] width 22 height 15
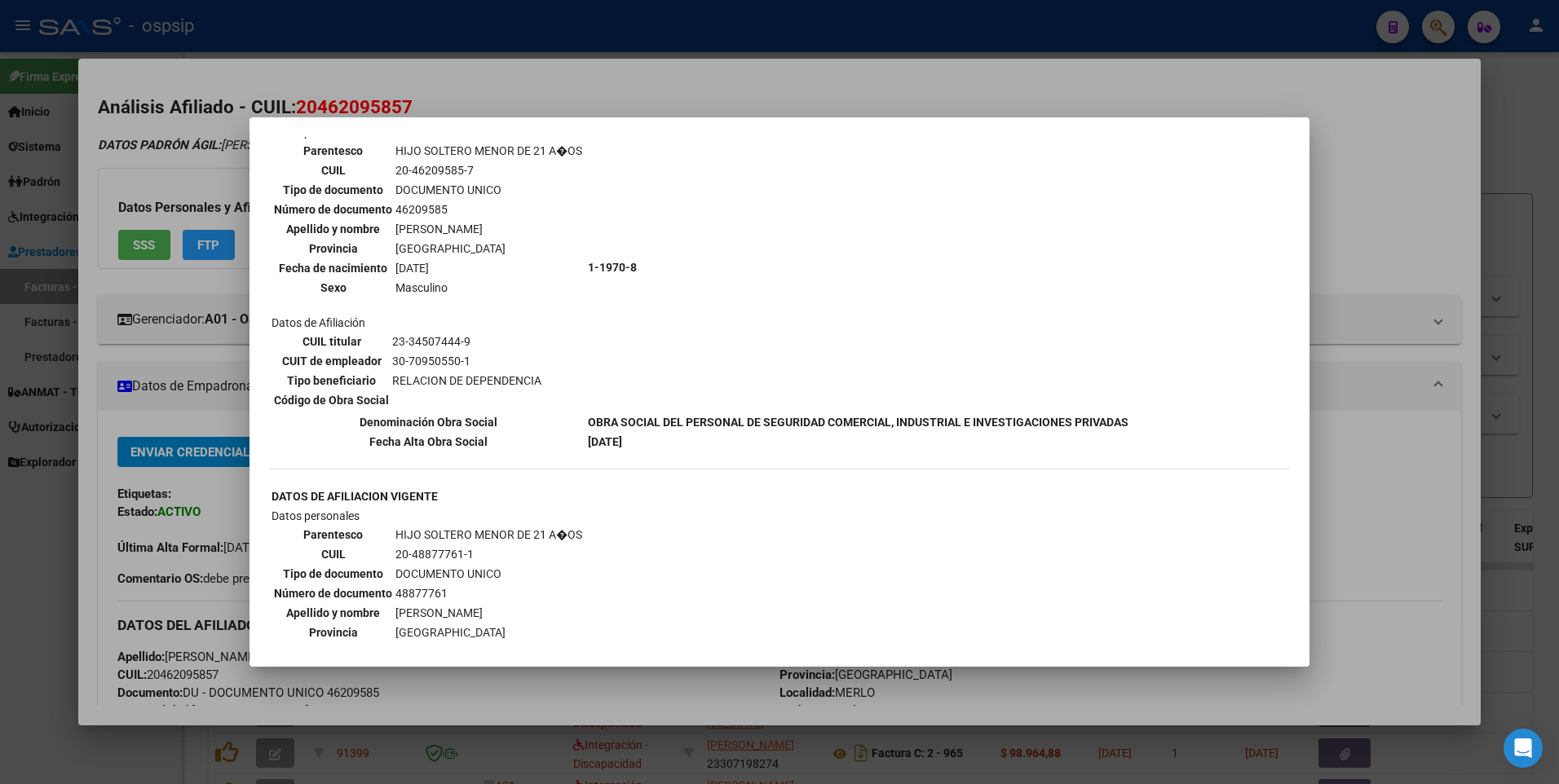
scroll to position [815, 0]
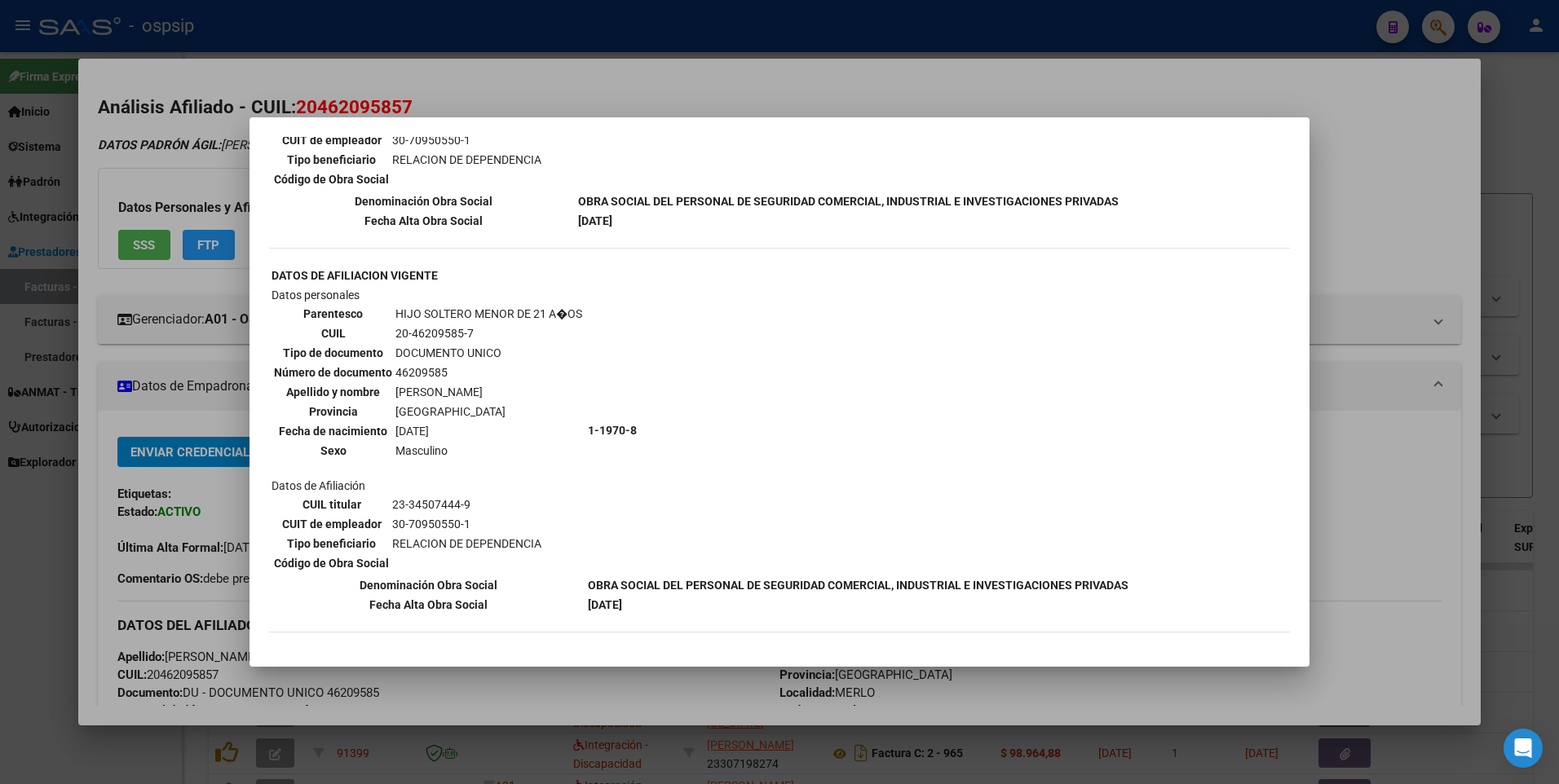
click at [1372, 139] on div at bounding box center [780, 392] width 1559 height 784
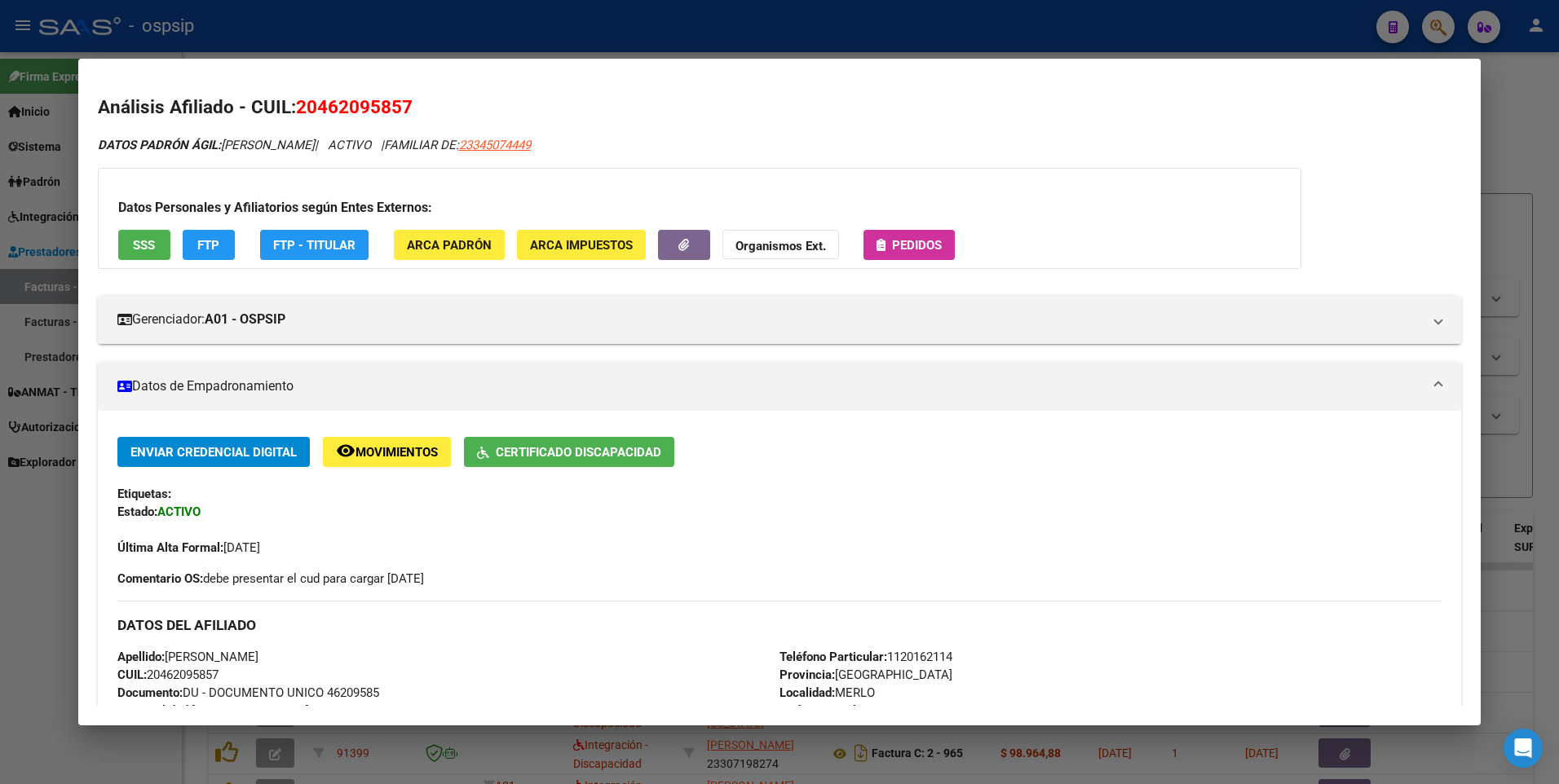
click at [1504, 115] on div at bounding box center [780, 392] width 1559 height 784
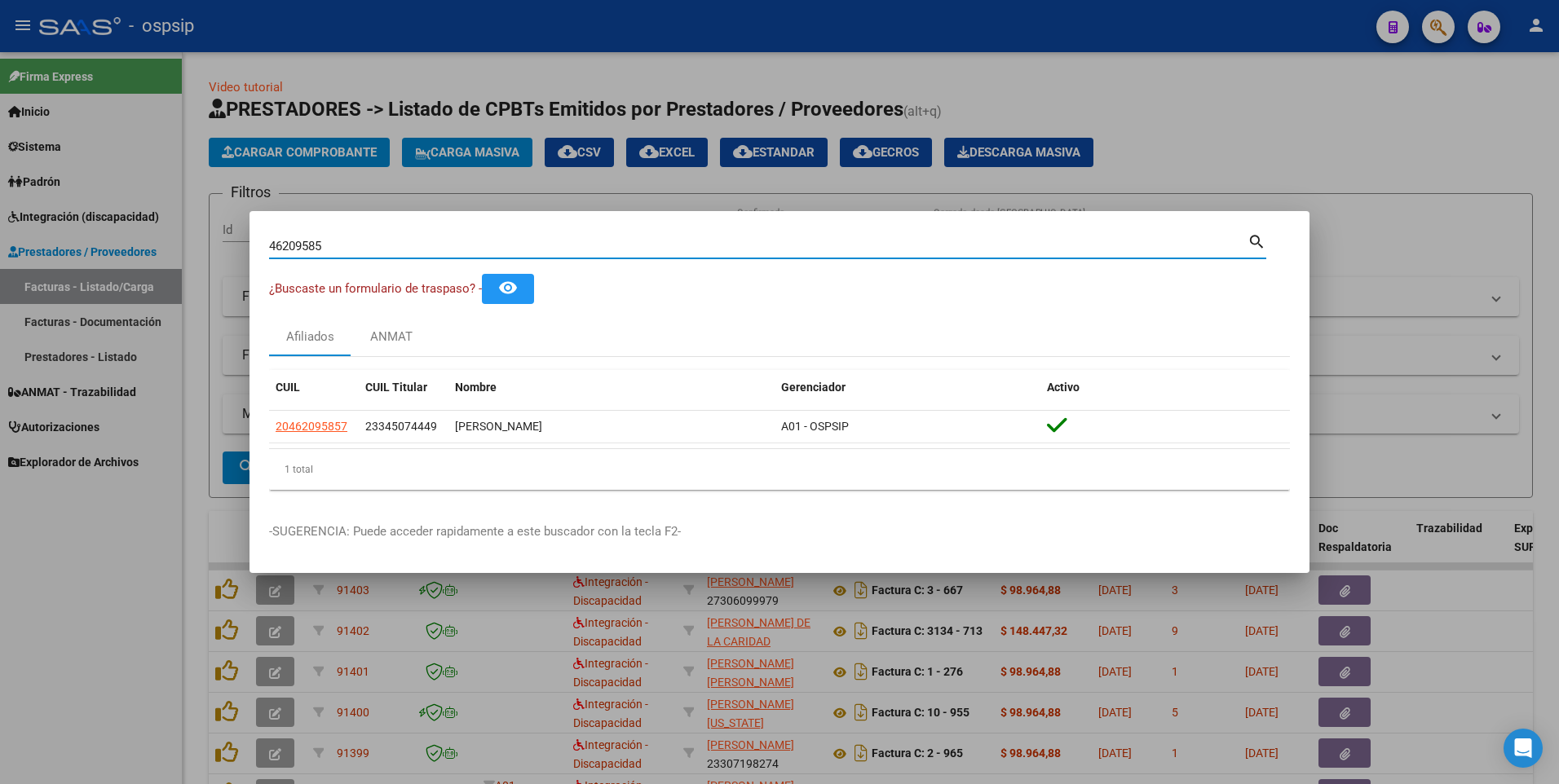
drag, startPoint x: 326, startPoint y: 250, endPoint x: 48, endPoint y: 263, distance: 278.3
click at [48, 263] on div "46209585 Buscar (apellido, dni, cuil, nro traspaso, cuit, obra social) search ¿…" at bounding box center [780, 392] width 1559 height 784
type input "25359067"
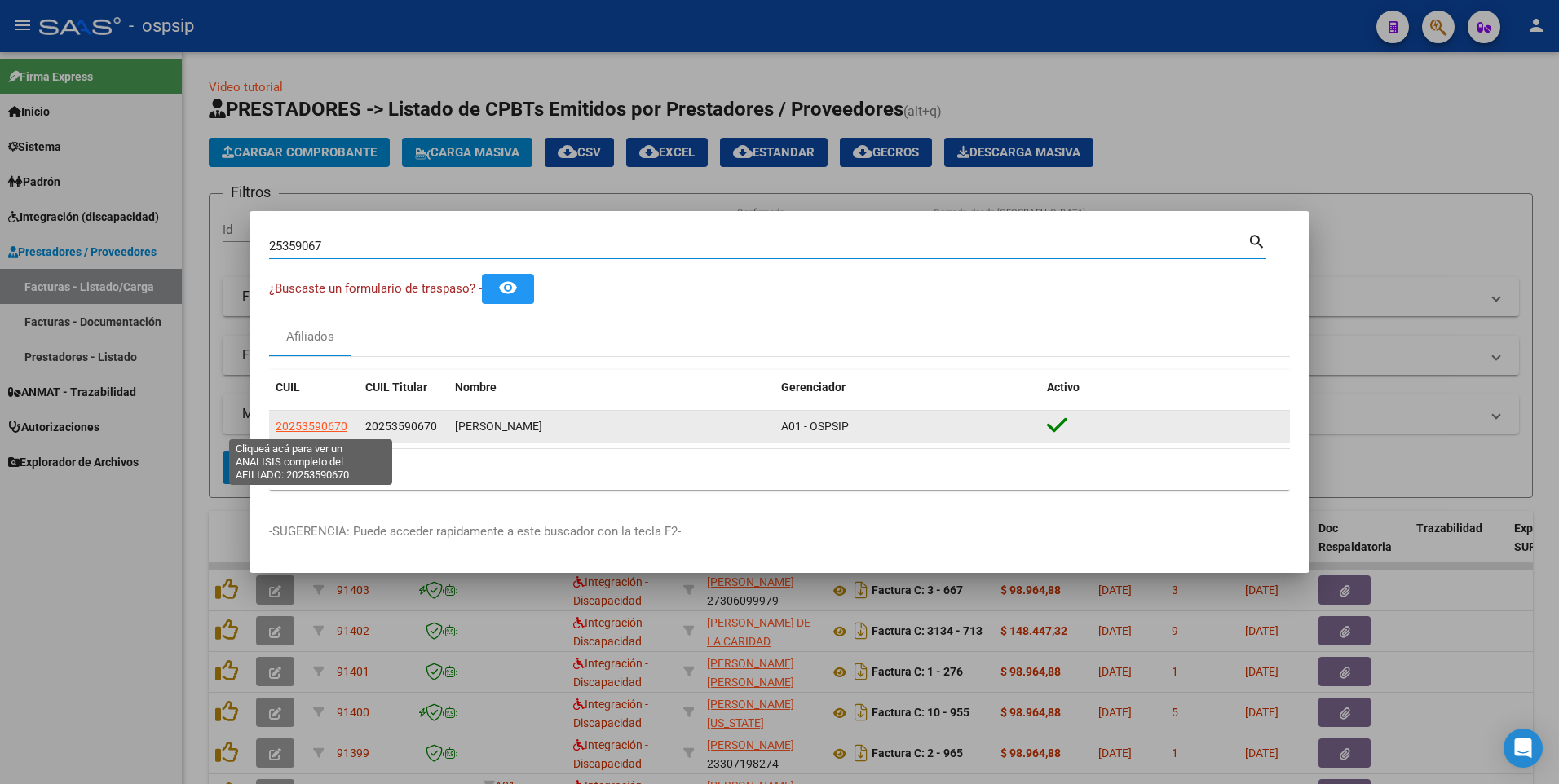
click at [310, 429] on span "20253590670" at bounding box center [311, 426] width 71 height 13
type textarea "20253590670"
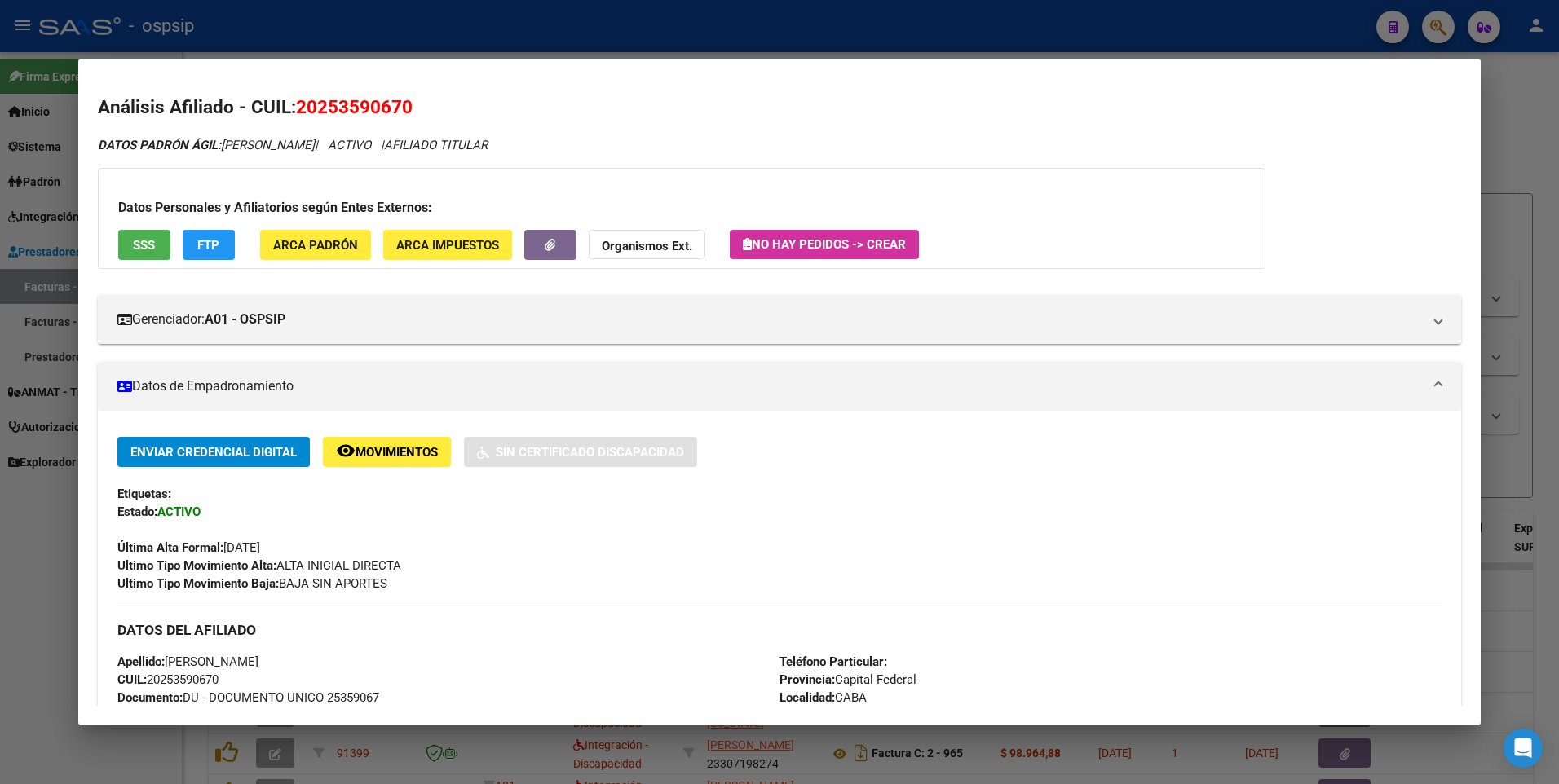
click at [147, 258] on button "SSS" at bounding box center [145, 245] width 53 height 30
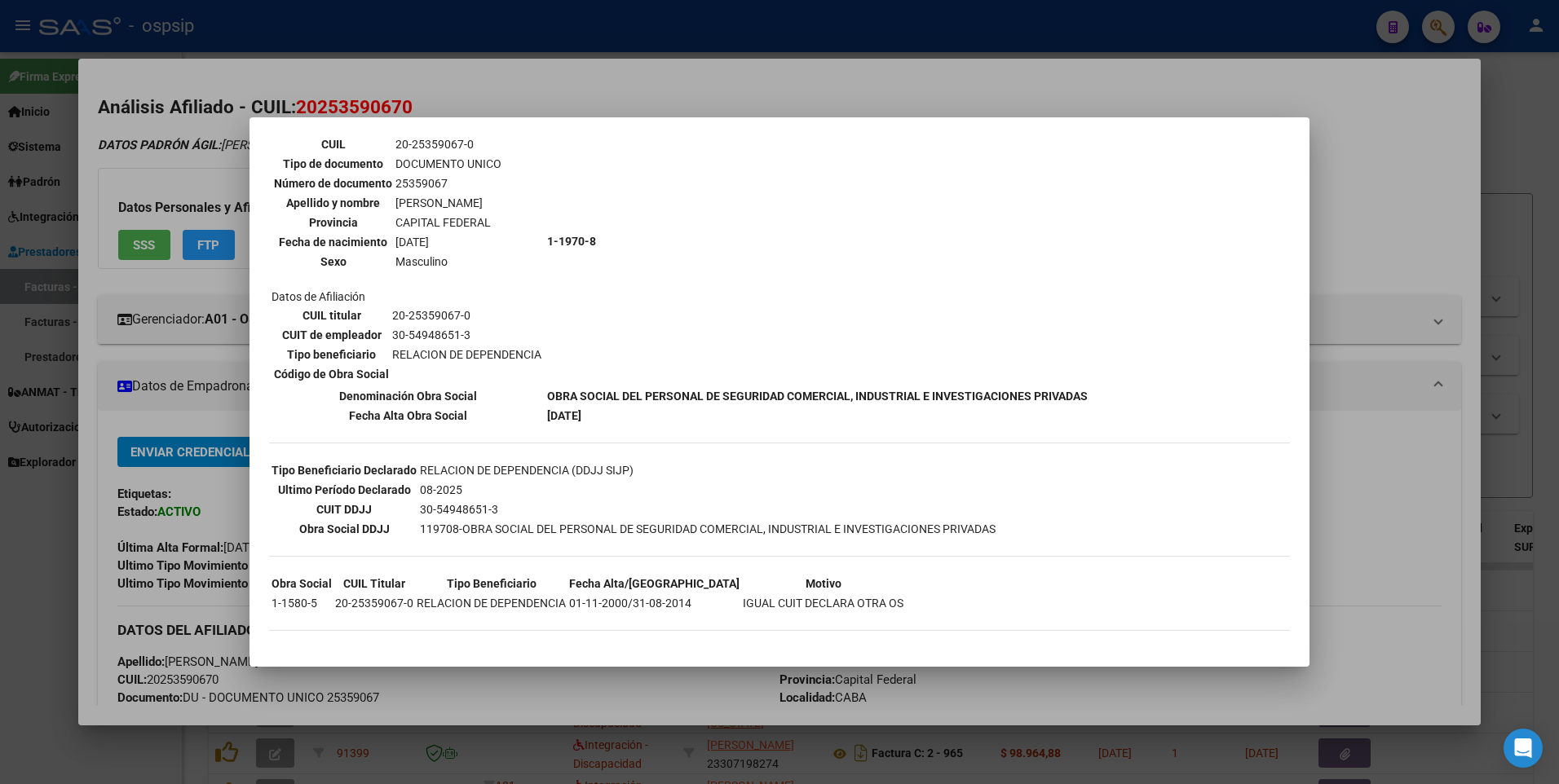
scroll to position [0, 0]
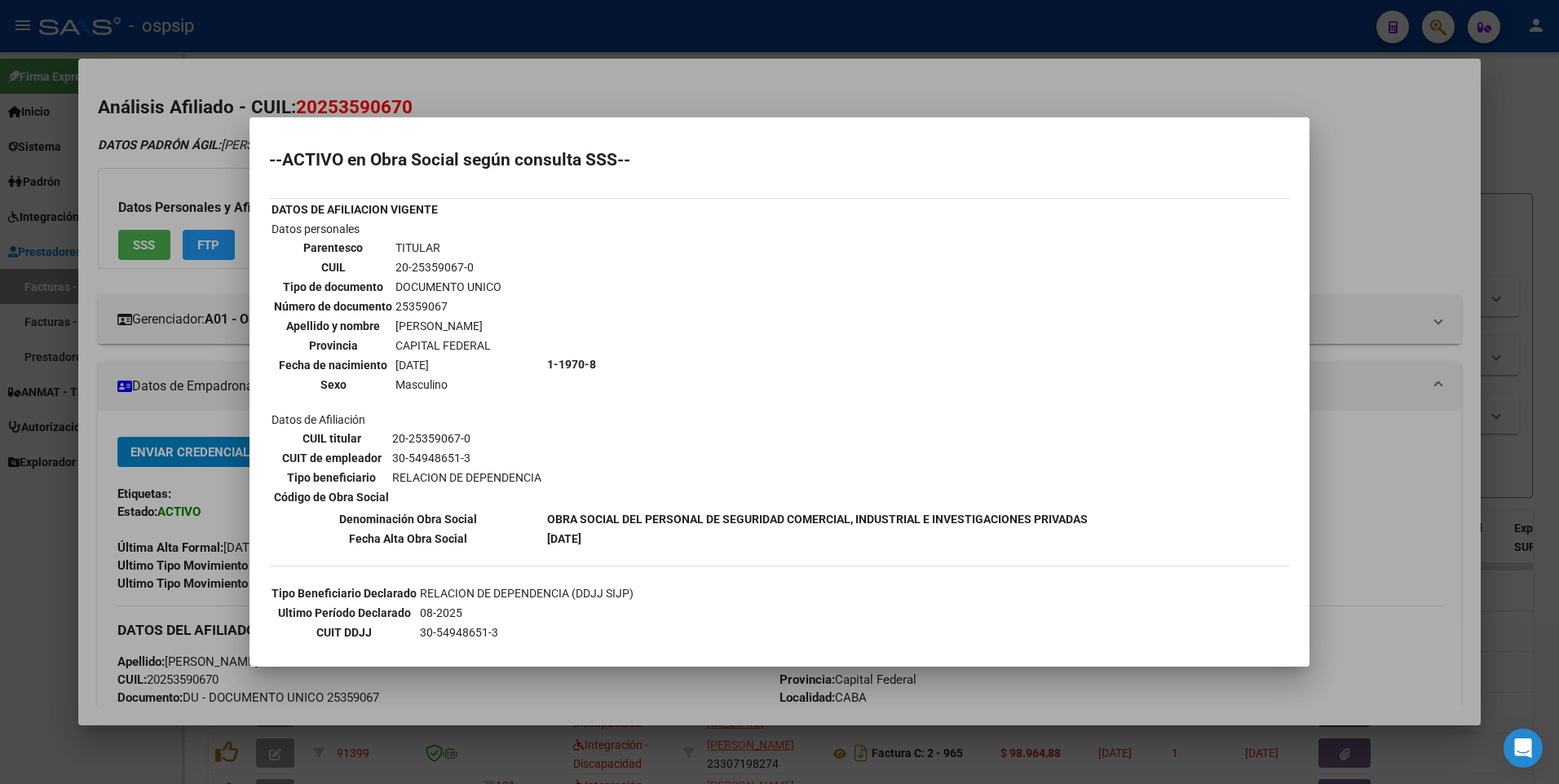
click at [1331, 145] on div at bounding box center [780, 392] width 1559 height 784
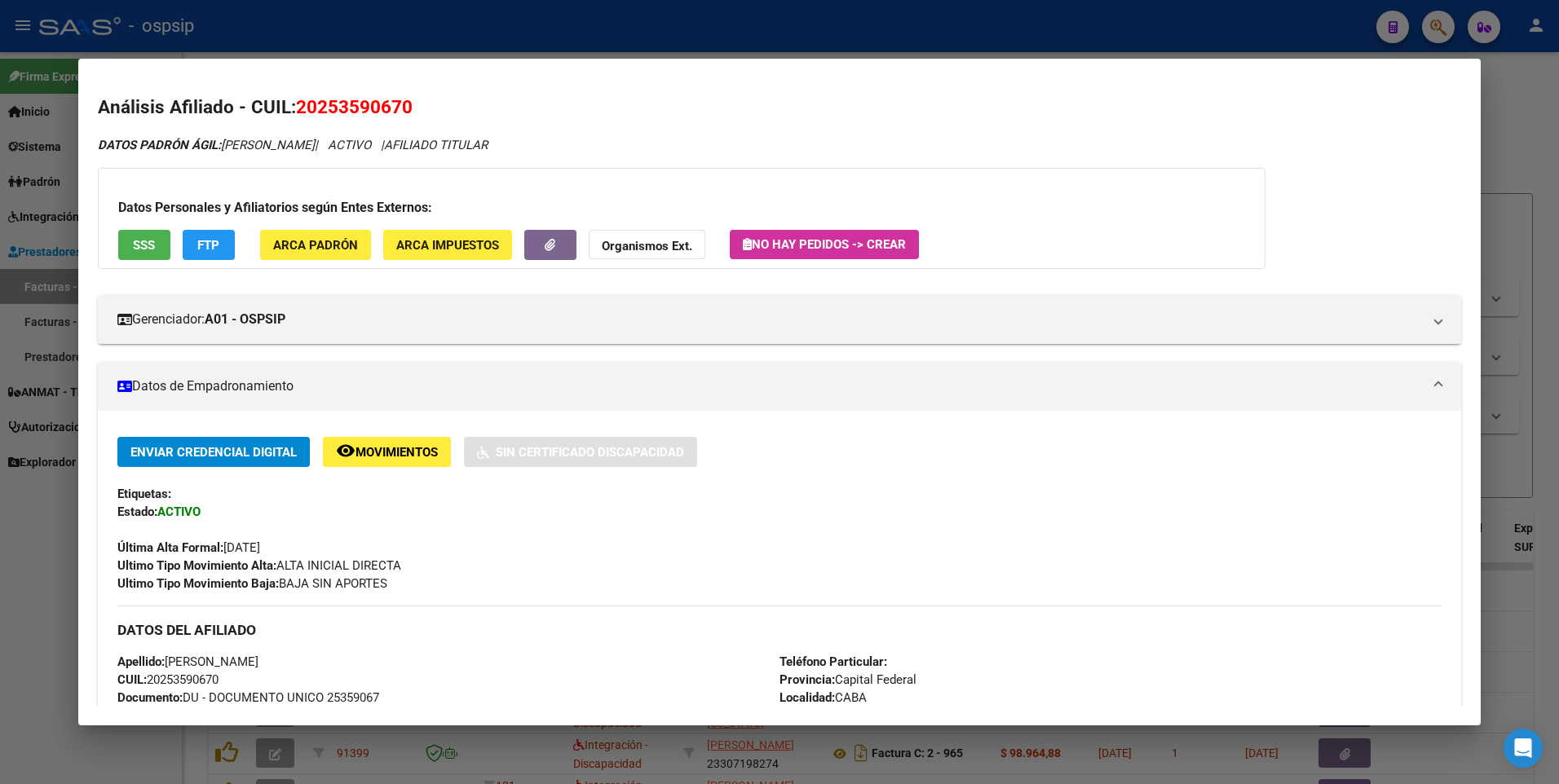
click at [1532, 144] on div at bounding box center [780, 392] width 1559 height 784
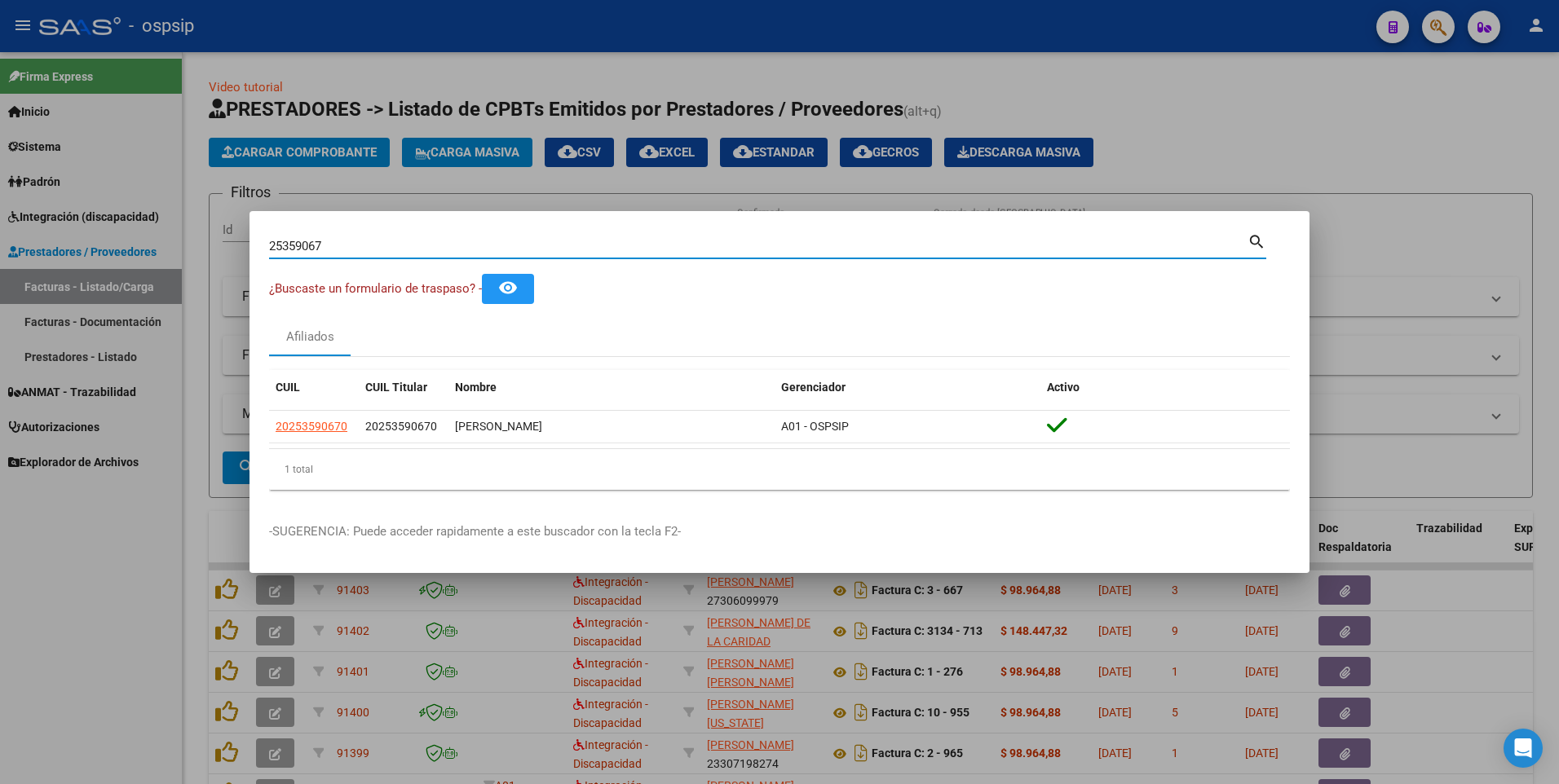
drag, startPoint x: 349, startPoint y: 238, endPoint x: 178, endPoint y: 253, distance: 171.7
click at [178, 253] on div "25359067 Buscar (apellido, dni, cuil, nro traspaso, cuit, obra social) search ¿…" at bounding box center [780, 392] width 1559 height 784
type input "26776452"
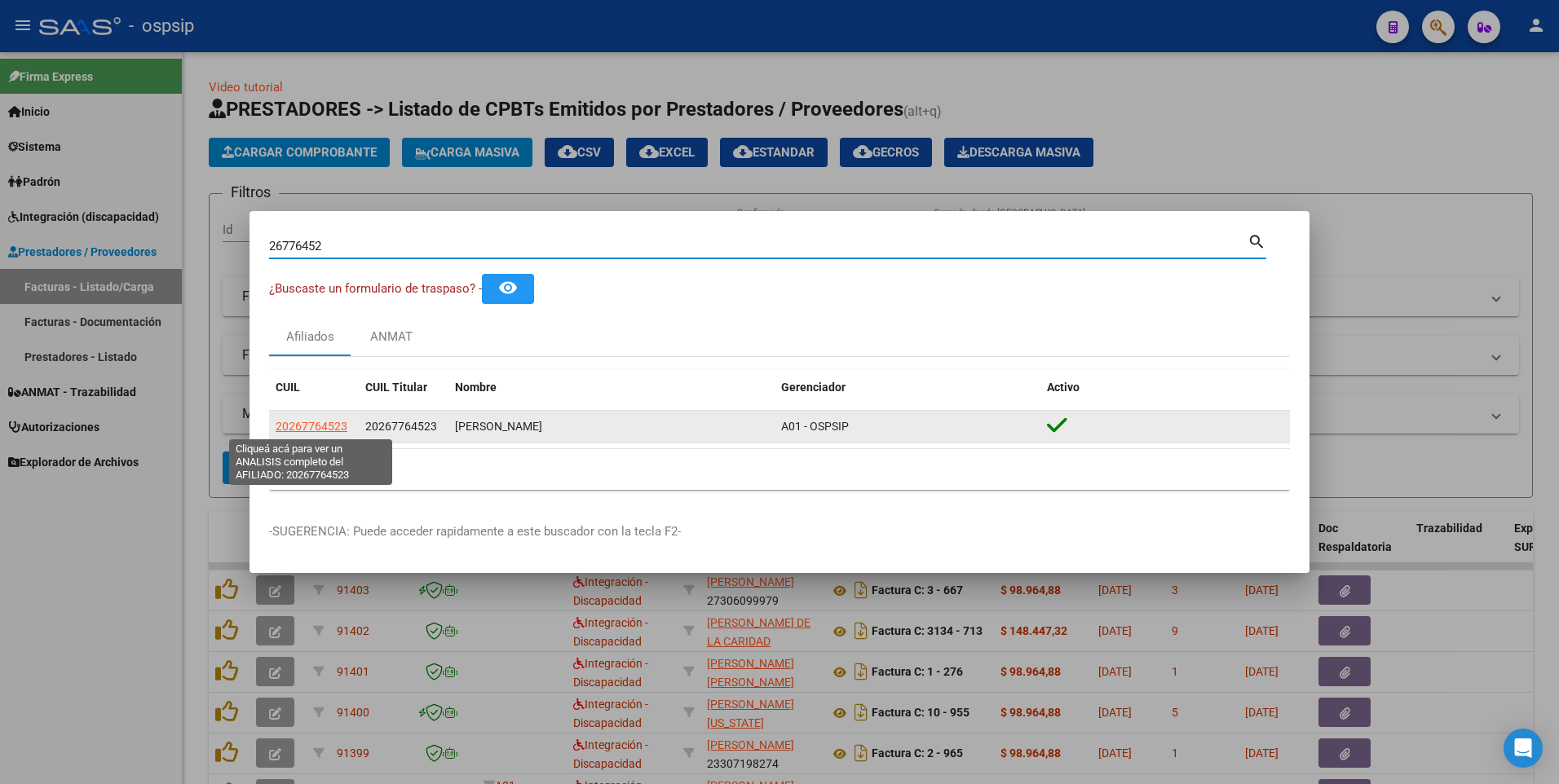
click at [336, 428] on span "20267764523" at bounding box center [311, 426] width 71 height 13
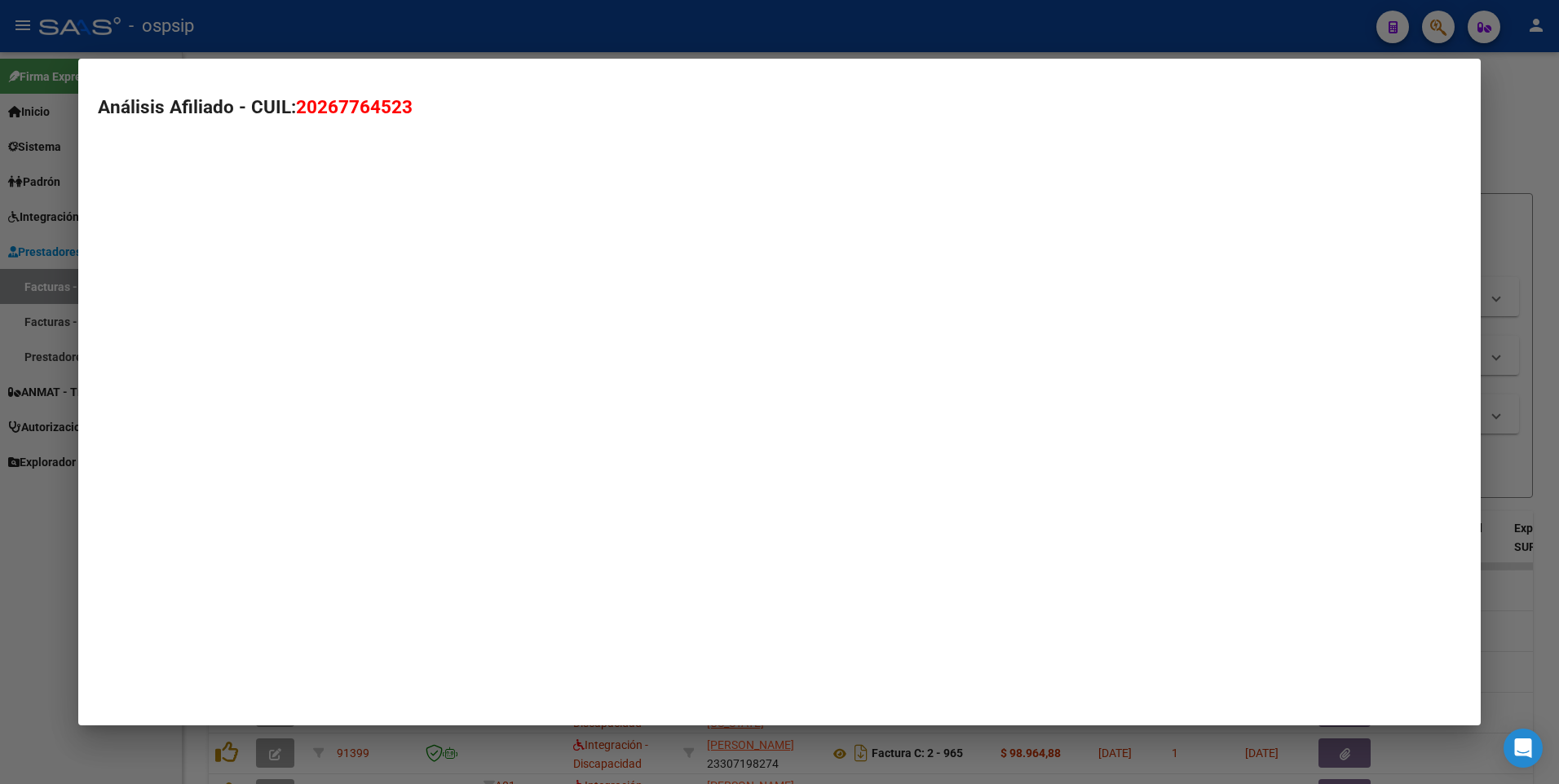
type textarea "20267764523"
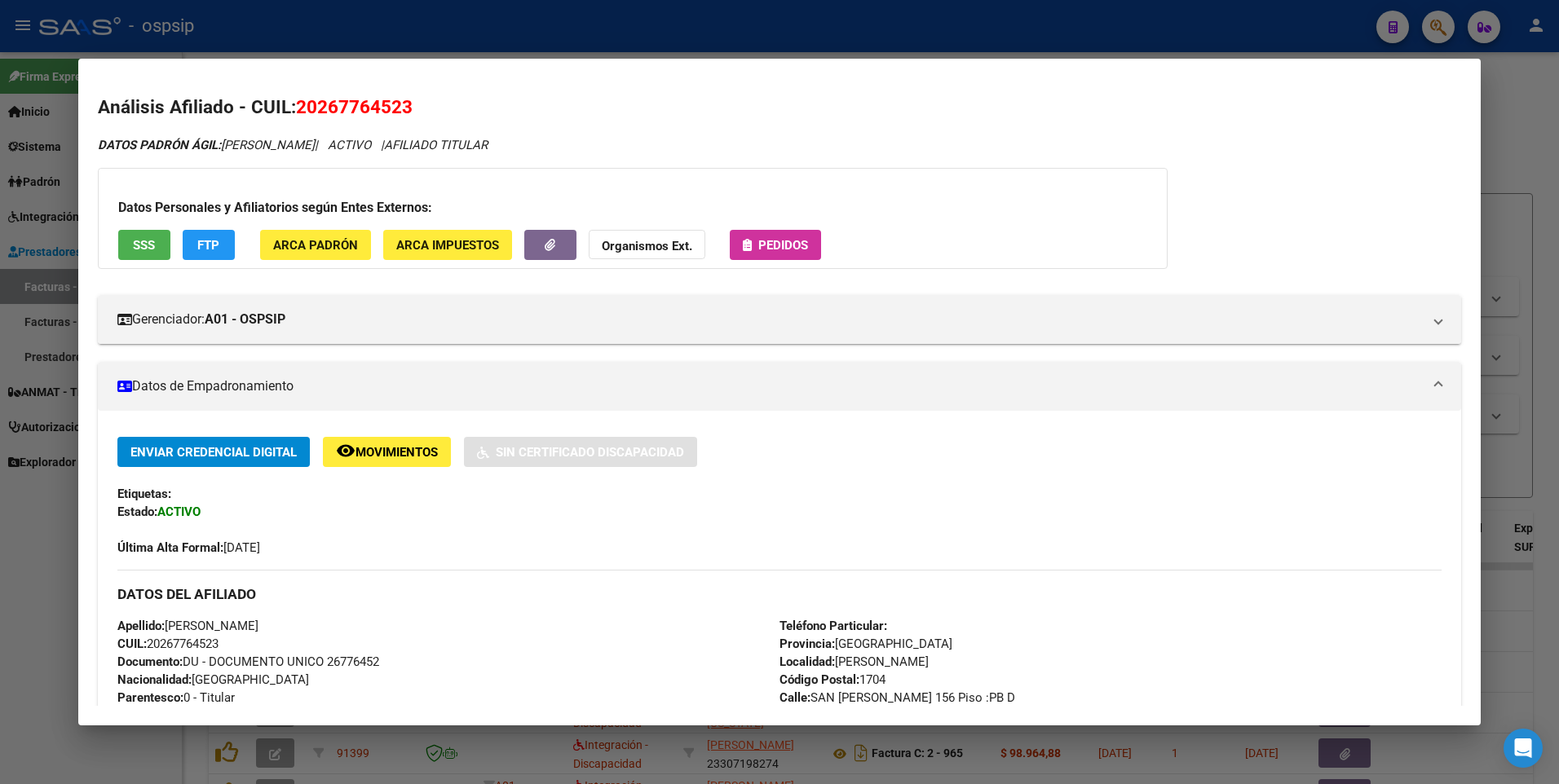
click at [143, 245] on span "SSS" at bounding box center [144, 245] width 22 height 15
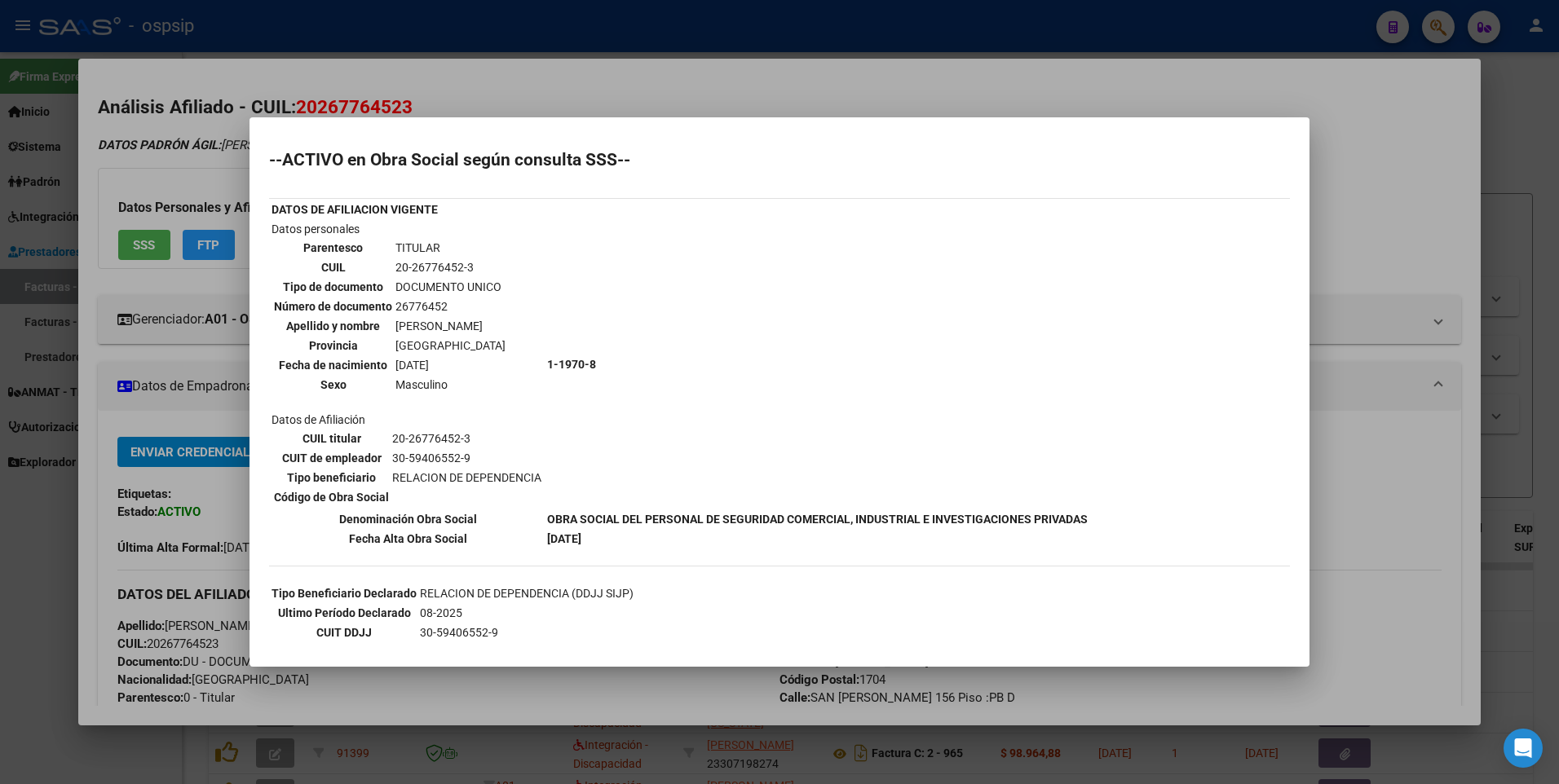
click at [1352, 184] on div at bounding box center [780, 392] width 1559 height 784
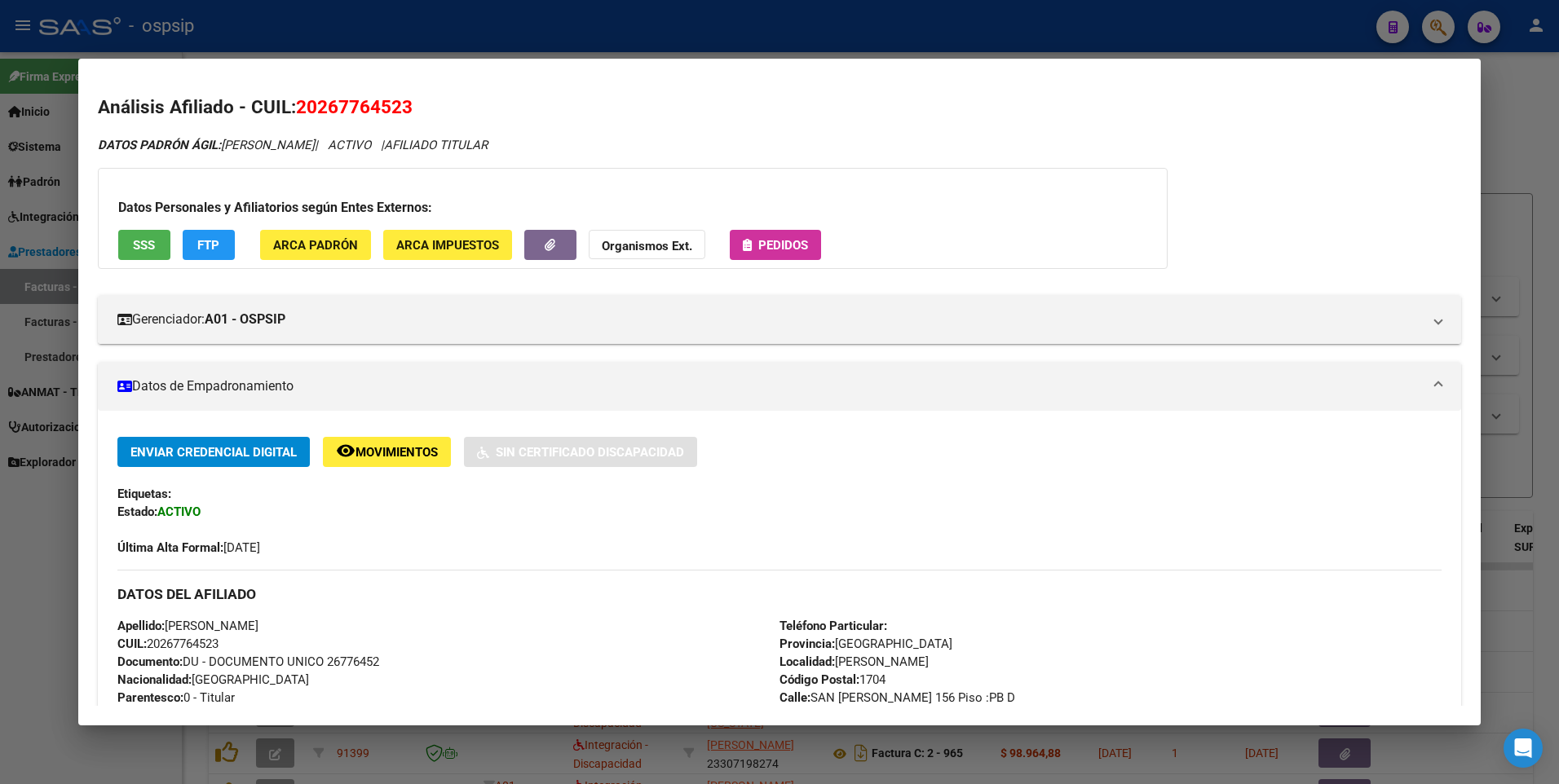
click at [1512, 135] on div at bounding box center [780, 392] width 1559 height 784
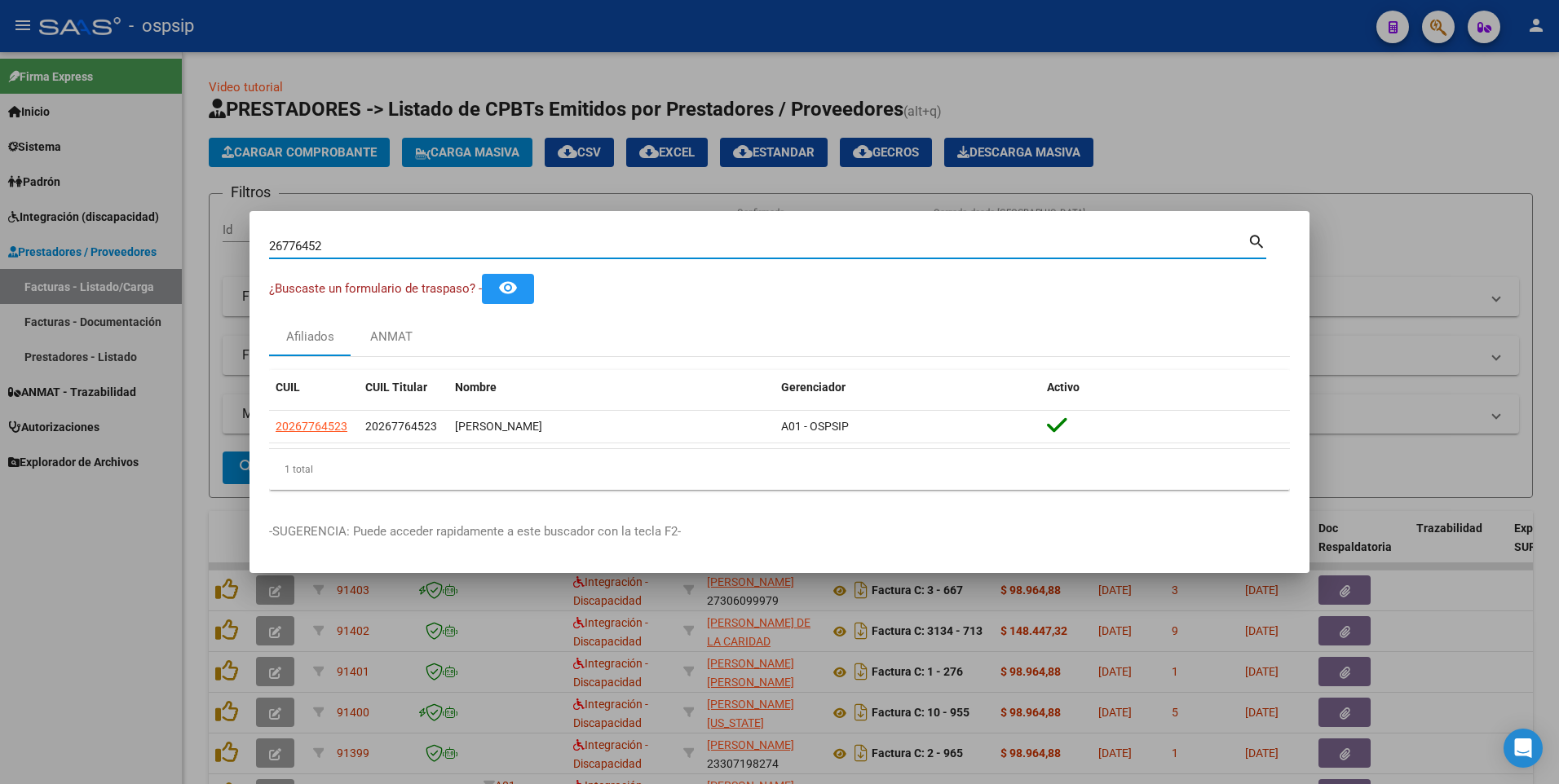
drag, startPoint x: 330, startPoint y: 249, endPoint x: 180, endPoint y: 281, distance: 153.4
click at [180, 281] on div "26776452 Buscar (apellido, dni, cuil, nro traspaso, cuit, obra social) search ¿…" at bounding box center [780, 392] width 1559 height 784
type input "21996749"
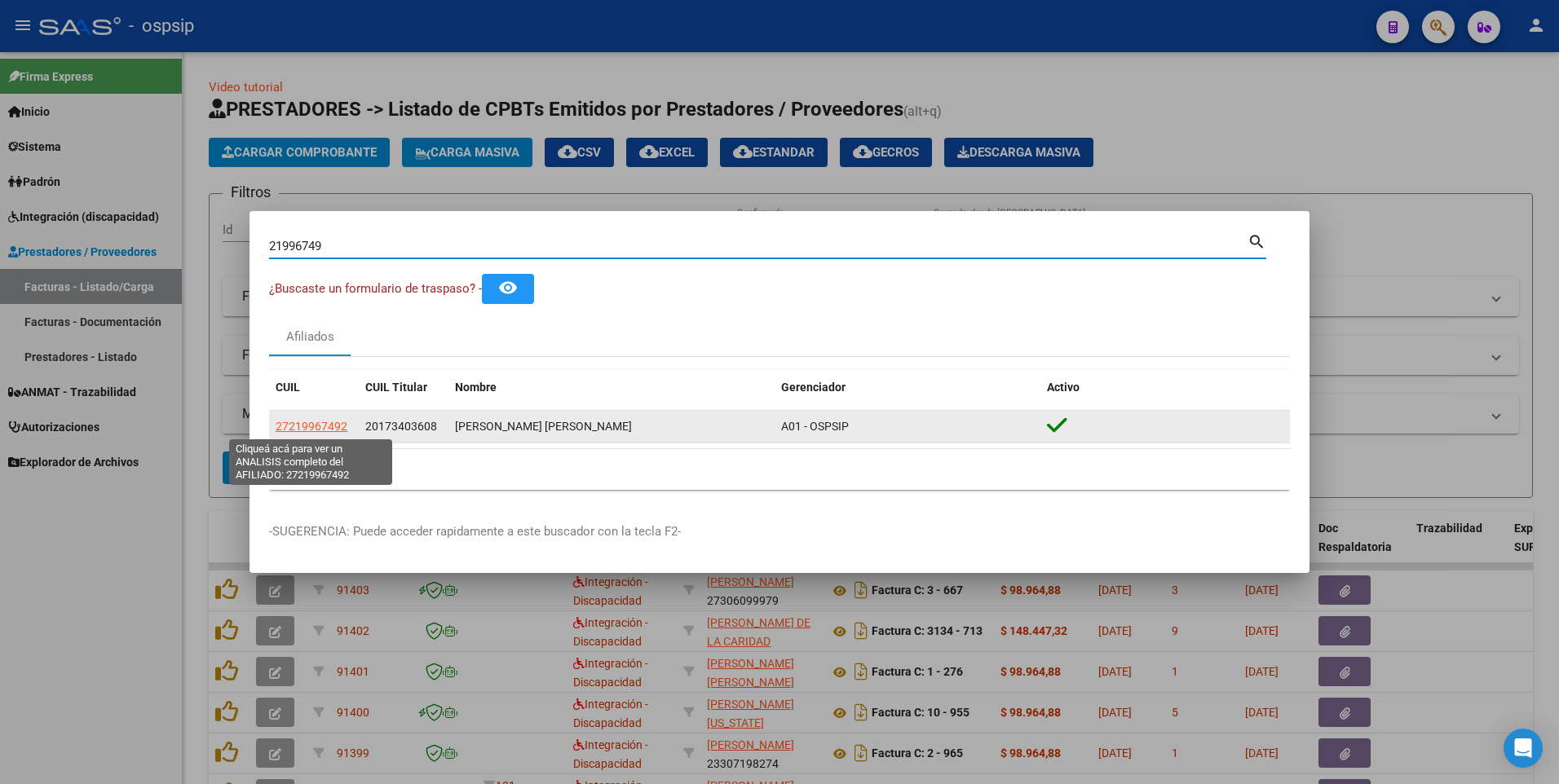
click at [298, 424] on span "27219967492" at bounding box center [311, 426] width 71 height 13
type textarea "27219967492"
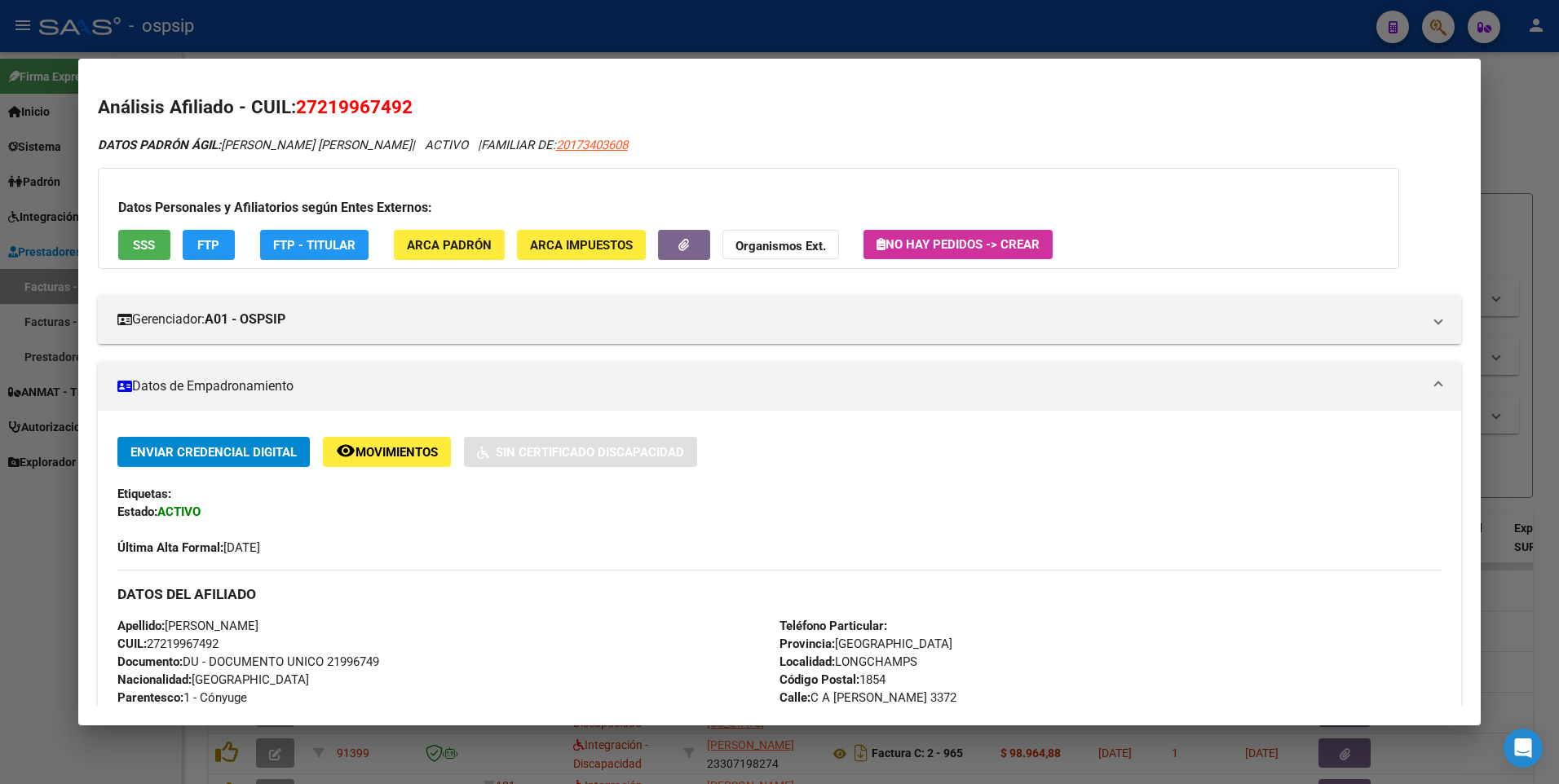
click at [138, 250] on span "SSS" at bounding box center [144, 245] width 22 height 15
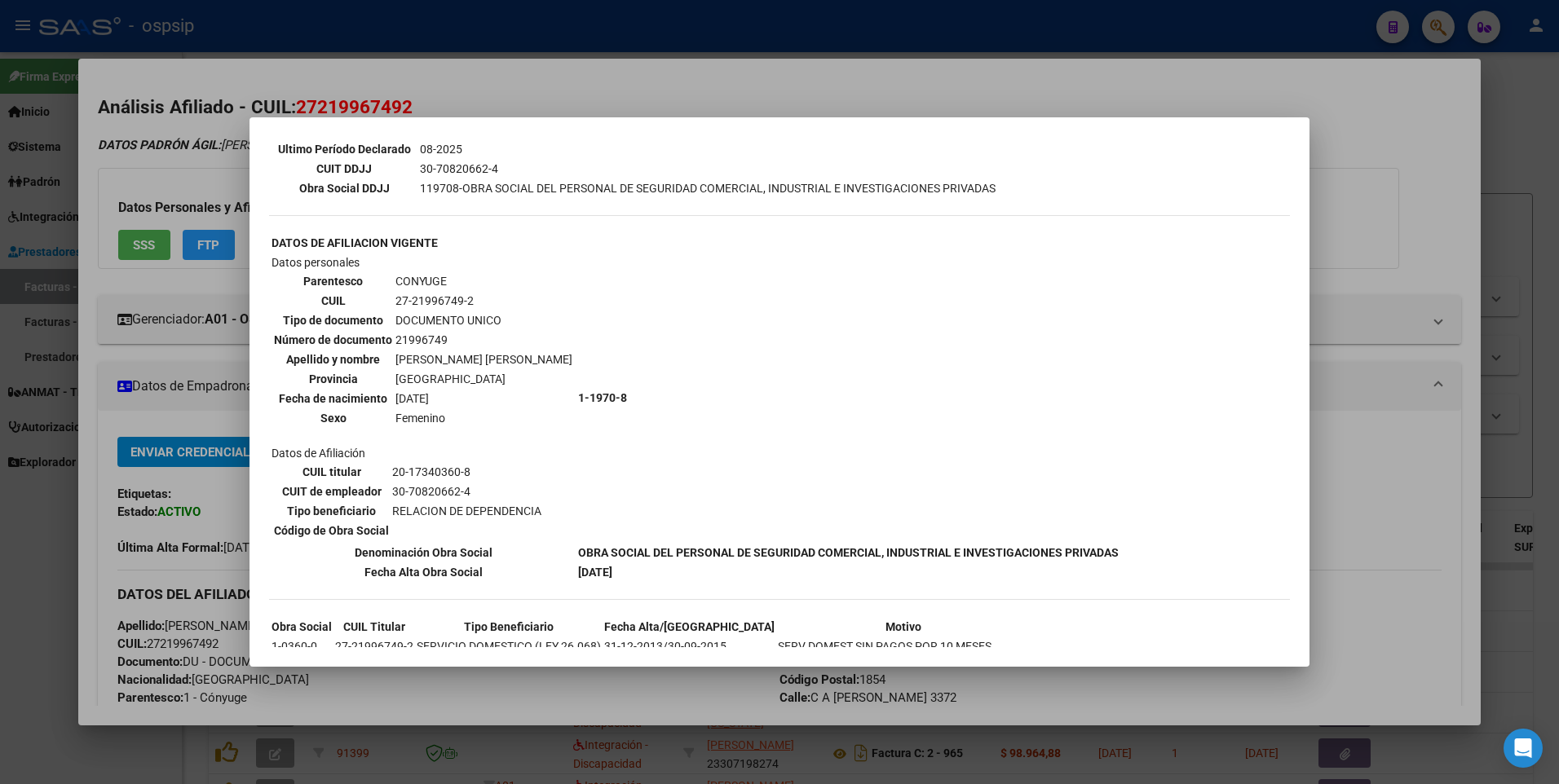
scroll to position [585, 0]
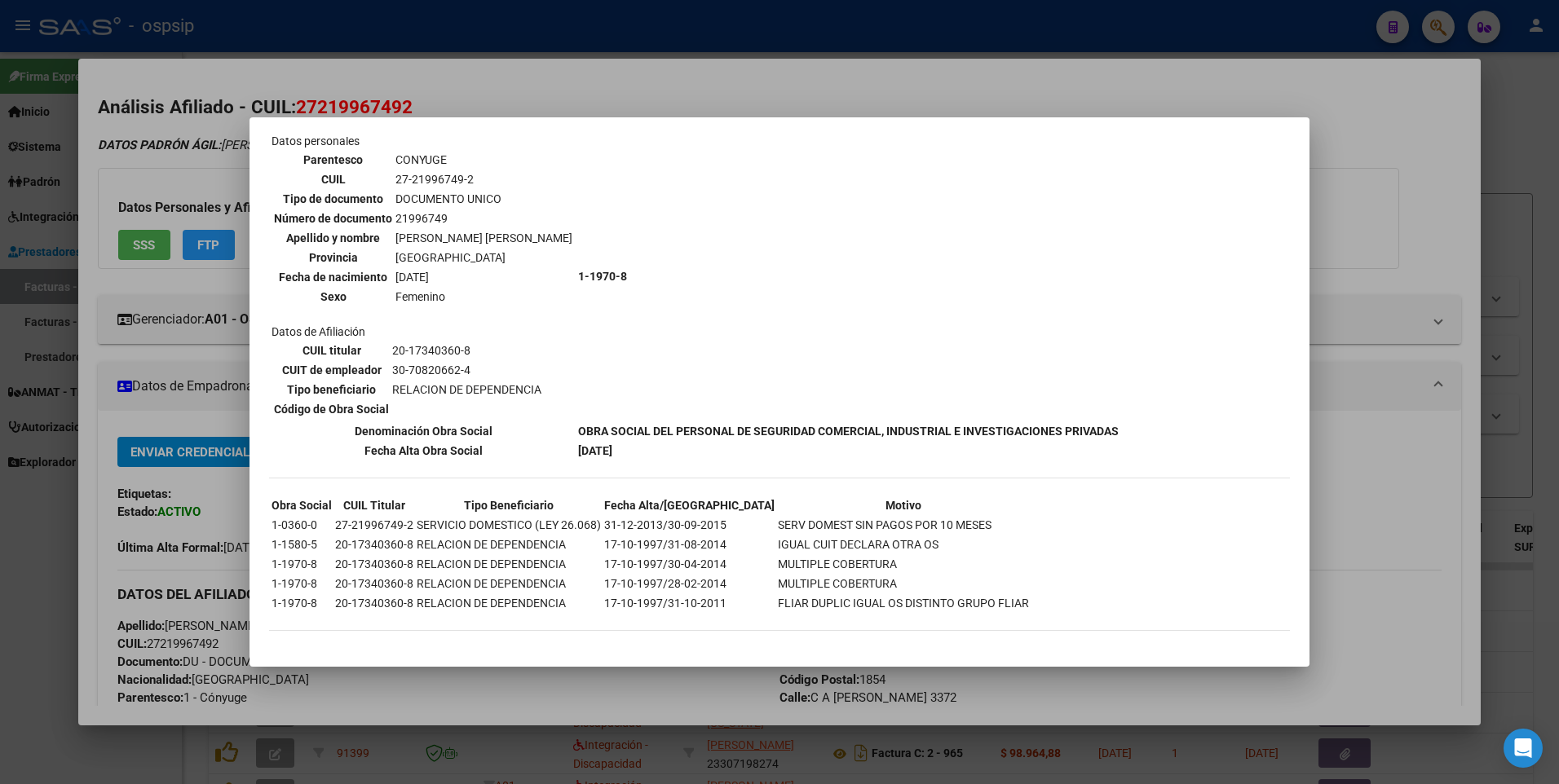
click at [1379, 185] on div at bounding box center [780, 392] width 1559 height 784
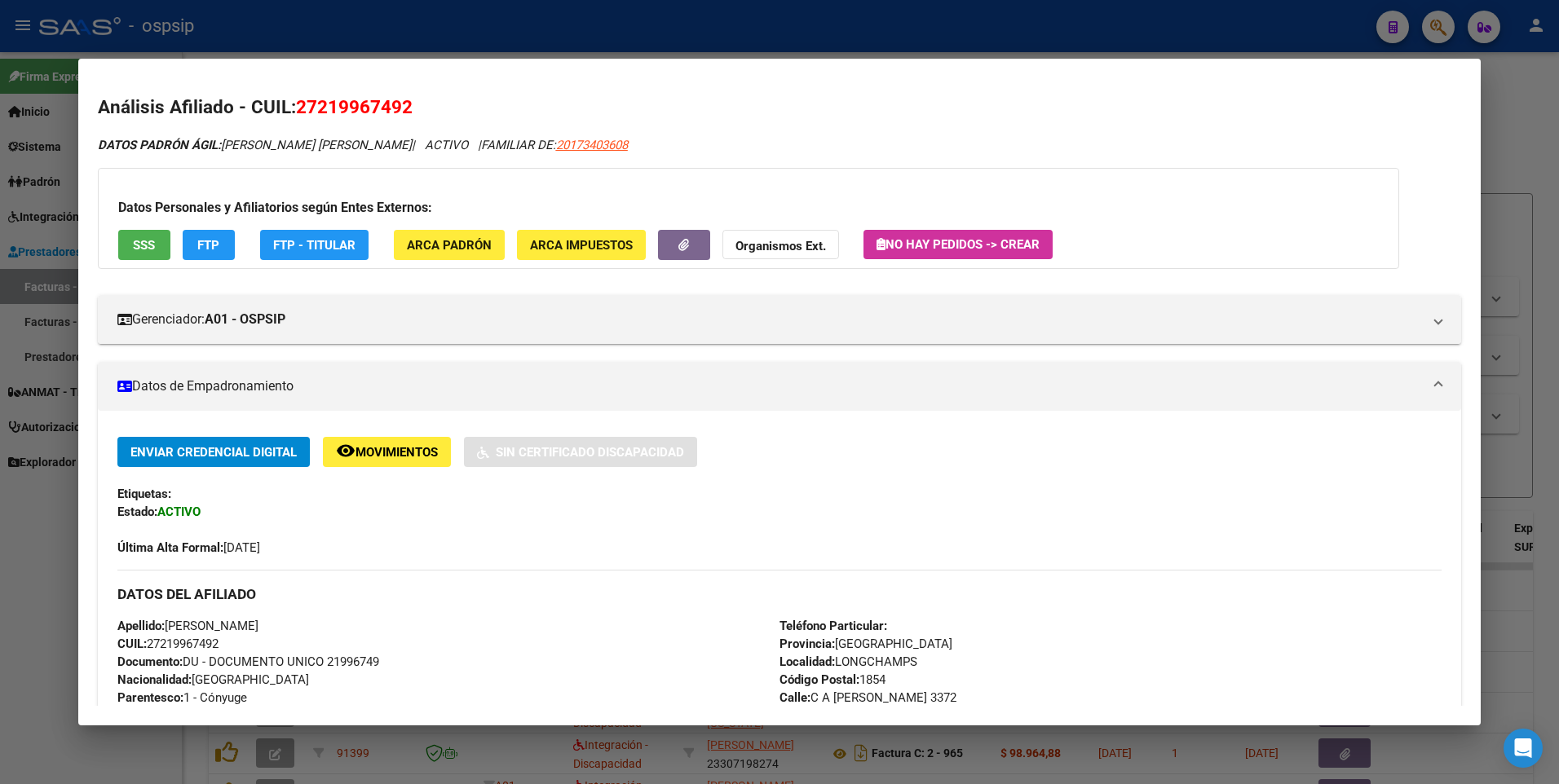
click at [1508, 124] on div at bounding box center [780, 392] width 1559 height 784
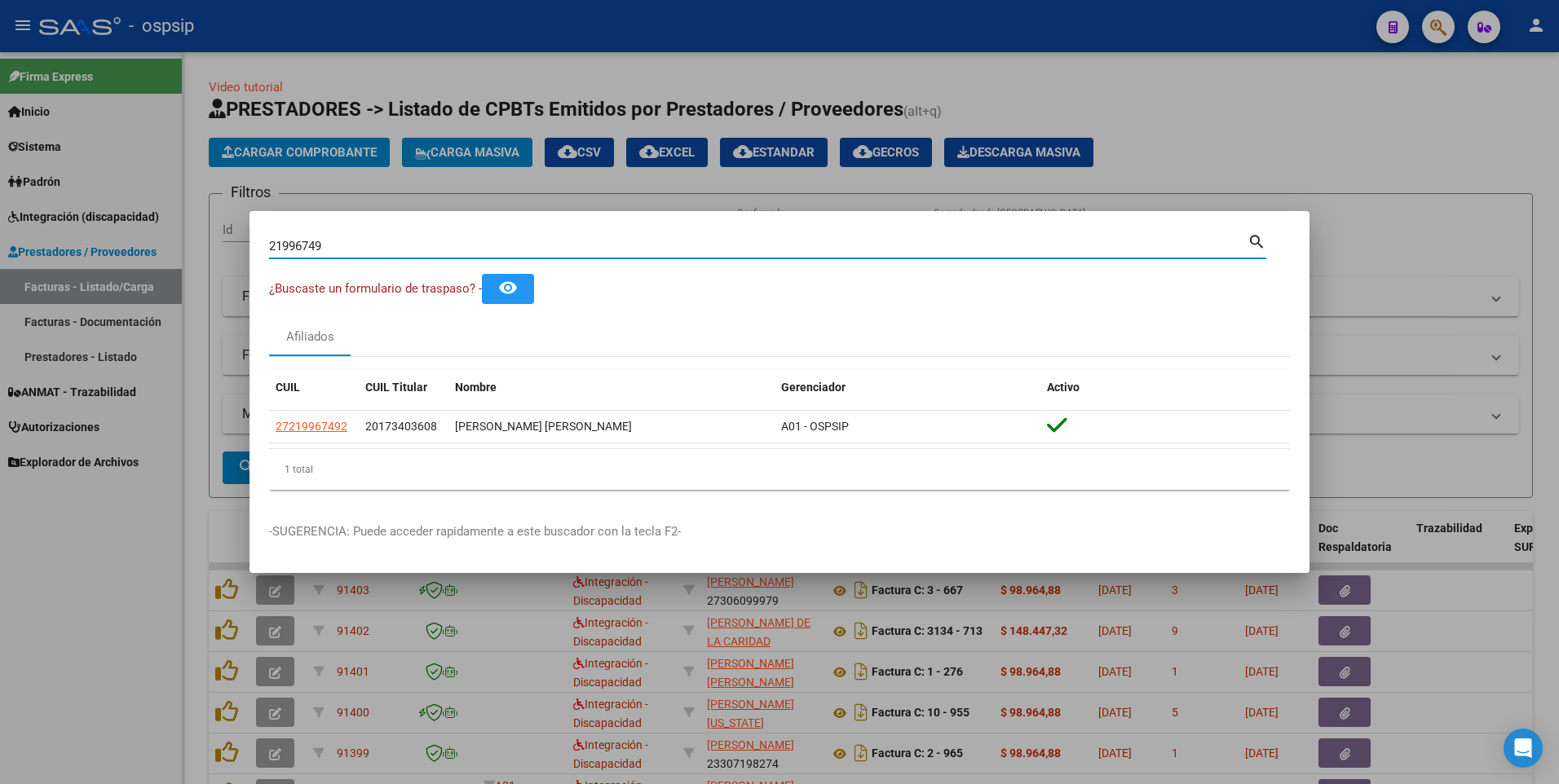
drag, startPoint x: 349, startPoint y: 245, endPoint x: 126, endPoint y: 279, distance: 225.6
click at [126, 279] on div "21996749 Buscar (apellido, dni, cuil, nro traspaso, cuit, obra social) search ¿…" at bounding box center [780, 392] width 1559 height 784
type input "38266507"
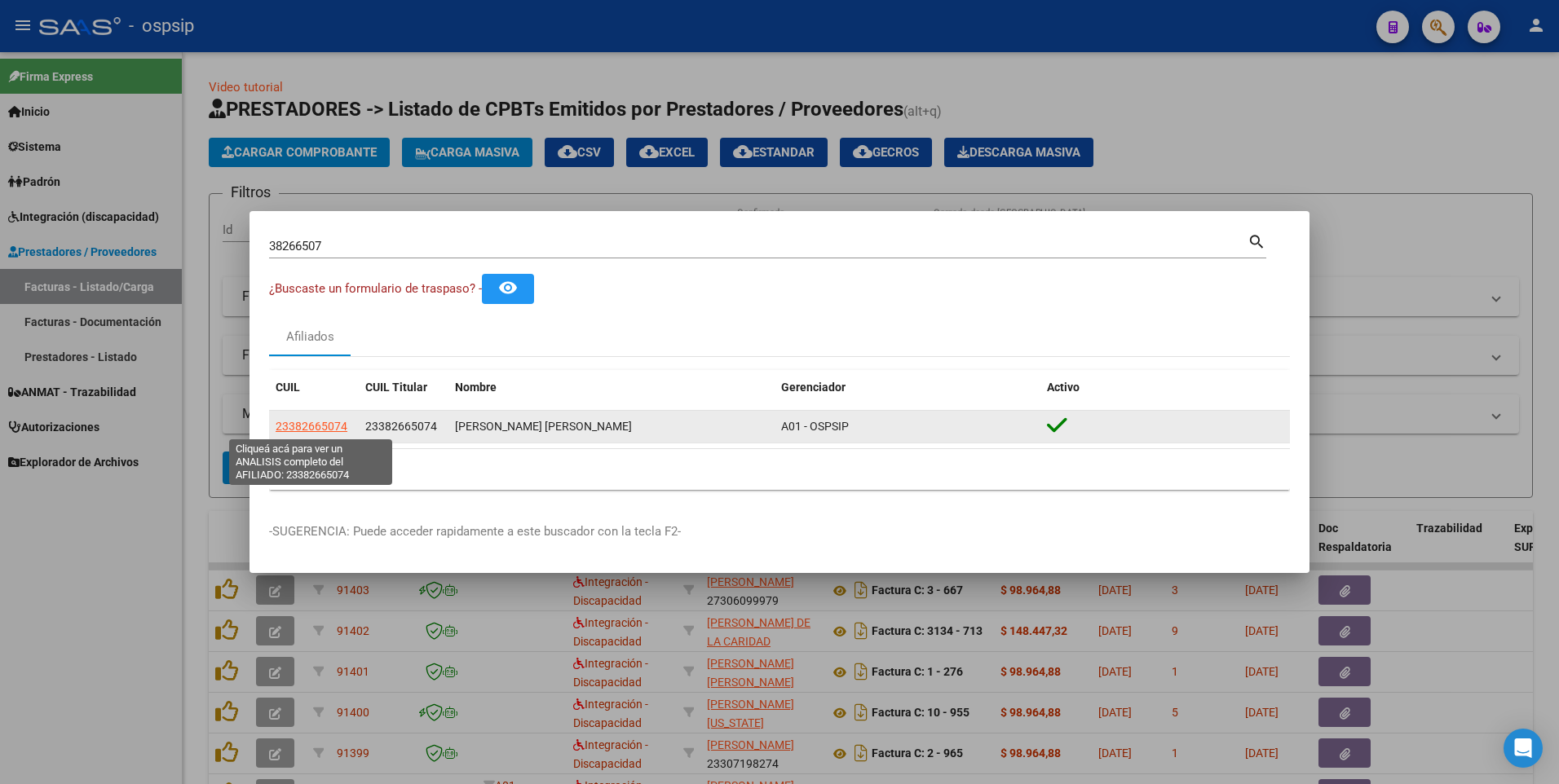
click at [319, 430] on span "23382665074" at bounding box center [311, 426] width 71 height 13
type textarea "23382665074"
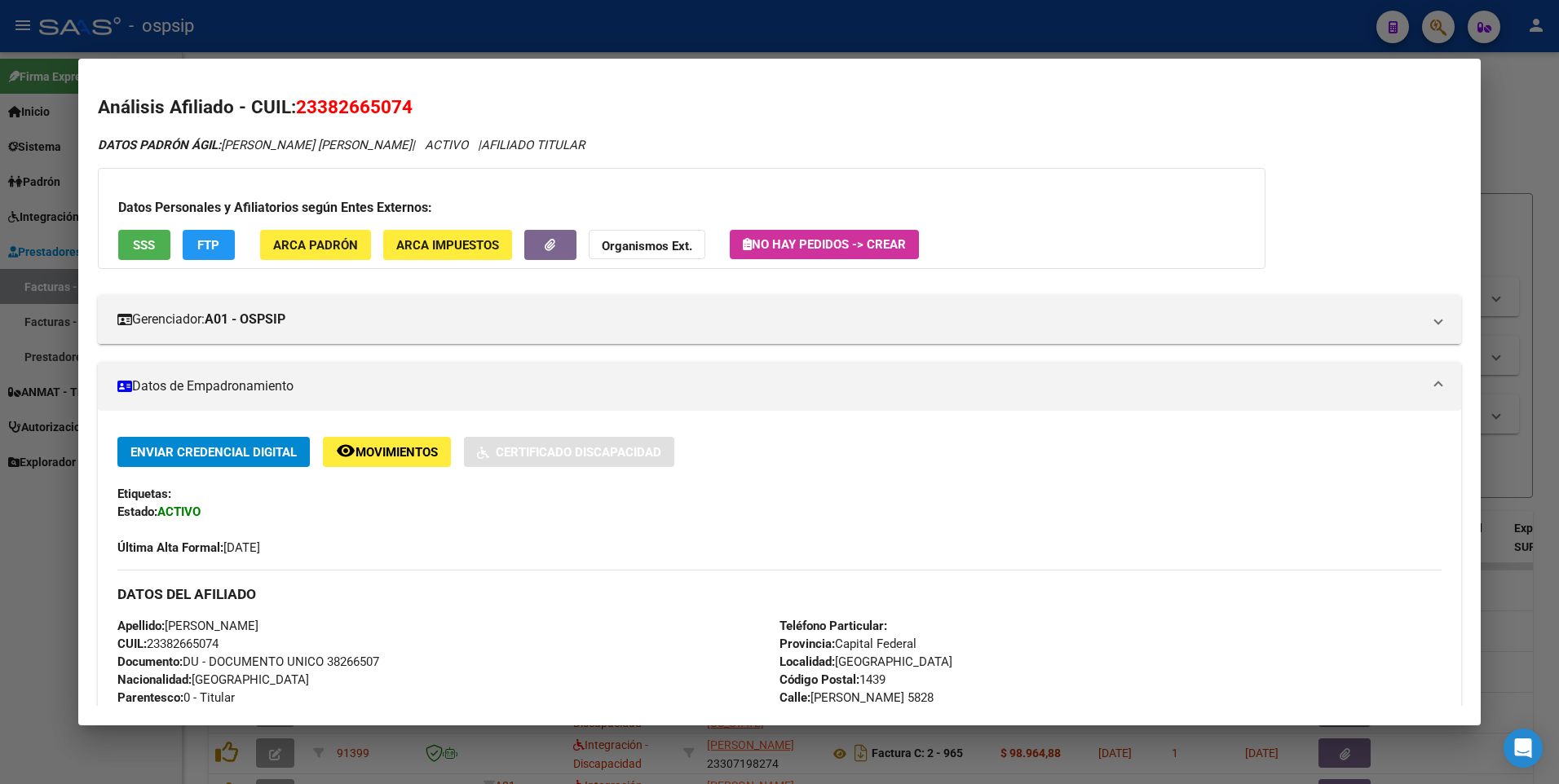
click at [149, 238] on span "SSS" at bounding box center [144, 245] width 22 height 15
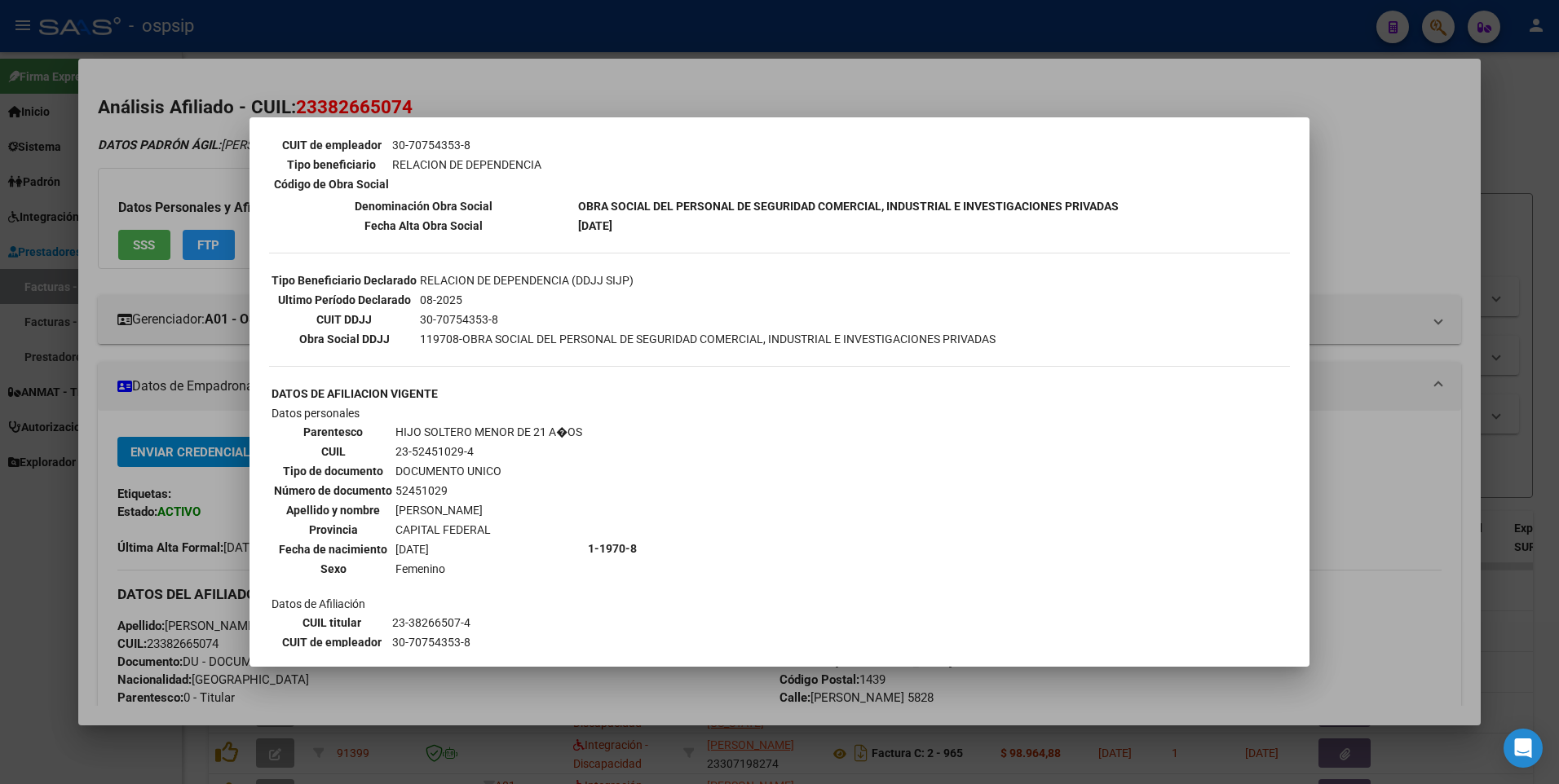
scroll to position [0, 0]
